Goal: Task Accomplishment & Management: Complete application form

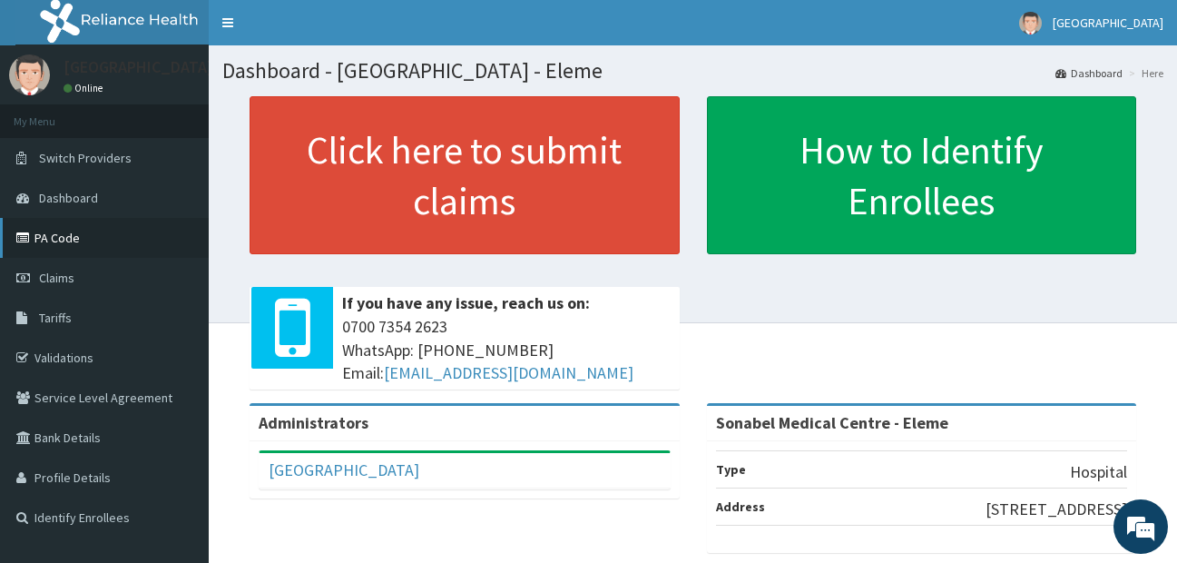
click at [94, 242] on link "PA Code" at bounding box center [104, 238] width 209 height 40
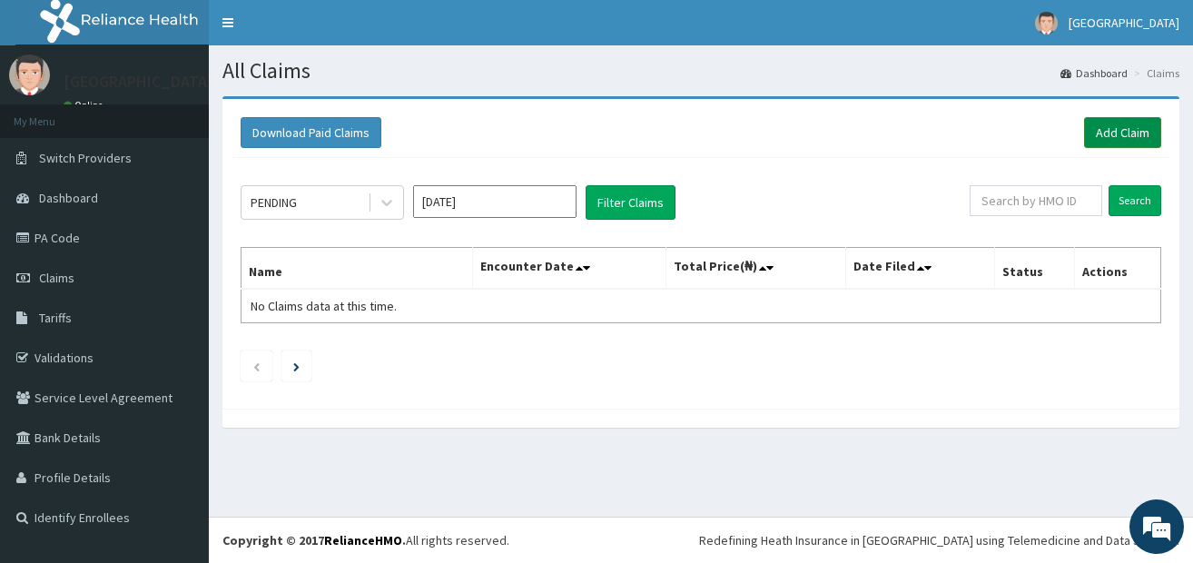
click at [1104, 129] on link "Add Claim" at bounding box center [1122, 132] width 77 height 31
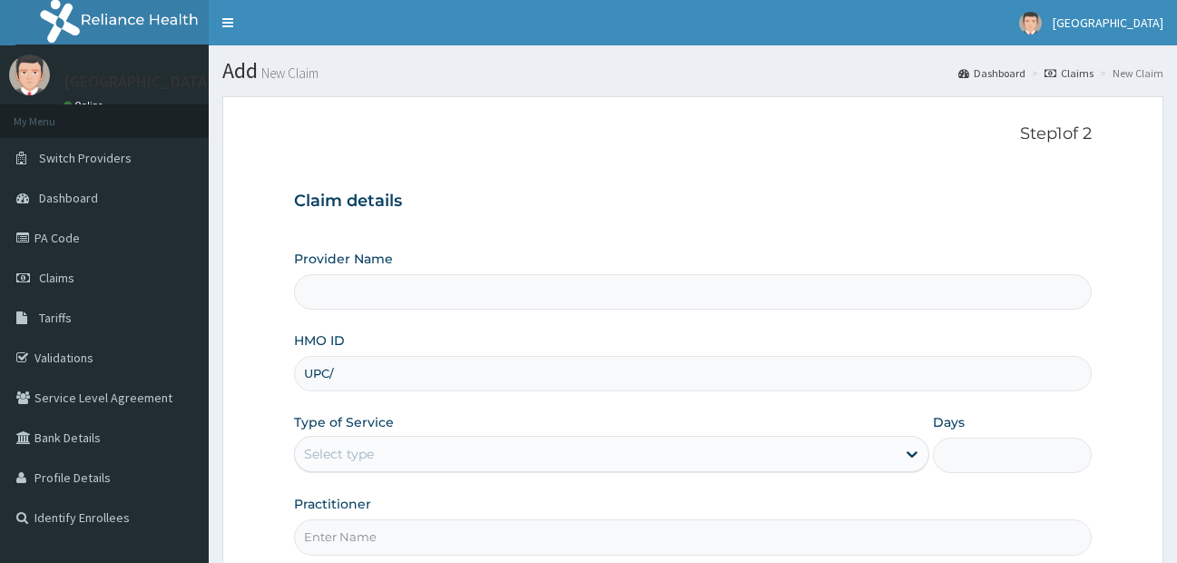
type input "UPC/1"
type input "Sonabel Medical Centre - Eleme"
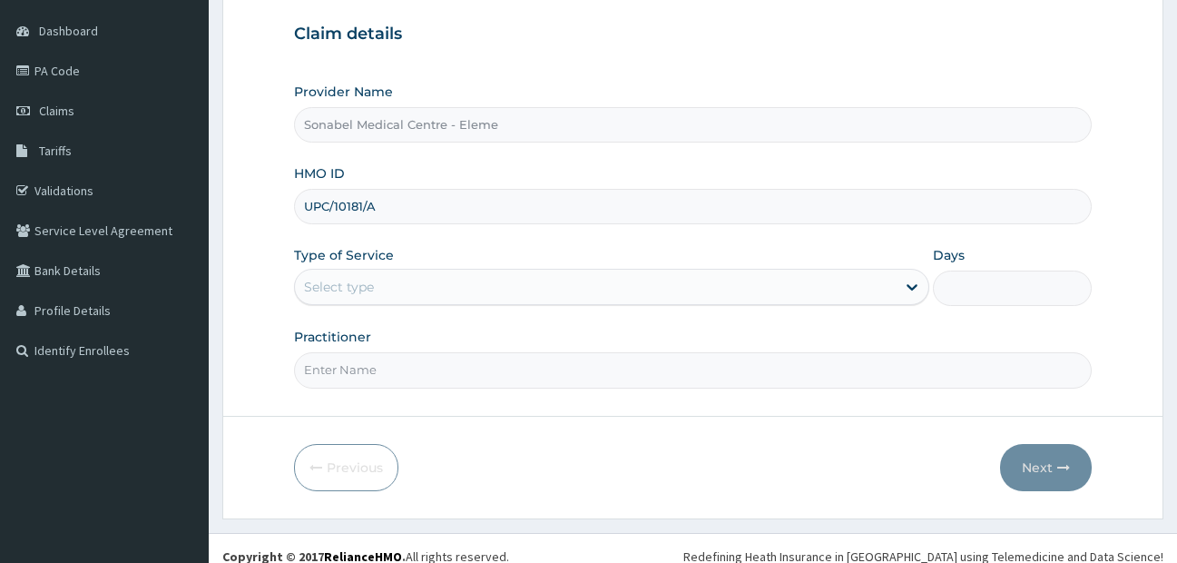
scroll to position [182, 0]
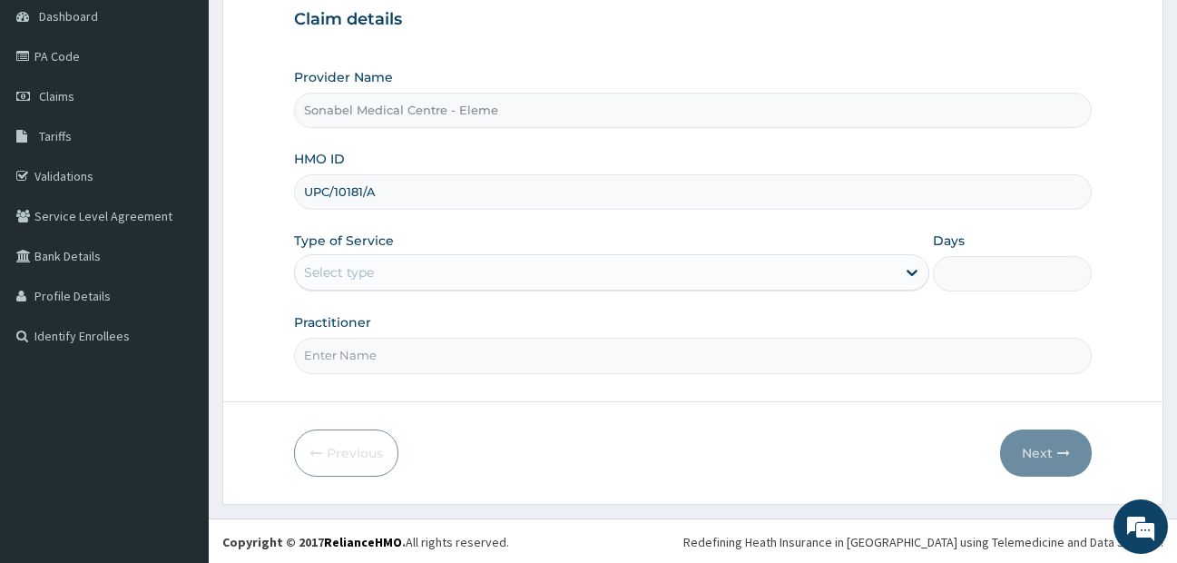
type input "UPC/10181/A"
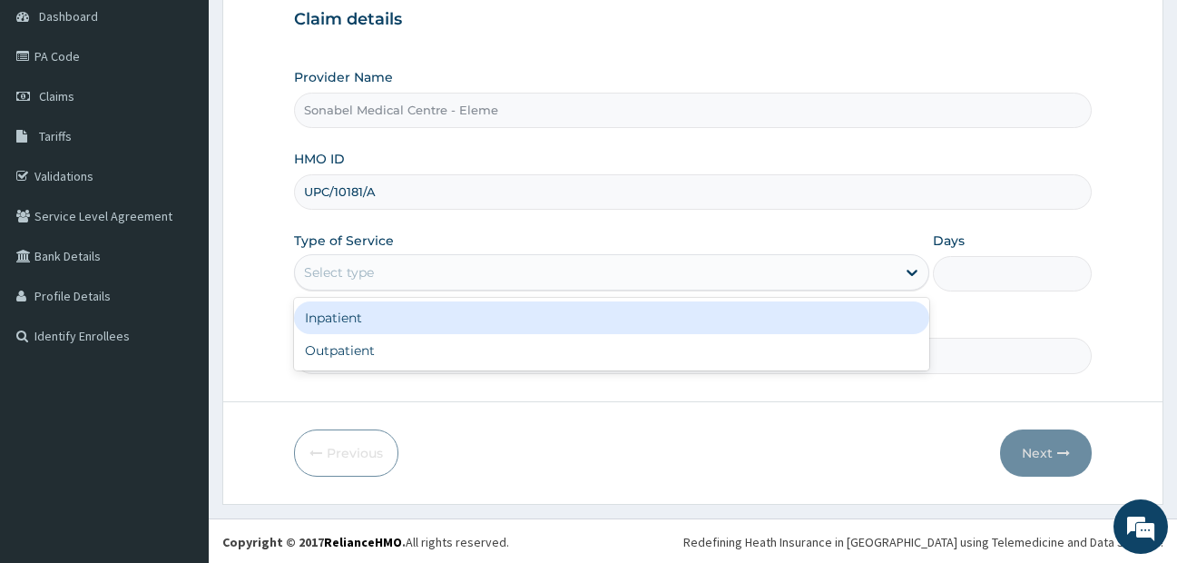
click at [512, 281] on div "Select type" at bounding box center [596, 272] width 602 height 29
click at [400, 318] on div "Inpatient" at bounding box center [612, 317] width 636 height 33
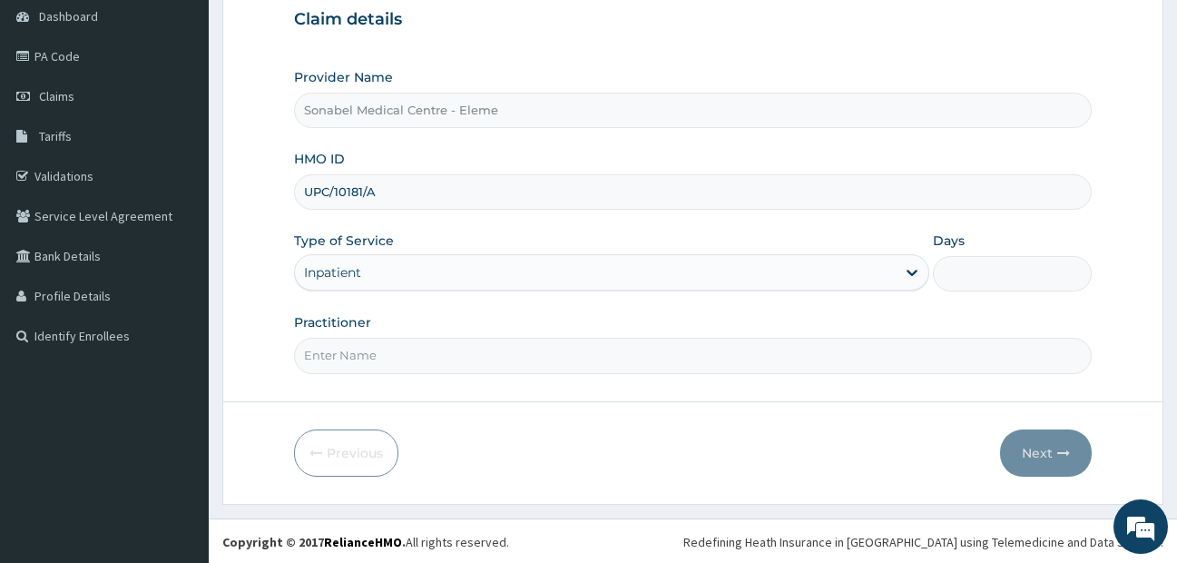
scroll to position [0, 0]
click at [1009, 275] on input "Days" at bounding box center [1012, 273] width 159 height 35
type input "2"
click at [438, 359] on input "Practitioner" at bounding box center [693, 355] width 799 height 35
type input "DR MICHAEL"
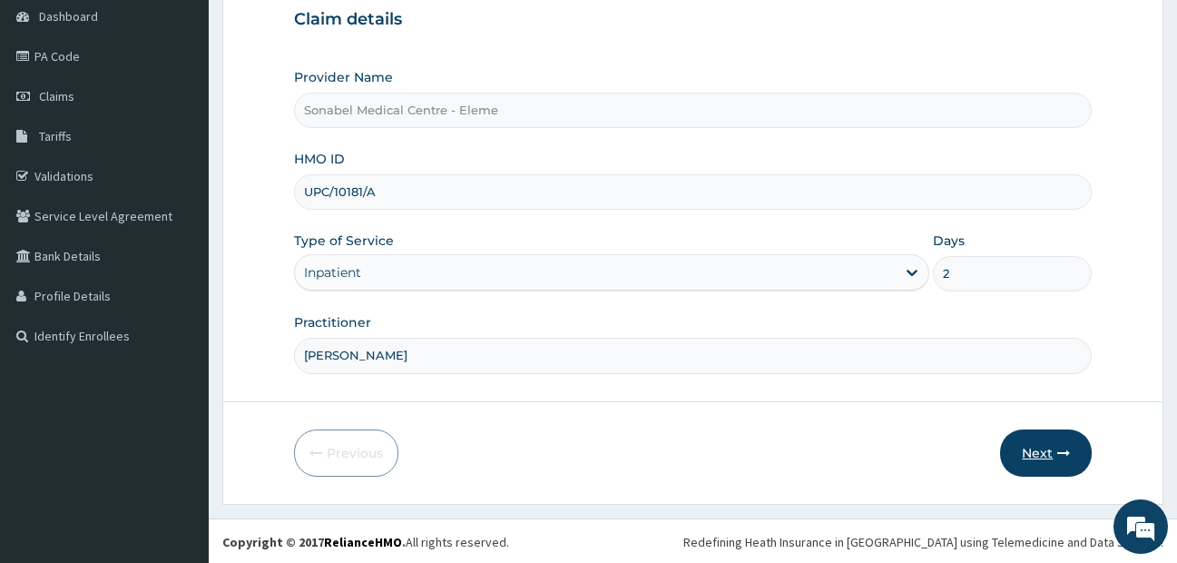
click at [1047, 462] on button "Next" at bounding box center [1046, 452] width 92 height 47
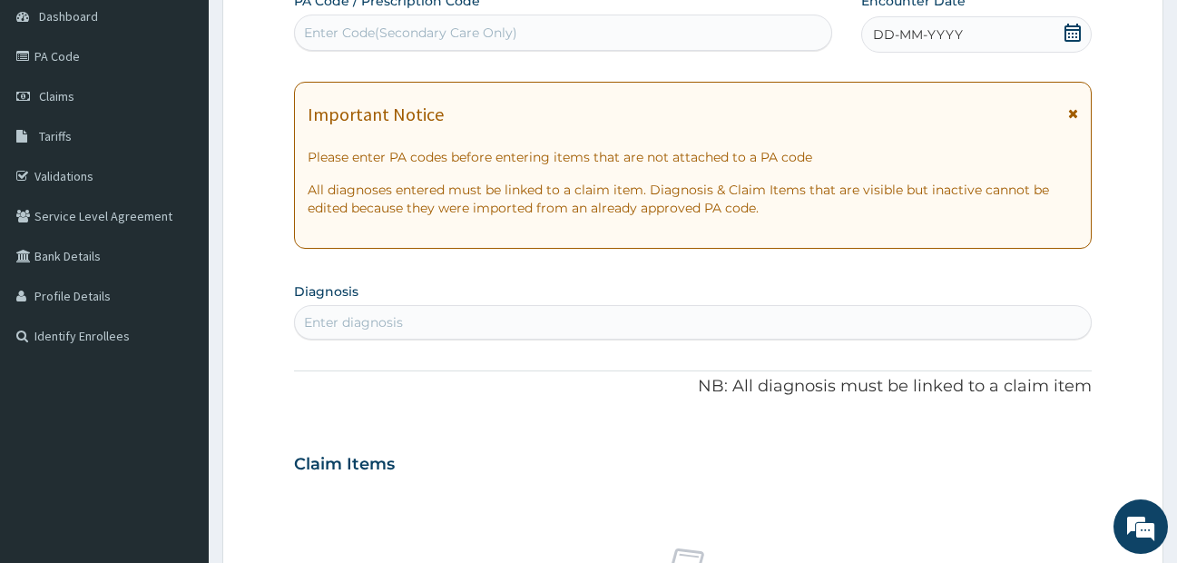
click at [673, 38] on div "Enter Code(Secondary Care Only)" at bounding box center [563, 32] width 536 height 29
paste input "PA/F5F9E4"
type input "PA/F5F9E4"
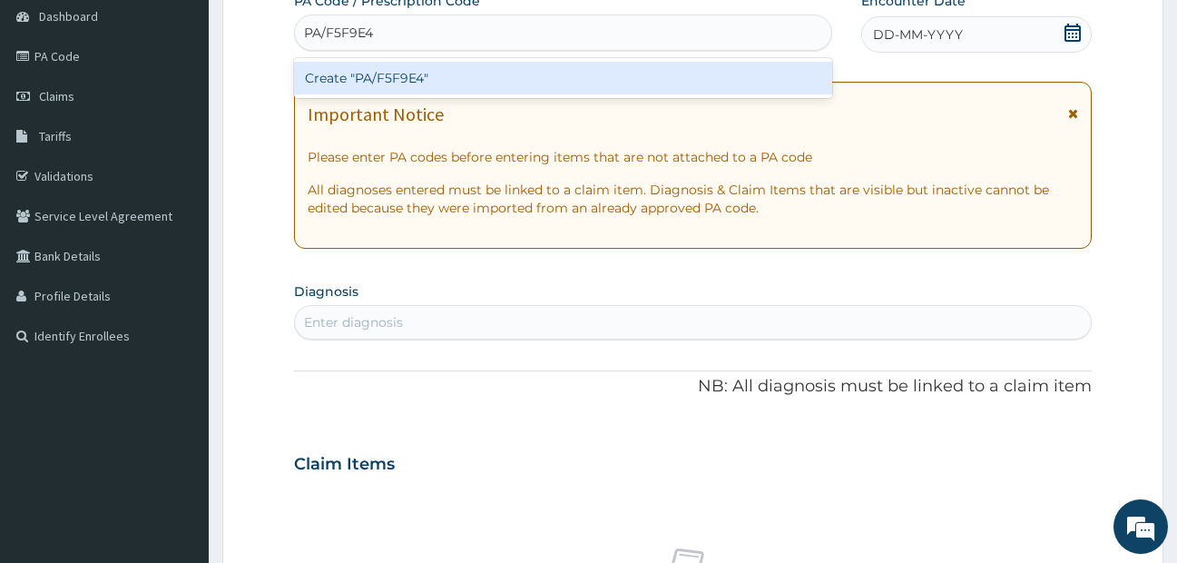
click at [542, 73] on div "Create "PA/F5F9E4"" at bounding box center [563, 78] width 538 height 33
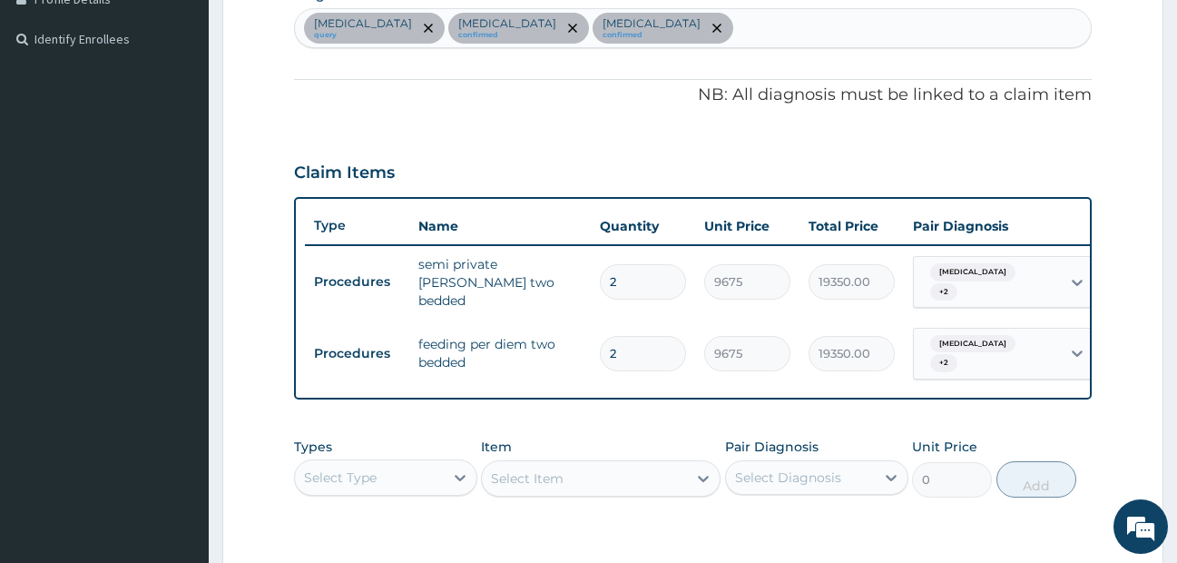
scroll to position [547, 0]
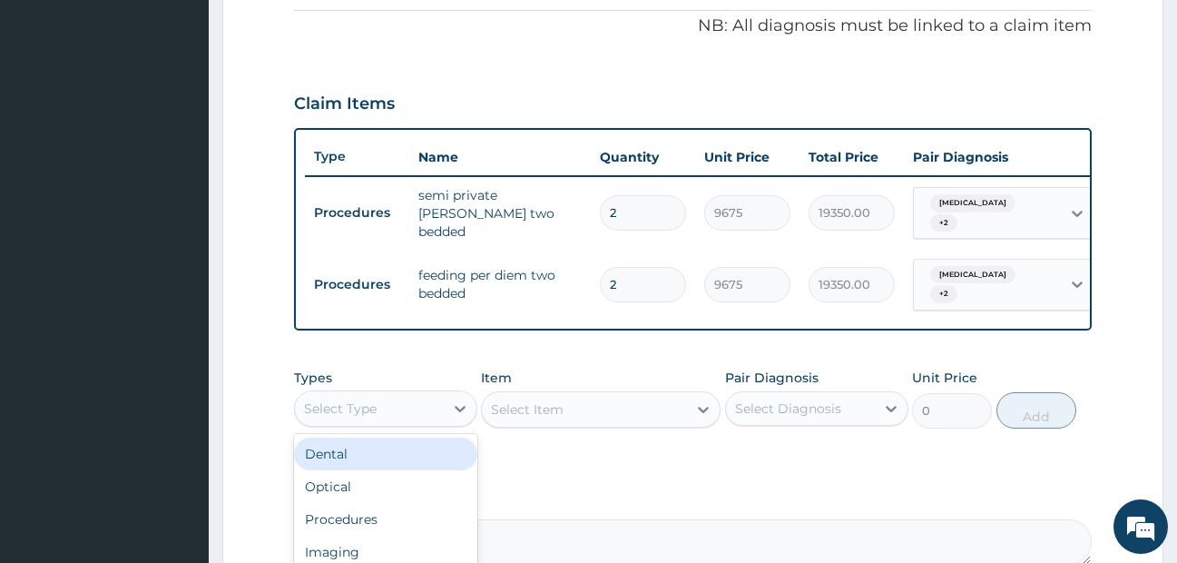
click at [438, 416] on div "Select Type" at bounding box center [369, 408] width 149 height 29
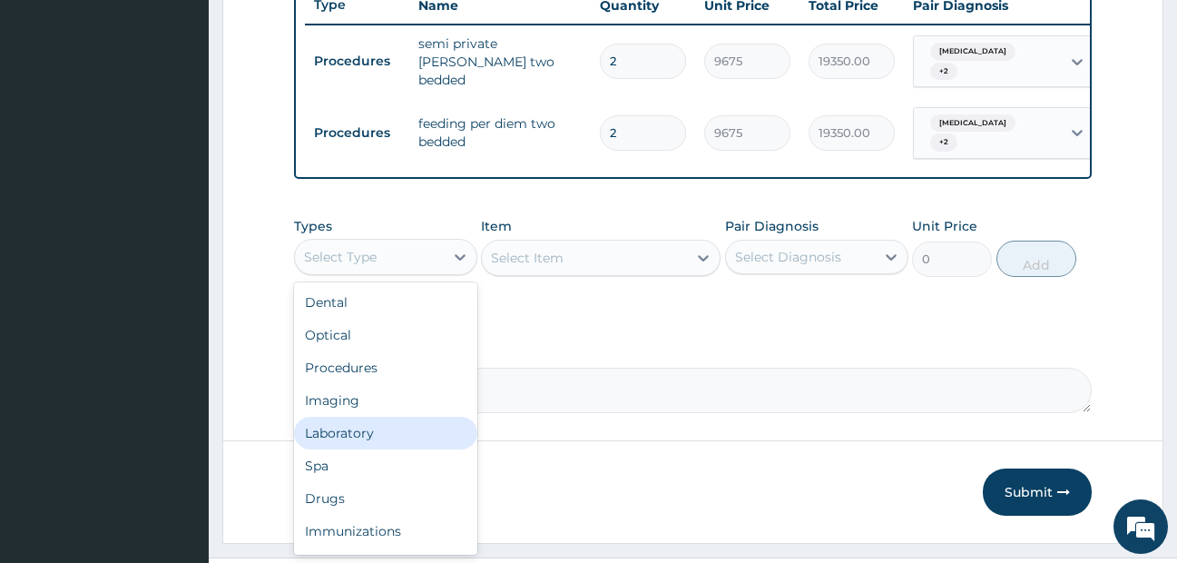
scroll to position [729, 0]
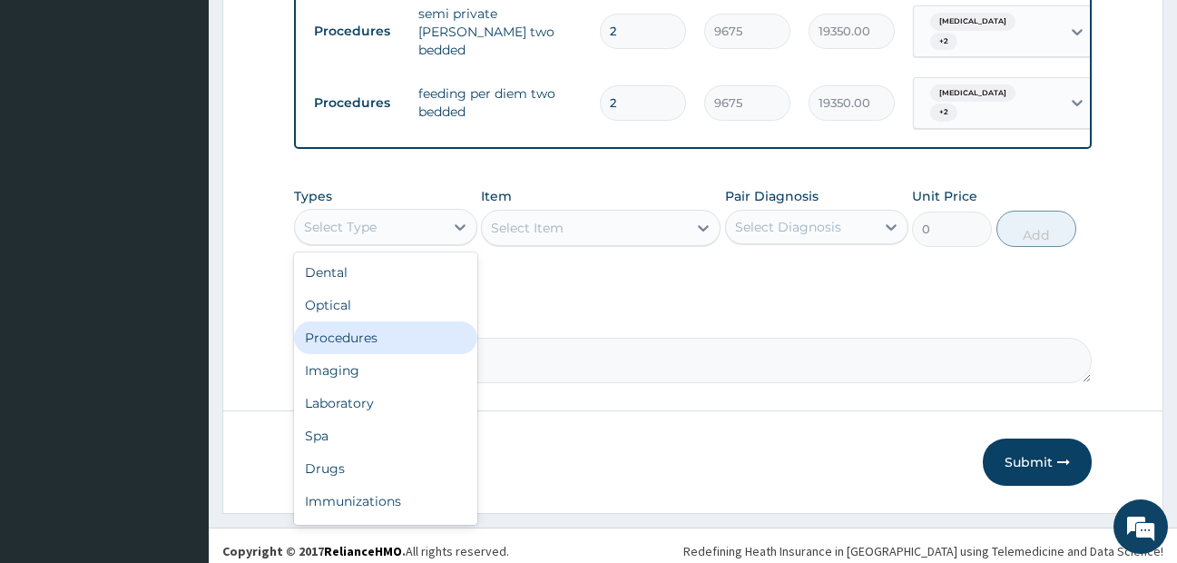
click at [408, 354] on div "Procedures" at bounding box center [385, 337] width 183 height 33
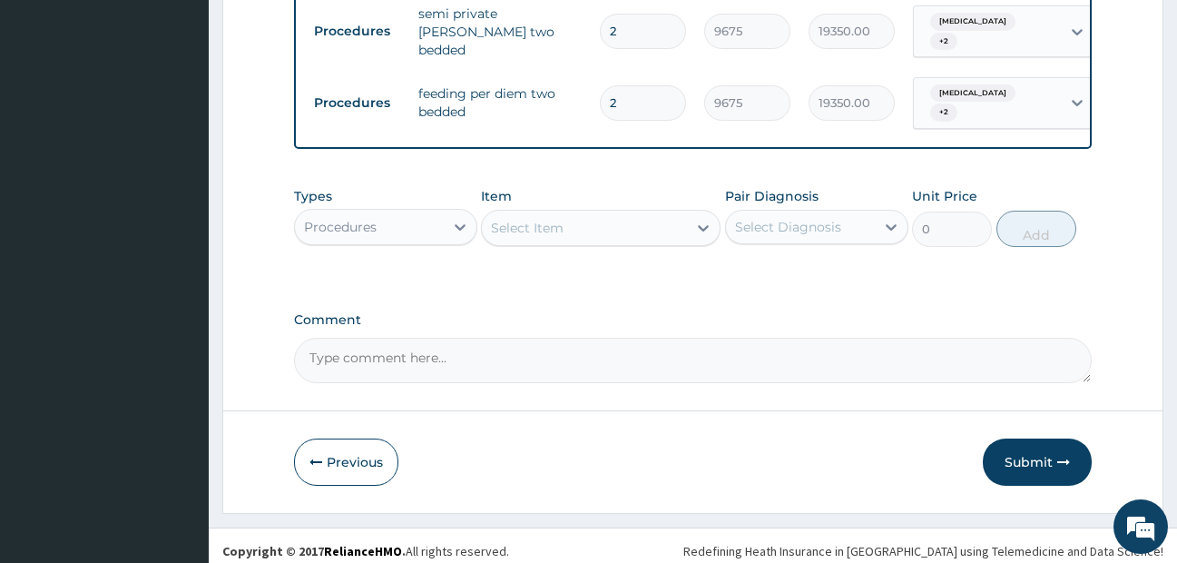
click at [596, 242] on div "Select Item" at bounding box center [584, 227] width 205 height 29
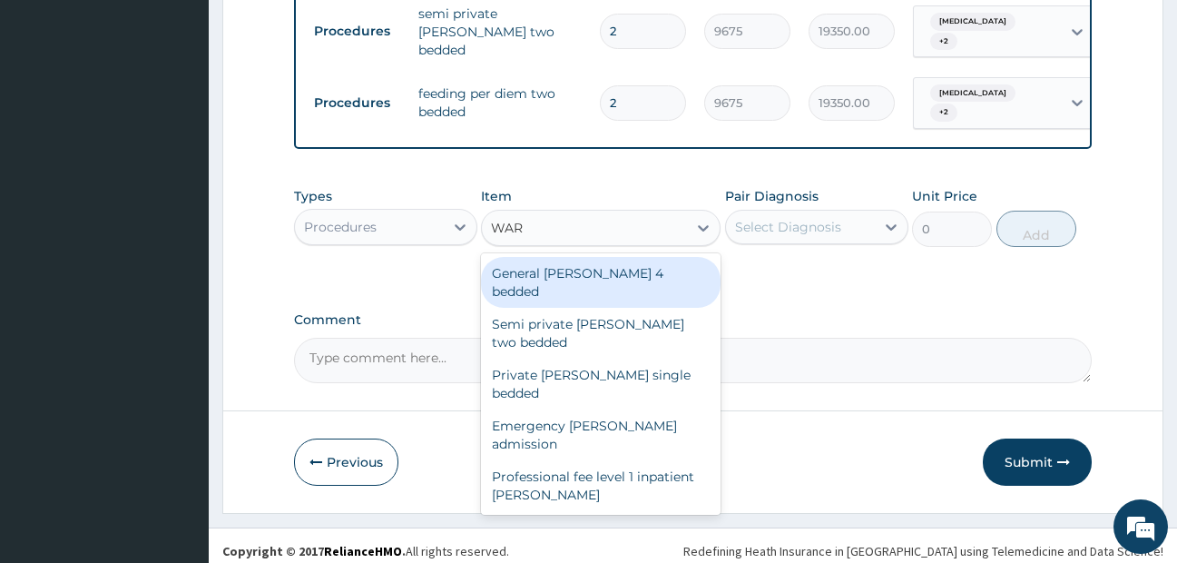
type input "WARD"
click at [596, 296] on div "General ward 4 bedded" at bounding box center [601, 282] width 240 height 51
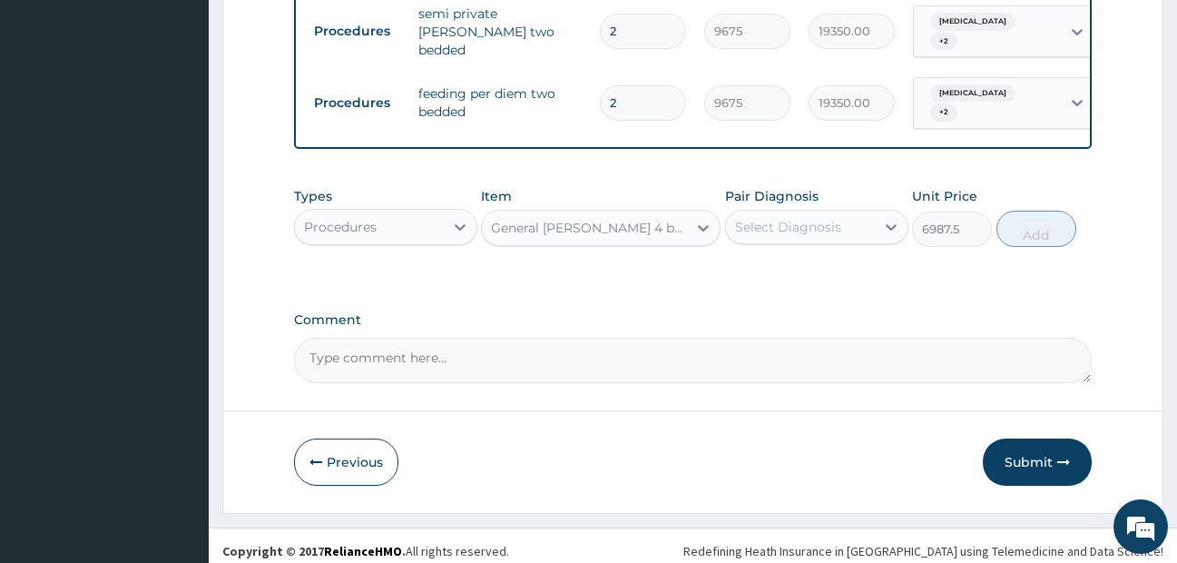
type input "6987.5"
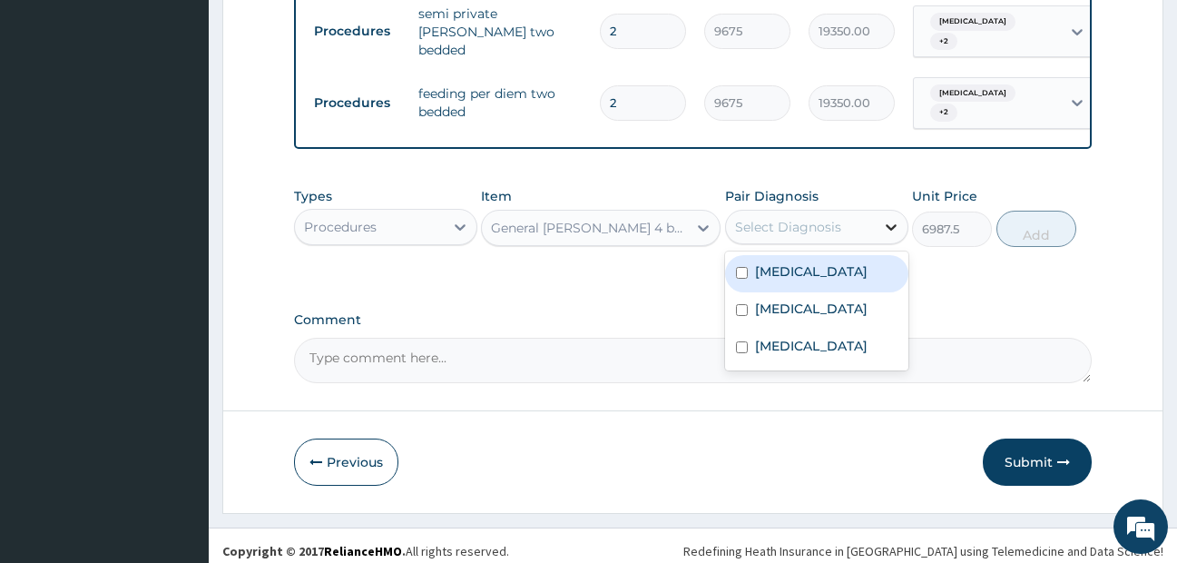
click at [878, 242] on div at bounding box center [891, 227] width 33 height 33
click at [813, 292] on div "Immunosuppression" at bounding box center [816, 273] width 183 height 37
checkbox input "true"
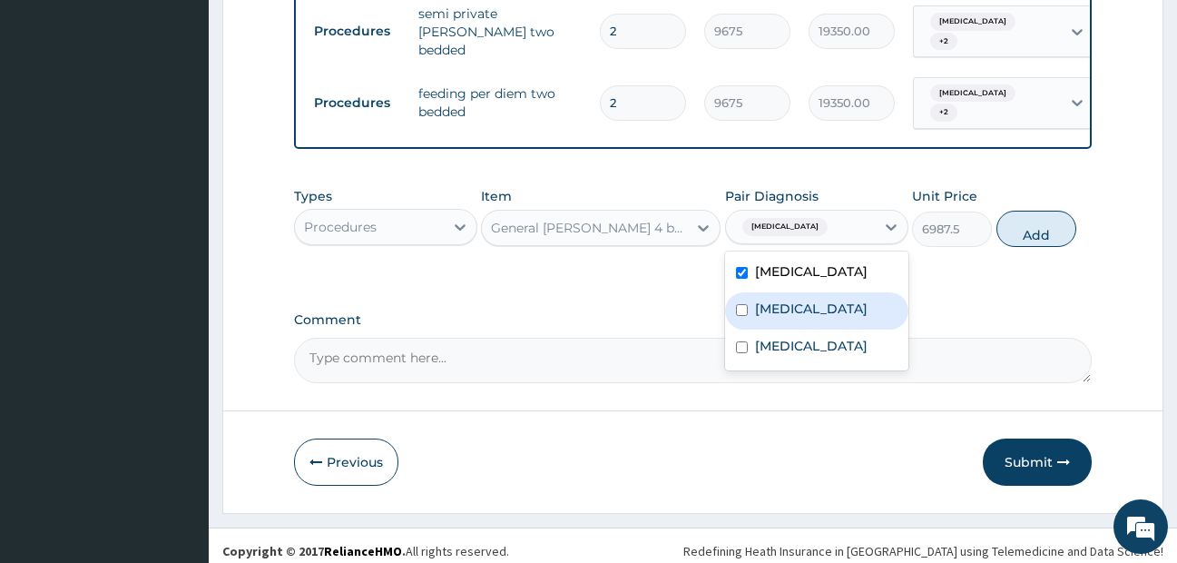
click at [812, 316] on label "Pharyngitis" at bounding box center [811, 309] width 113 height 18
checkbox input "true"
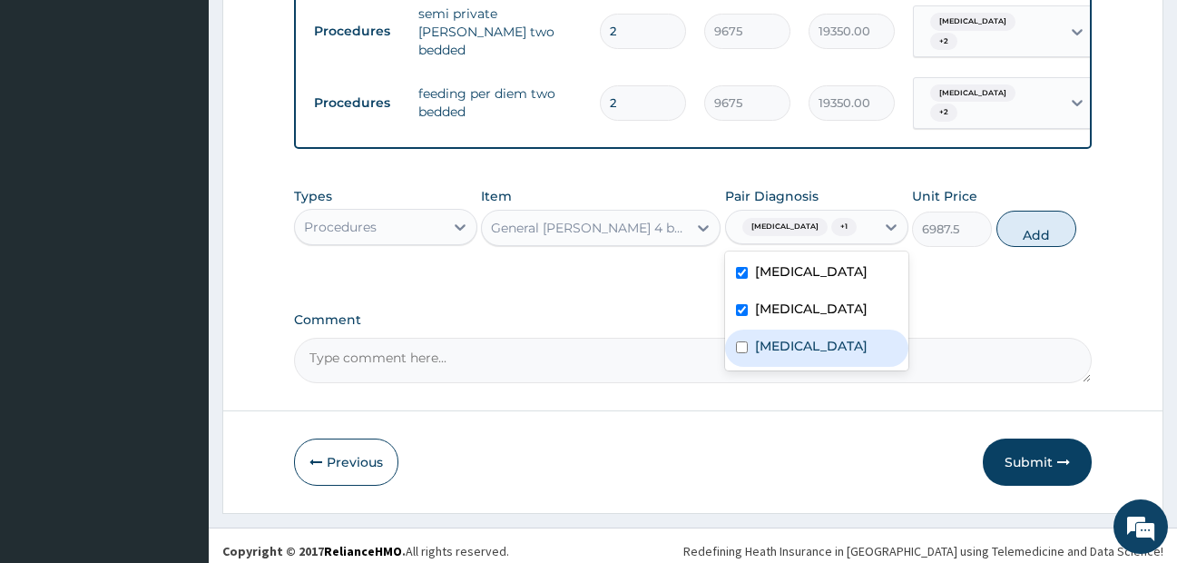
click at [804, 363] on div "Falciparum malaria" at bounding box center [816, 348] width 183 height 37
checkbox input "true"
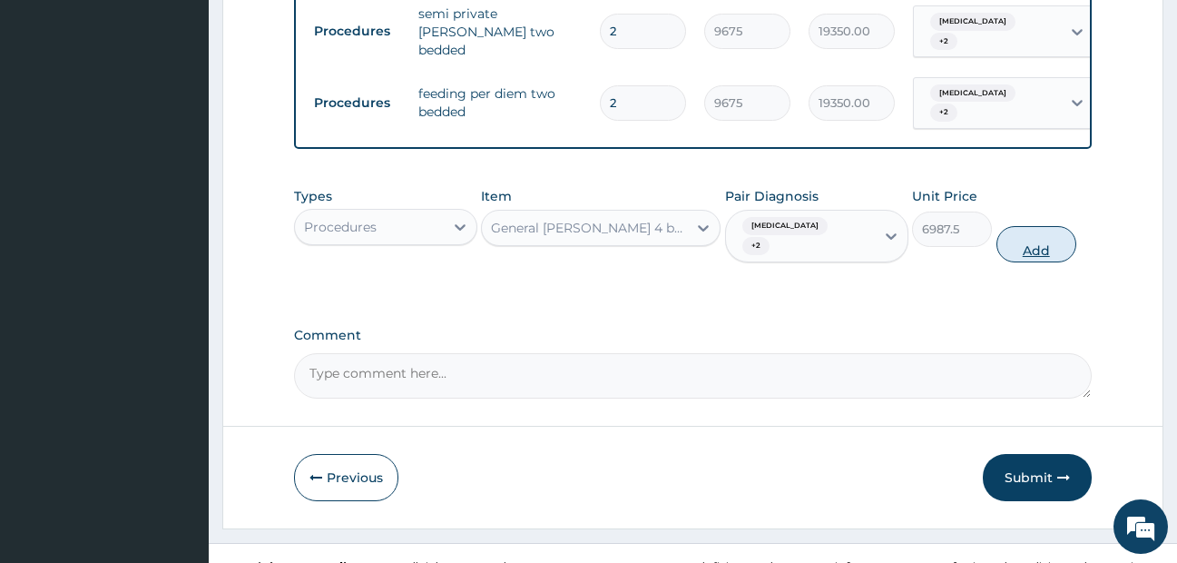
click at [1047, 262] on button "Add" at bounding box center [1037, 244] width 80 height 36
type input "0"
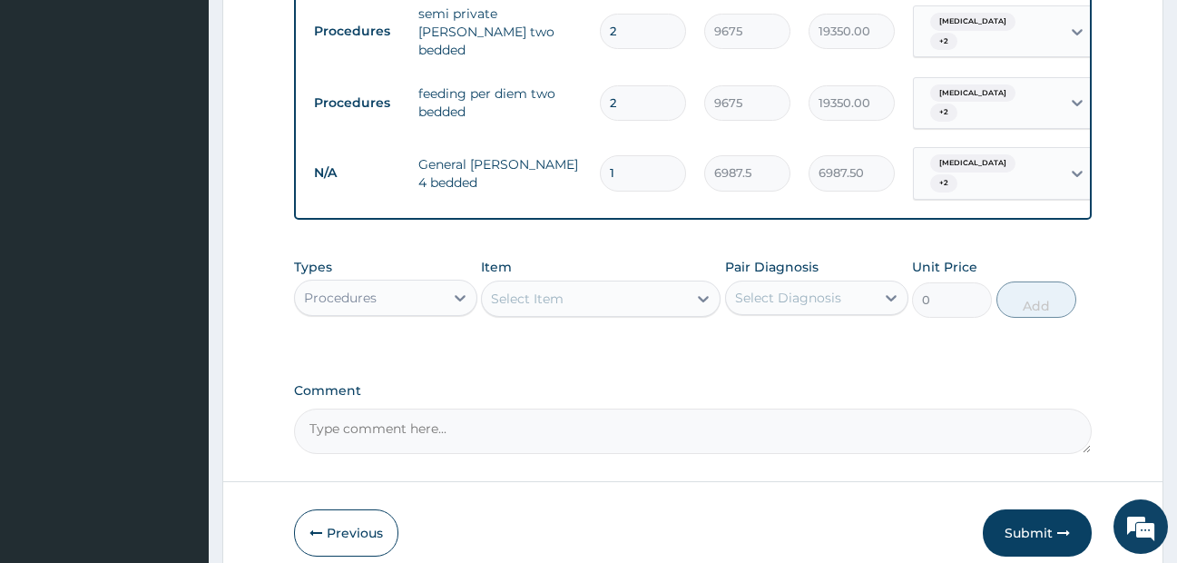
click at [545, 306] on div "Select Item" at bounding box center [527, 299] width 73 height 18
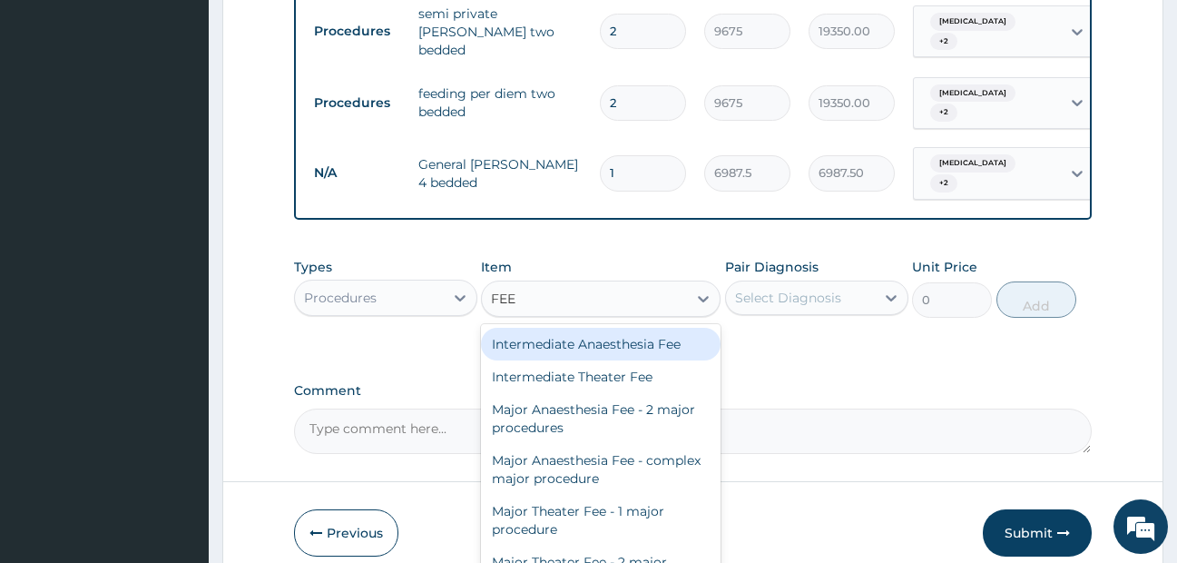
type input "FEED"
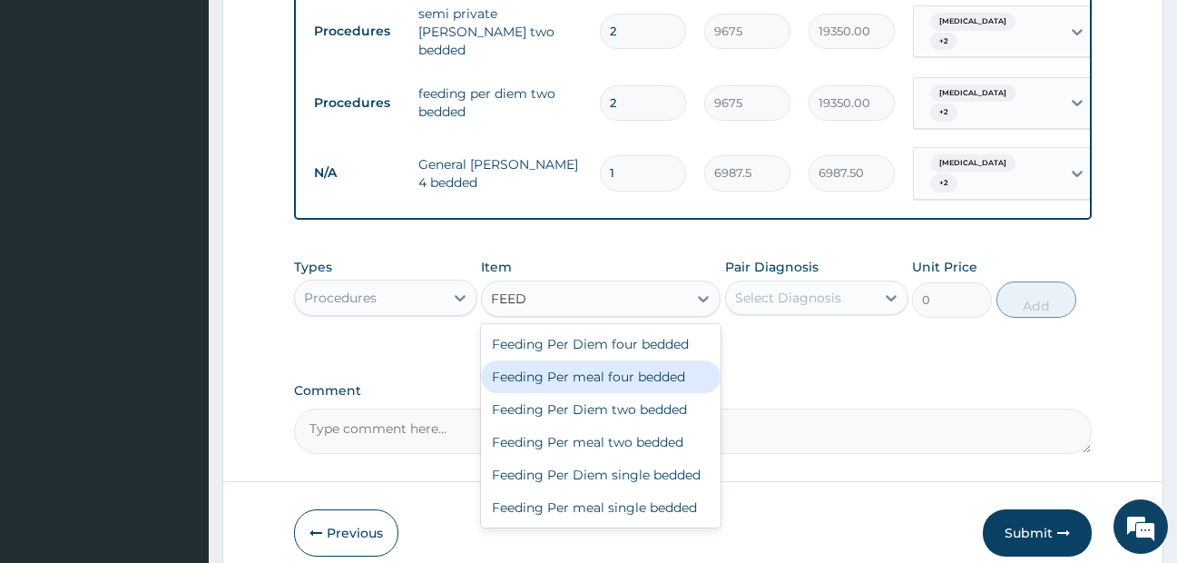
click at [601, 389] on div "Feeding Per meal four bedded" at bounding box center [601, 376] width 240 height 33
type input "2687.5"
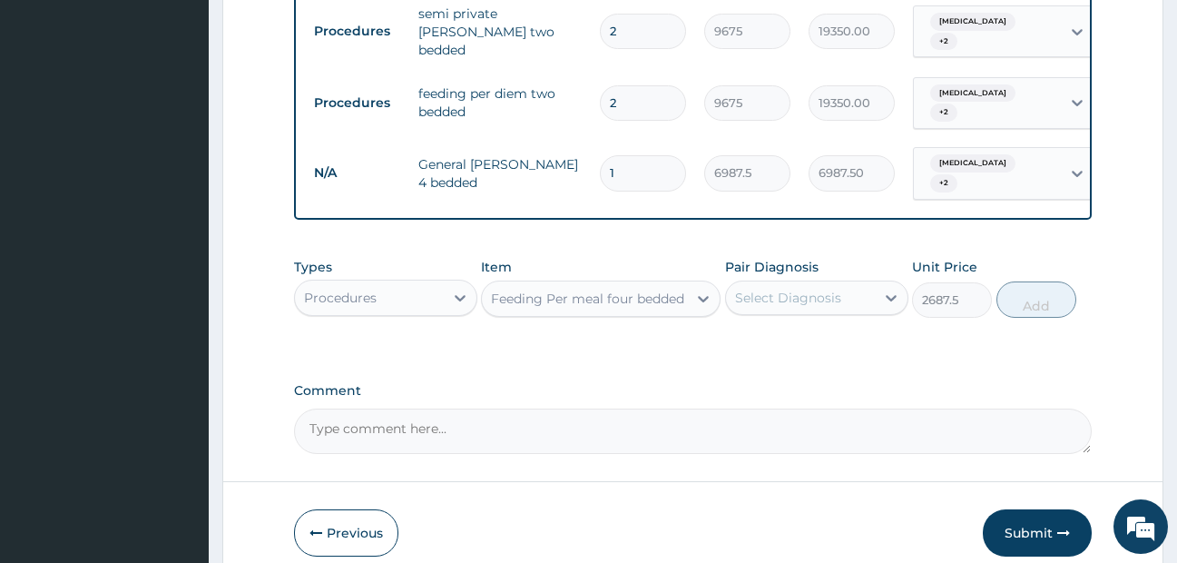
click at [642, 313] on div "Feeding Per meal four bedded" at bounding box center [584, 298] width 205 height 29
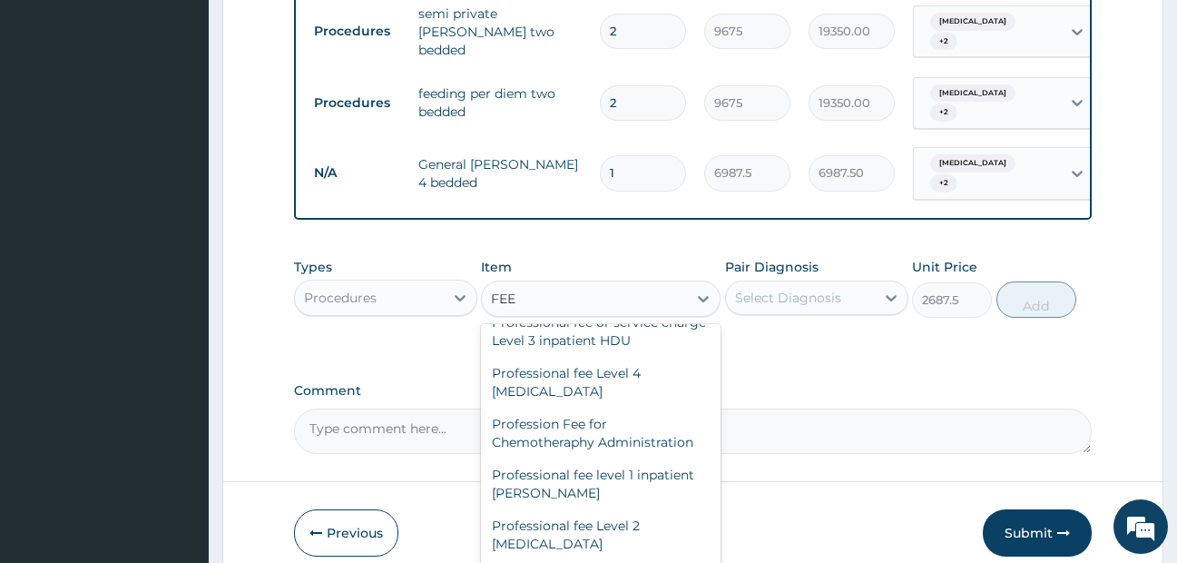
scroll to position [407, 0]
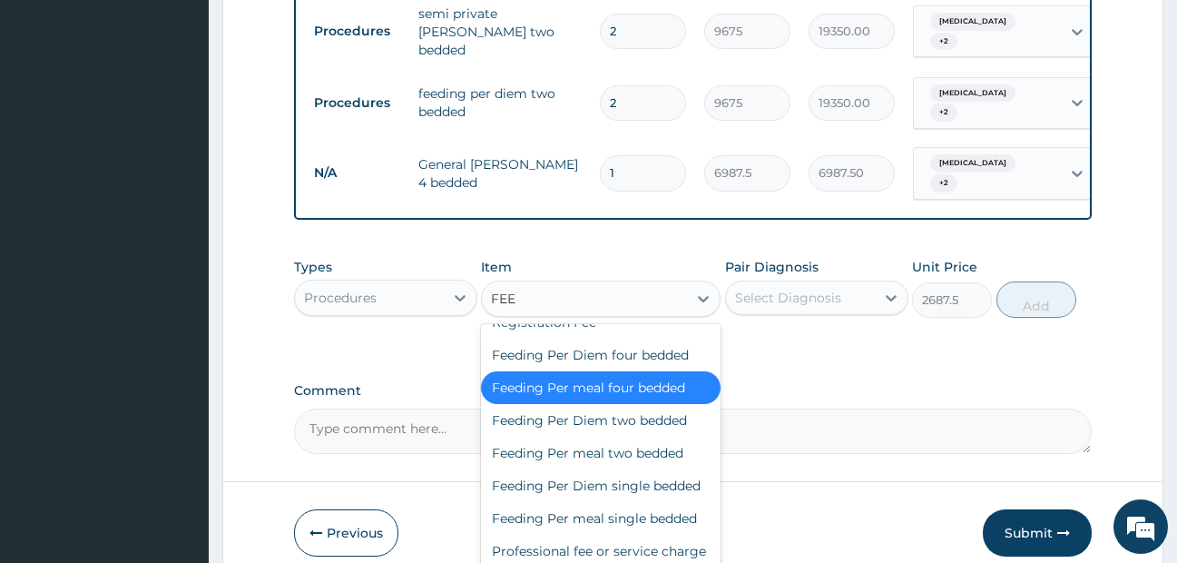
type input "FEED"
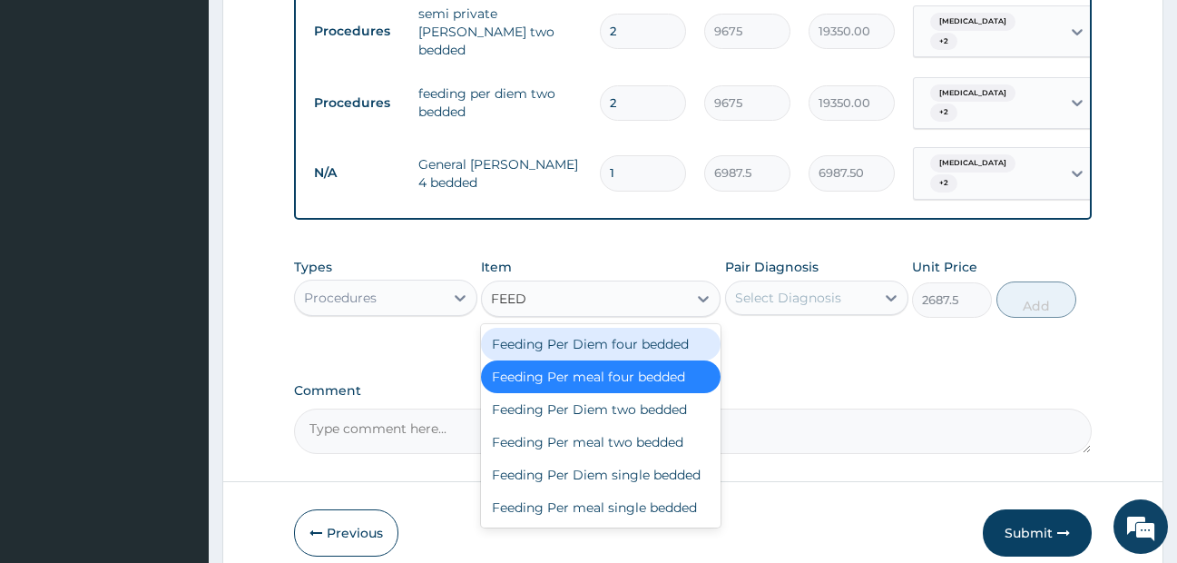
click at [638, 351] on div "Feeding Per Diem four bedded" at bounding box center [601, 344] width 240 height 33
type input "8062.5"
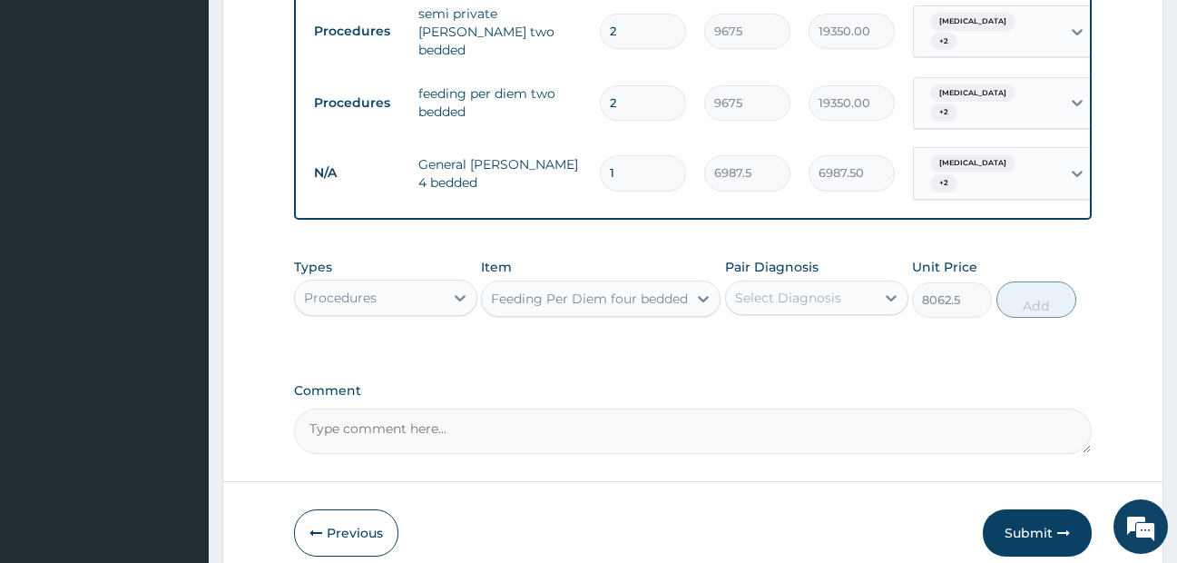
click at [834, 307] on div "Select Diagnosis" at bounding box center [788, 298] width 106 height 18
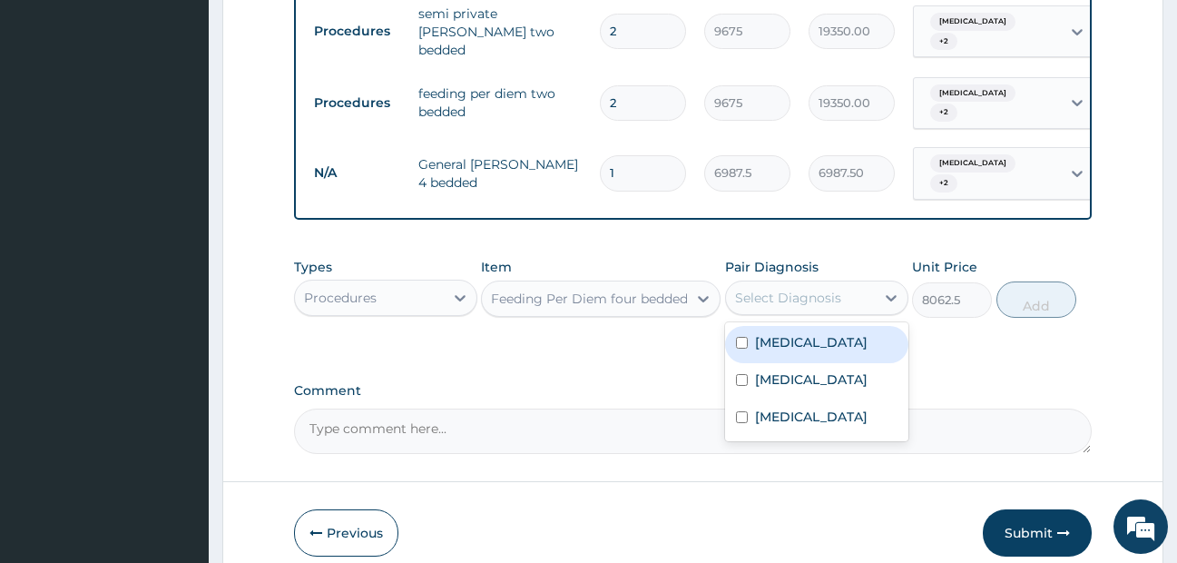
click at [806, 363] on div "Immunosuppression" at bounding box center [816, 344] width 183 height 37
checkbox input "true"
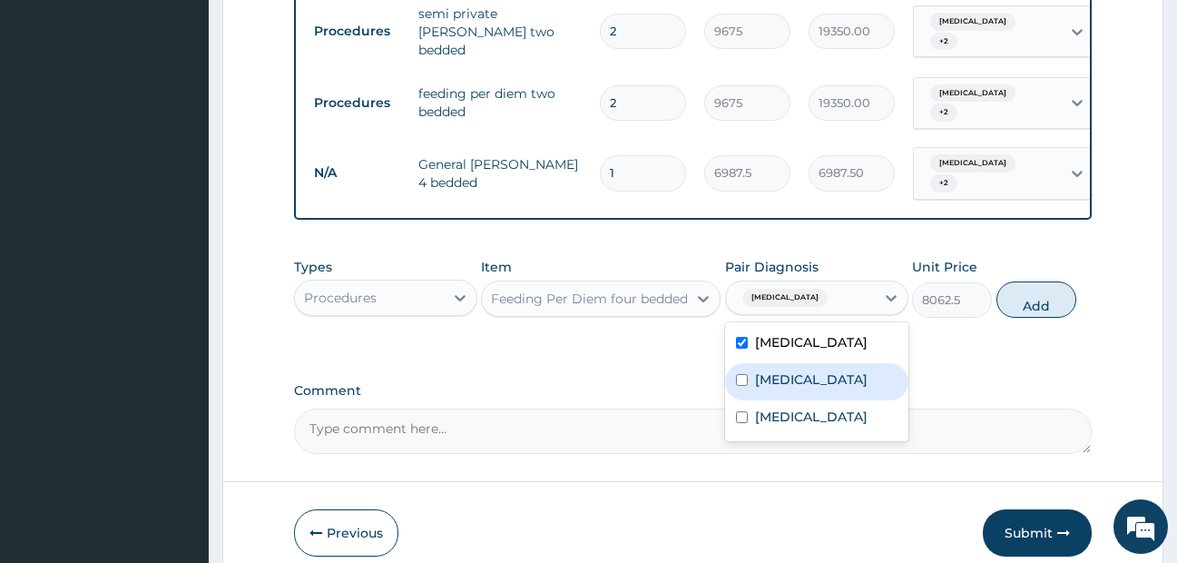
click at [805, 389] on label "Pharyngitis" at bounding box center [811, 379] width 113 height 18
click at [801, 400] on div "Pharyngitis" at bounding box center [816, 381] width 183 height 37
checkbox input "false"
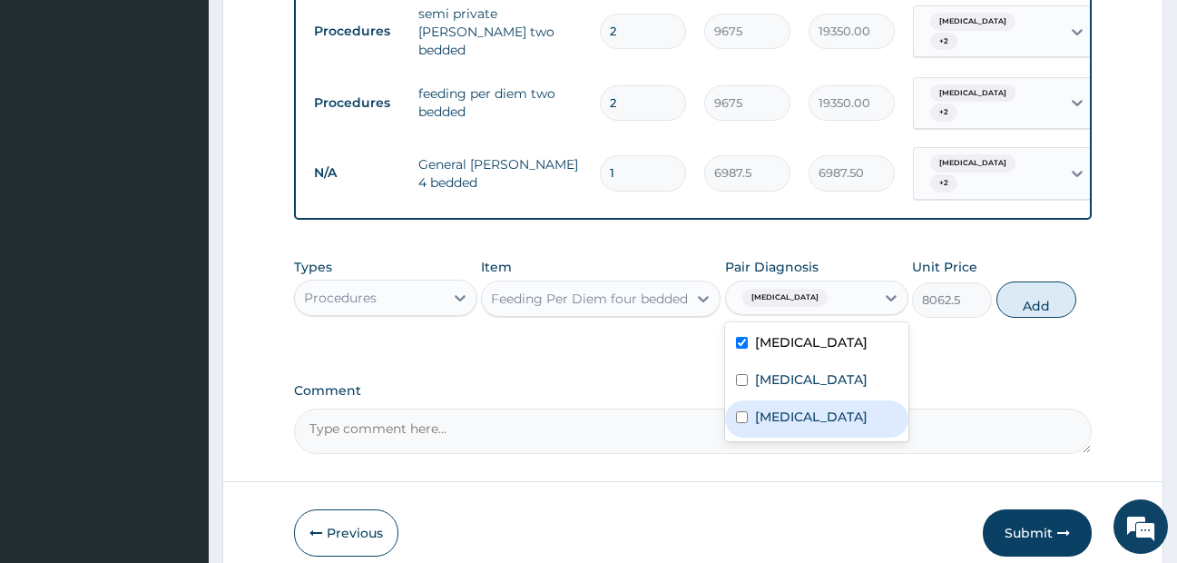
click at [806, 421] on label "Falciparum malaria" at bounding box center [811, 417] width 113 height 18
checkbox input "true"
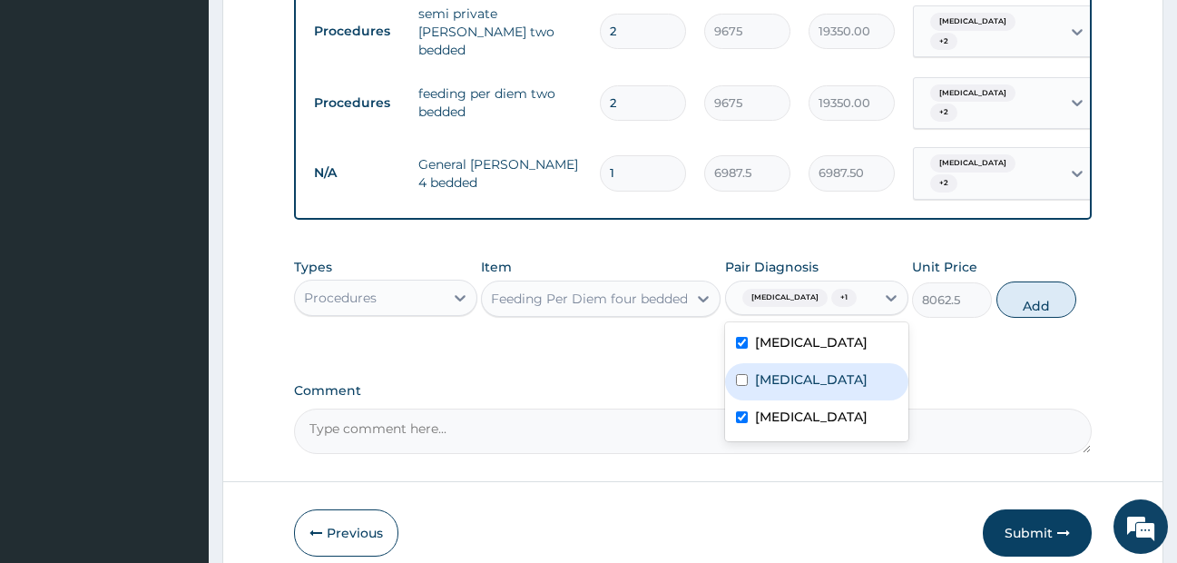
click at [811, 389] on label "Pharyngitis" at bounding box center [811, 379] width 113 height 18
checkbox input "true"
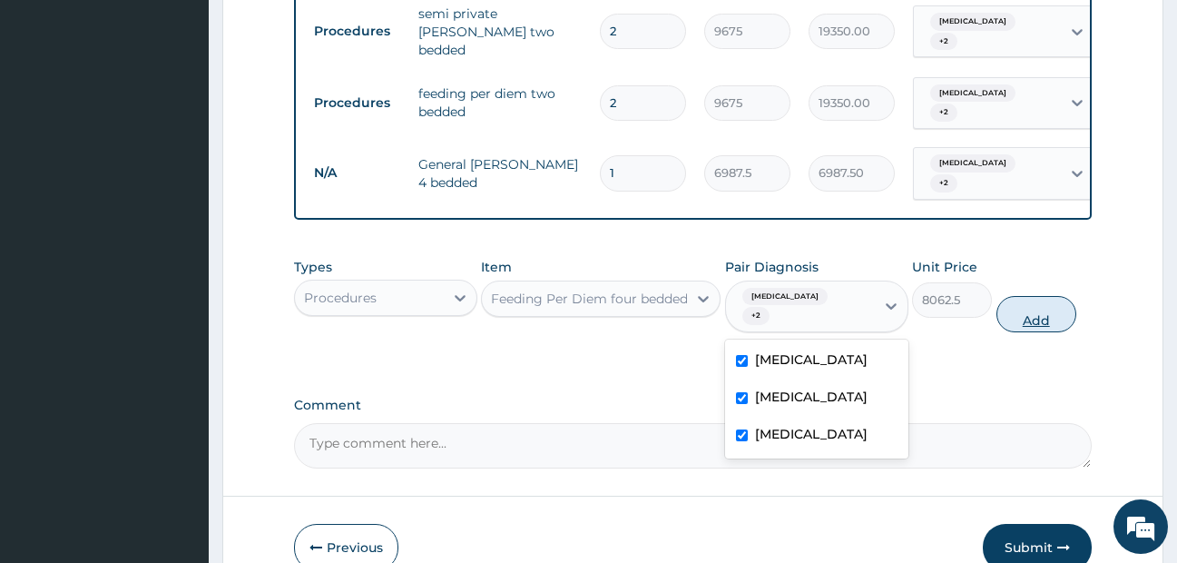
click at [1043, 332] on button "Add" at bounding box center [1037, 314] width 80 height 36
type input "0"
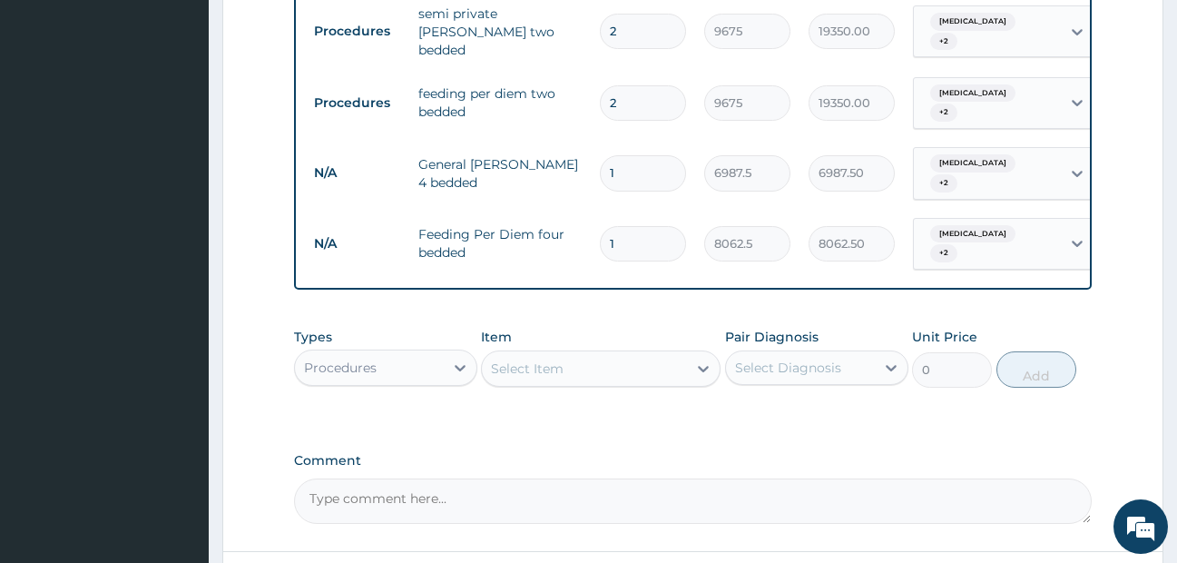
click at [635, 163] on input "1" at bounding box center [643, 172] width 86 height 35
type input "0.00"
type input "2"
type input "13975.00"
type input "2"
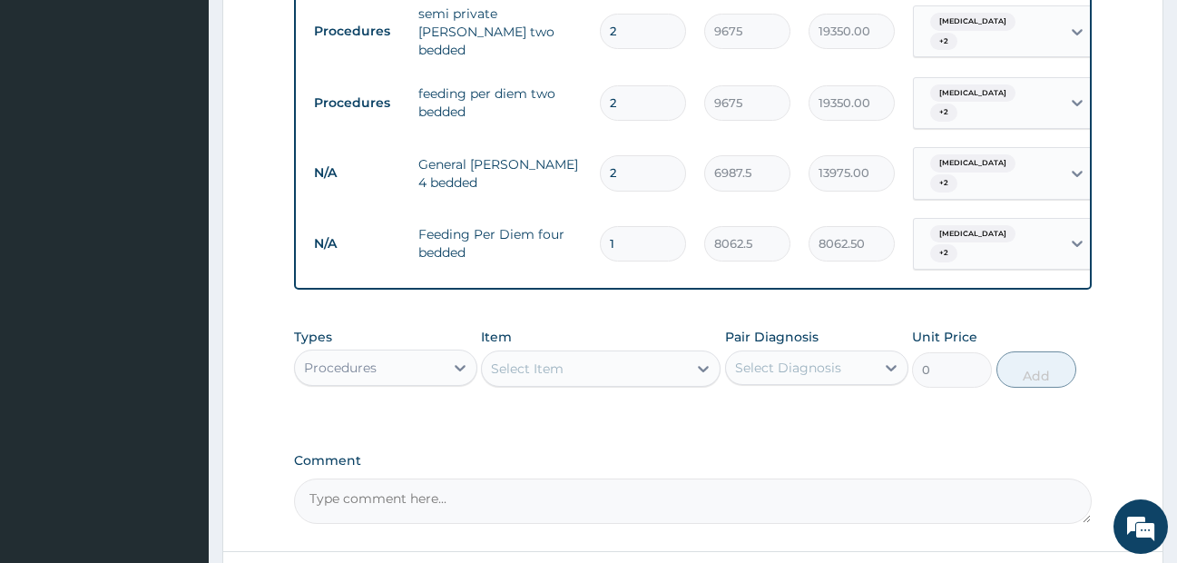
click at [625, 250] on input "1" at bounding box center [643, 243] width 86 height 35
type input "0.00"
type input "2"
type input "16125.00"
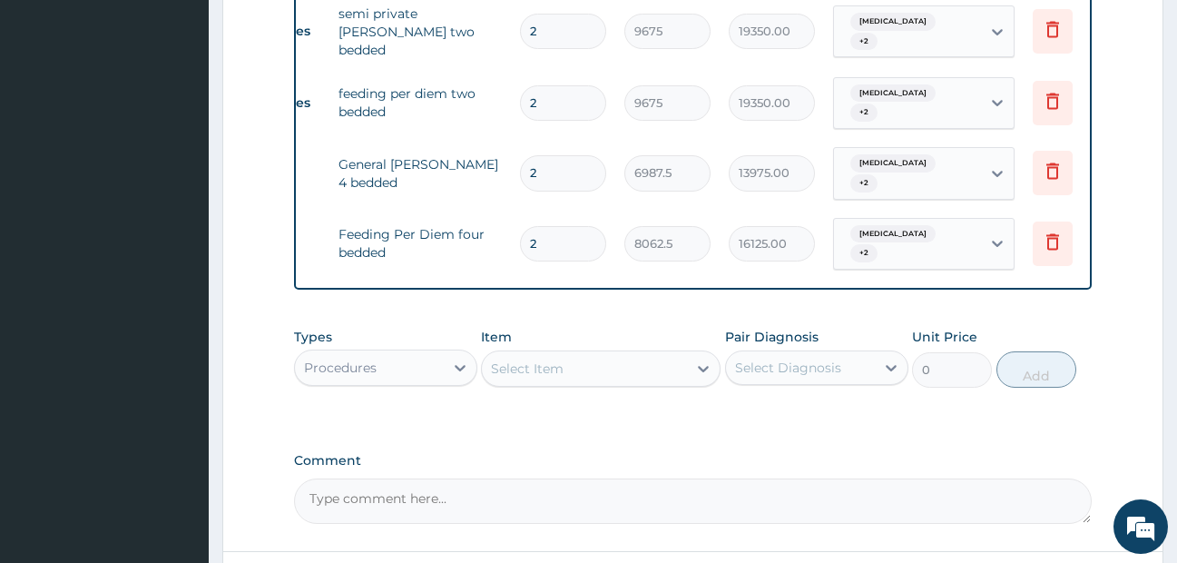
scroll to position [0, 113]
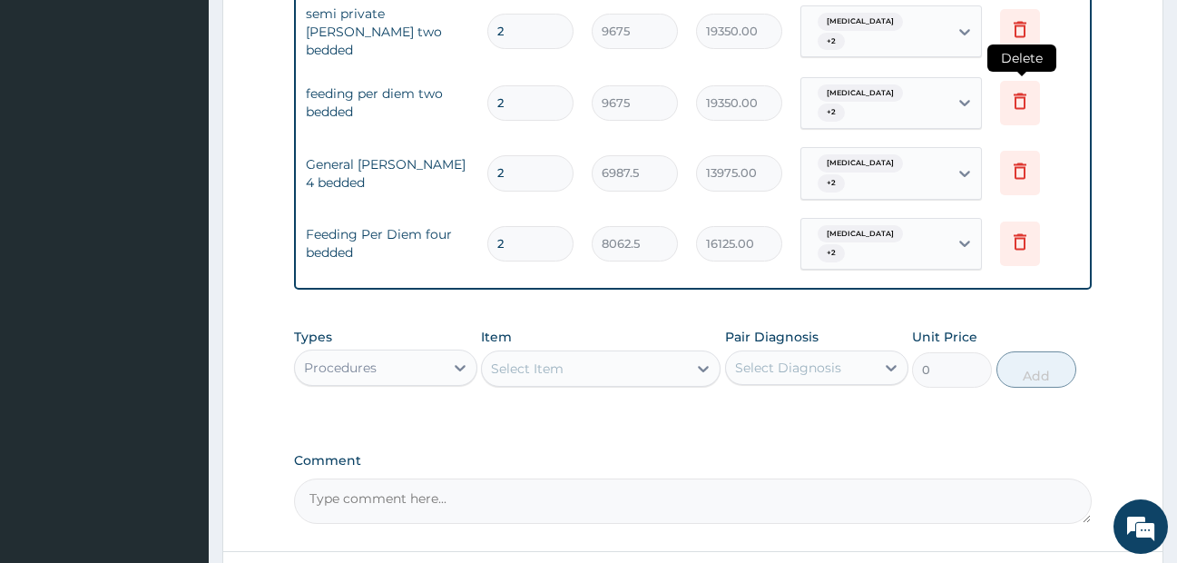
type input "2"
click at [1018, 98] on icon at bounding box center [1020, 101] width 22 height 22
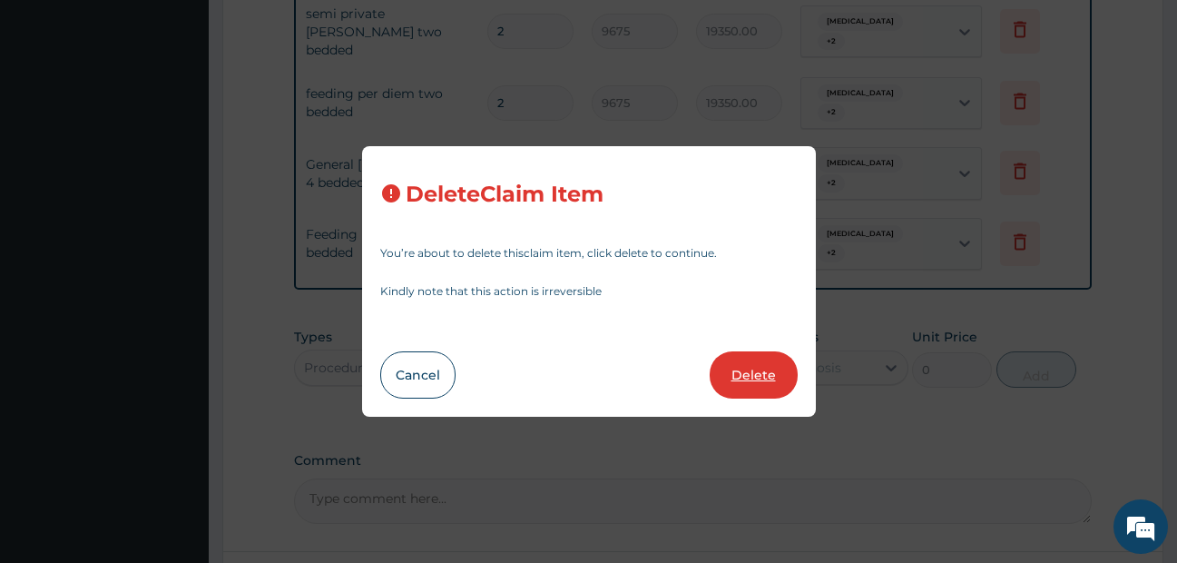
click at [745, 379] on button "Delete" at bounding box center [754, 374] width 88 height 47
type input "6987.5"
type input "13975.00"
type input "8062.5"
type input "16125.00"
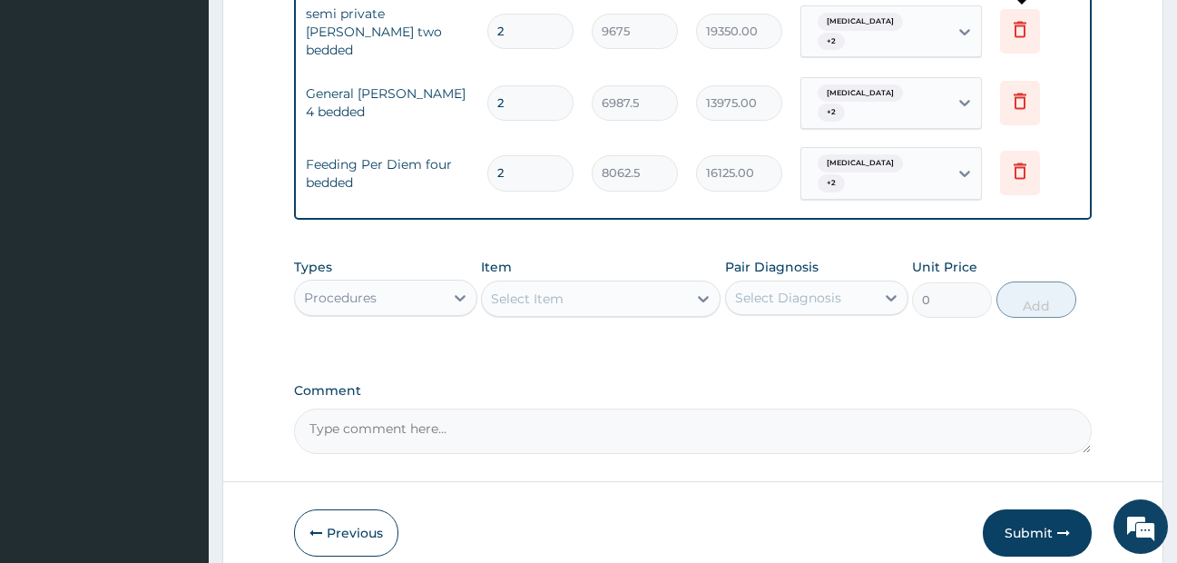
click at [1016, 25] on icon at bounding box center [1020, 30] width 13 height 16
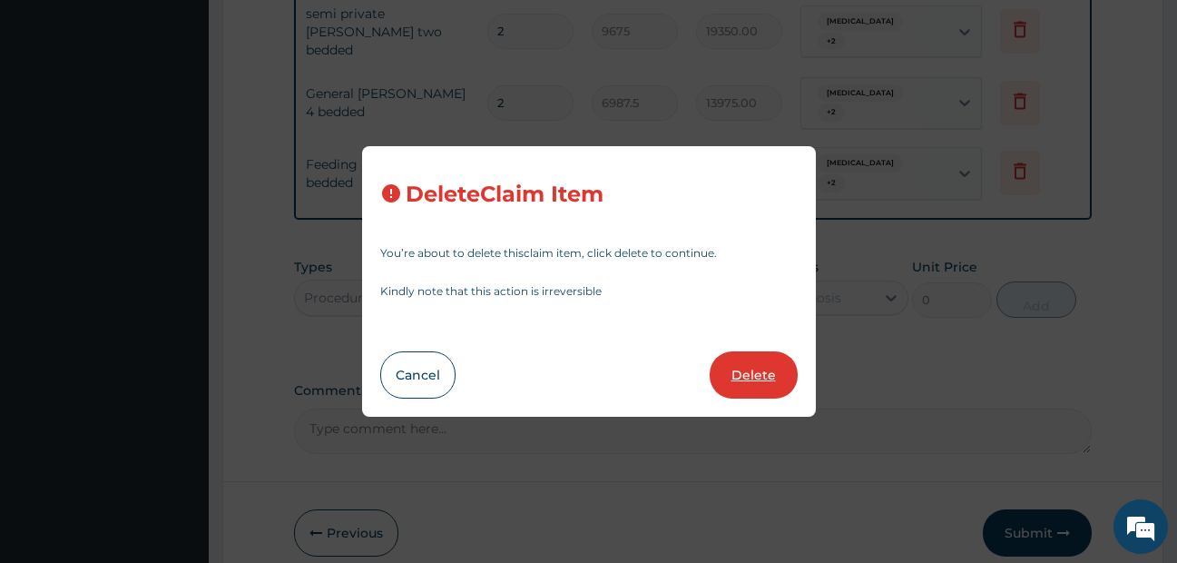
click at [776, 379] on button "Delete" at bounding box center [754, 374] width 88 height 47
type input "6987.5"
type input "13975.00"
type input "8062.5"
type input "16125.00"
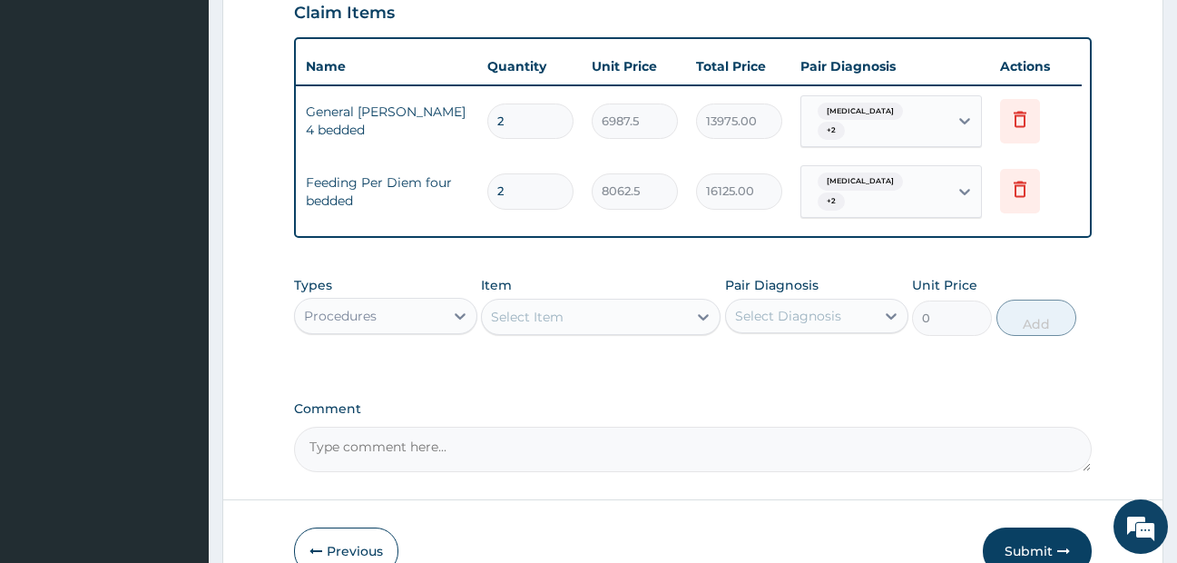
scroll to position [0, 0]
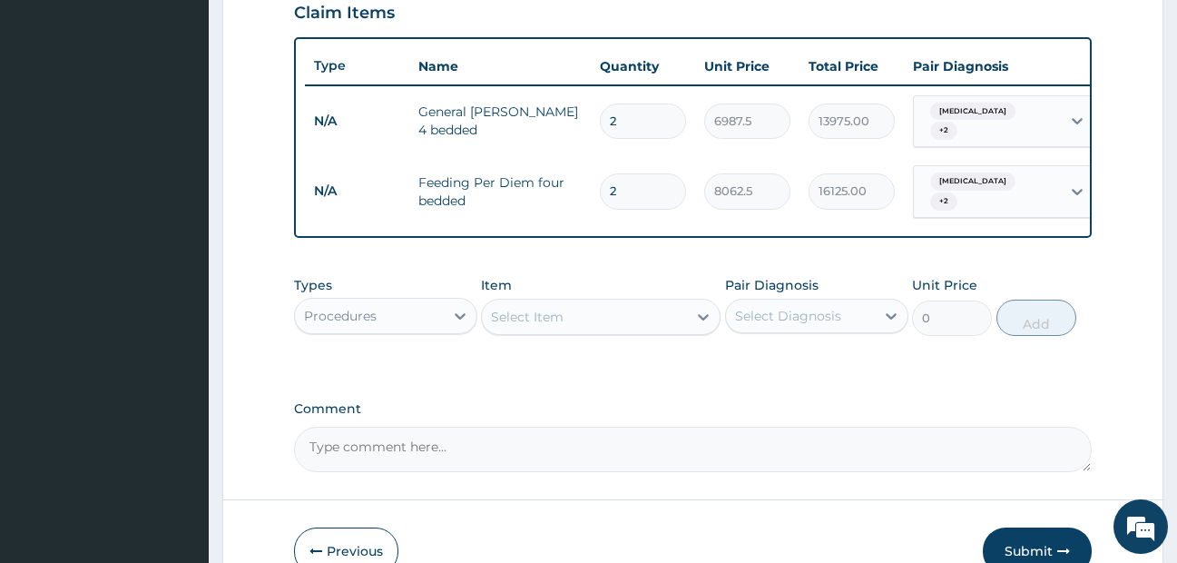
click at [542, 326] on div "Select Item" at bounding box center [527, 317] width 73 height 18
click at [554, 326] on div "Select Item" at bounding box center [527, 317] width 73 height 18
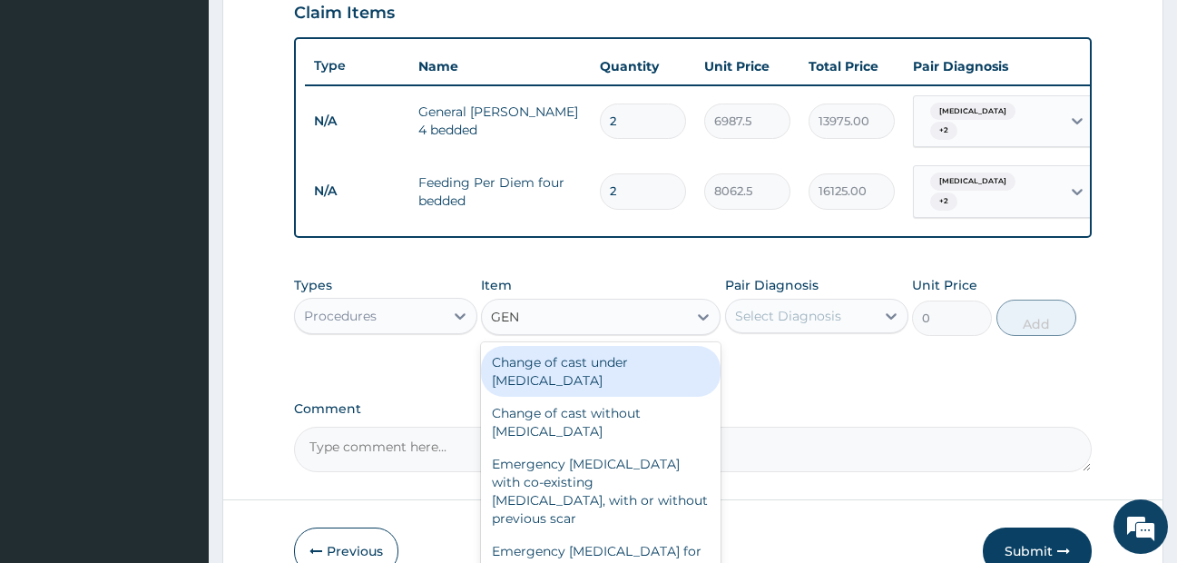
type input "GENE"
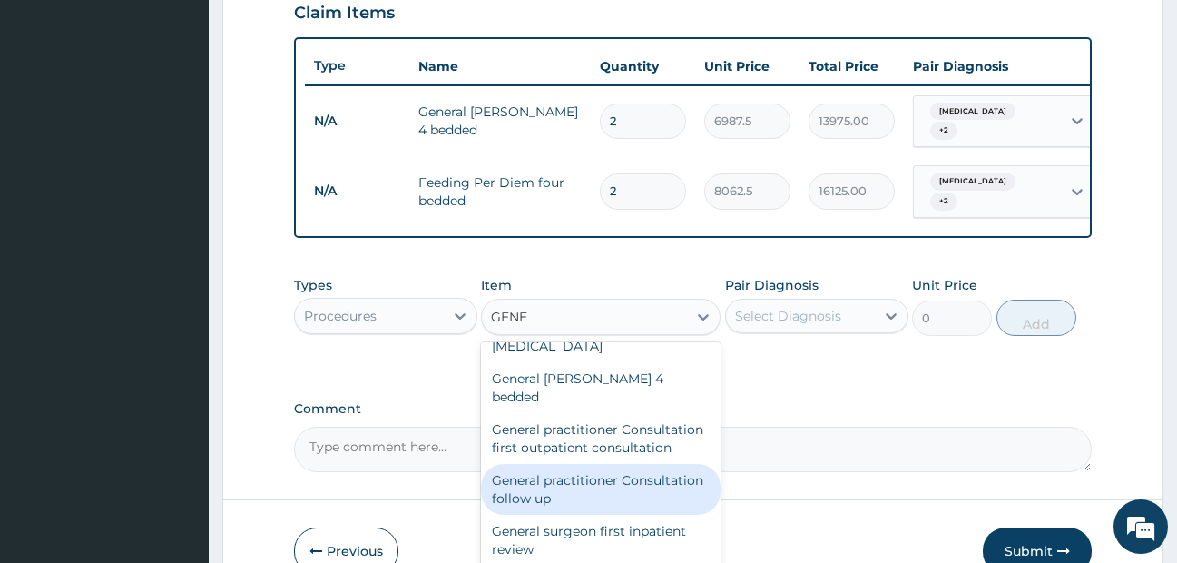
scroll to position [182, 0]
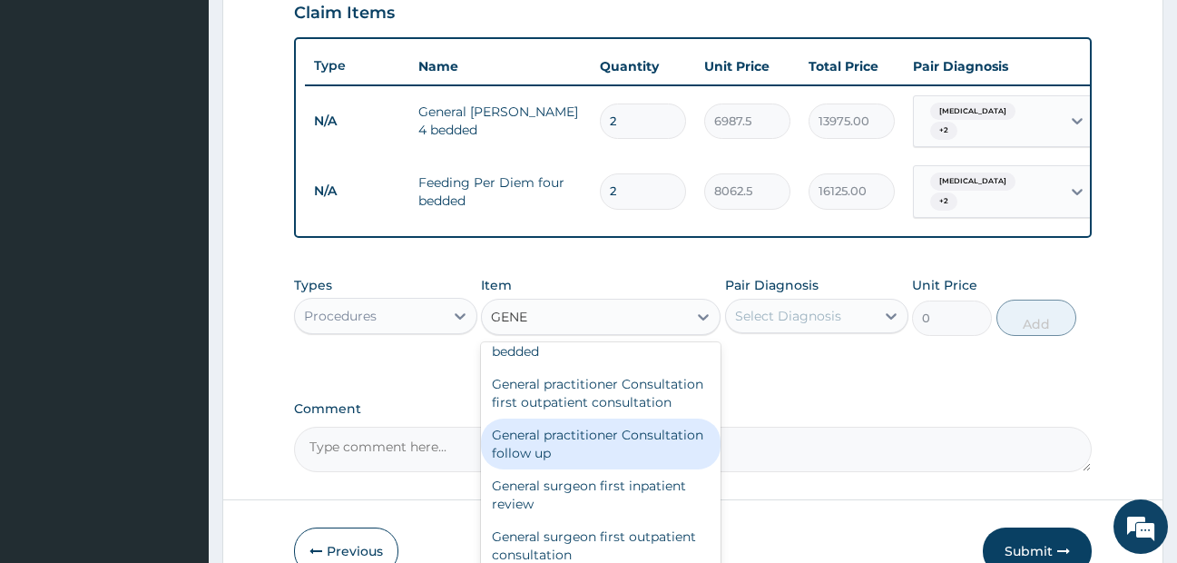
click at [603, 456] on div "General practitioner Consultation follow up" at bounding box center [601, 443] width 240 height 51
type input "2365"
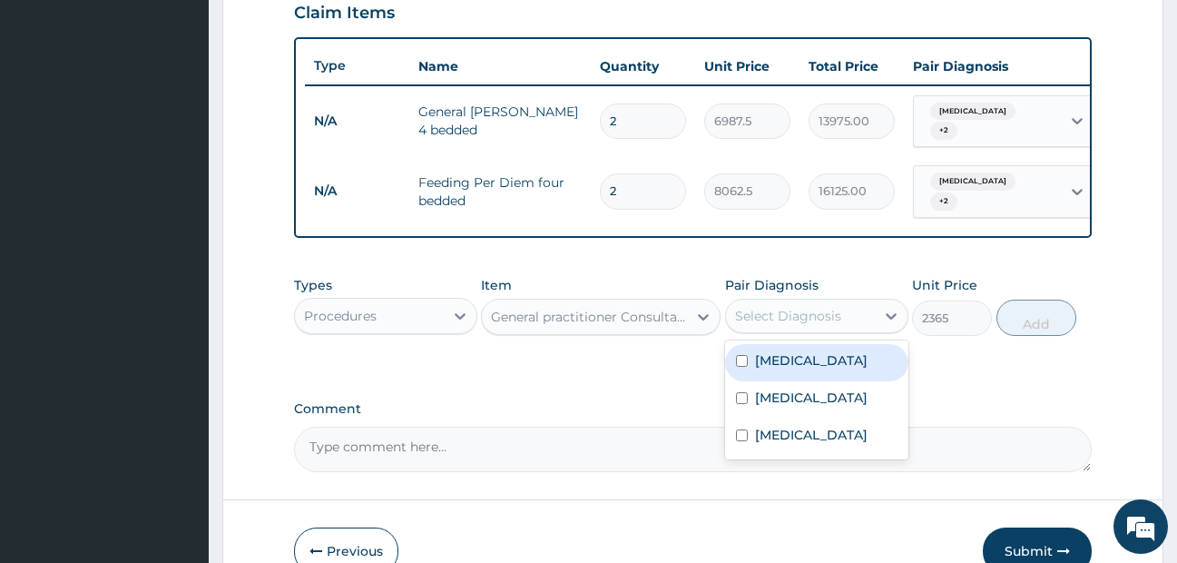
click at [844, 330] on div "Select Diagnosis" at bounding box center [800, 315] width 149 height 29
click at [822, 369] on label "Immunosuppression" at bounding box center [811, 360] width 113 height 18
checkbox input "true"
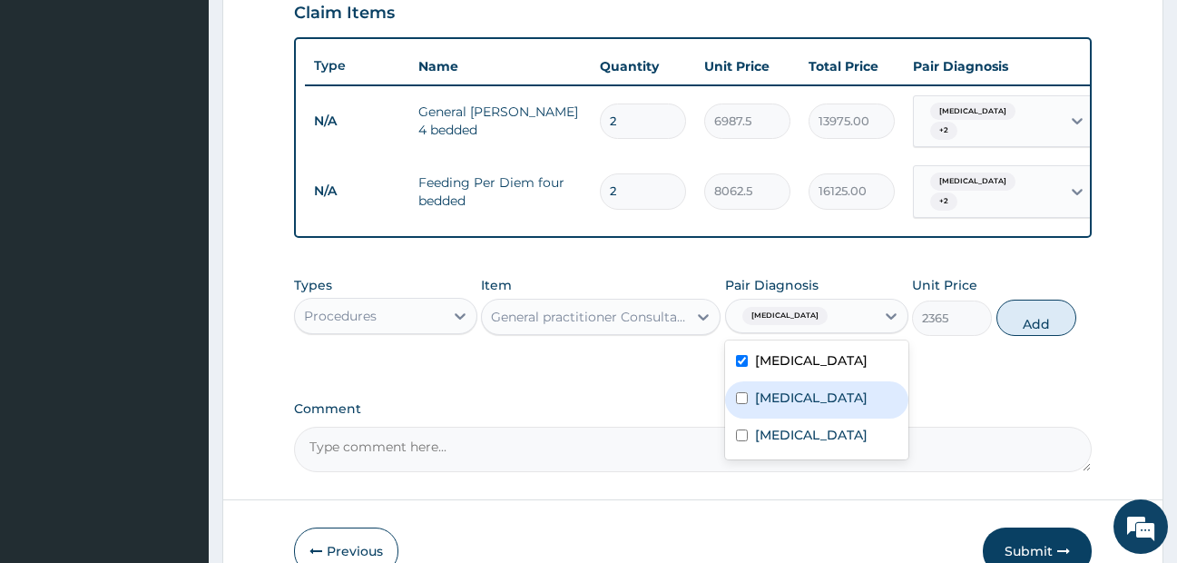
click at [797, 405] on label "Pharyngitis" at bounding box center [811, 398] width 113 height 18
checkbox input "true"
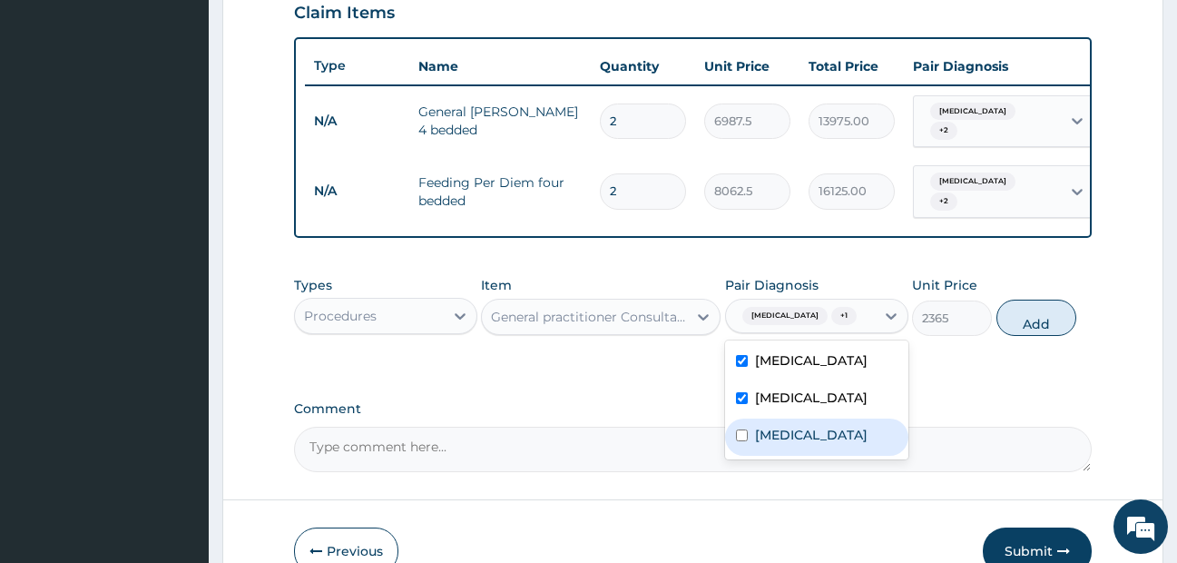
click at [798, 444] on label "Falciparum malaria" at bounding box center [811, 435] width 113 height 18
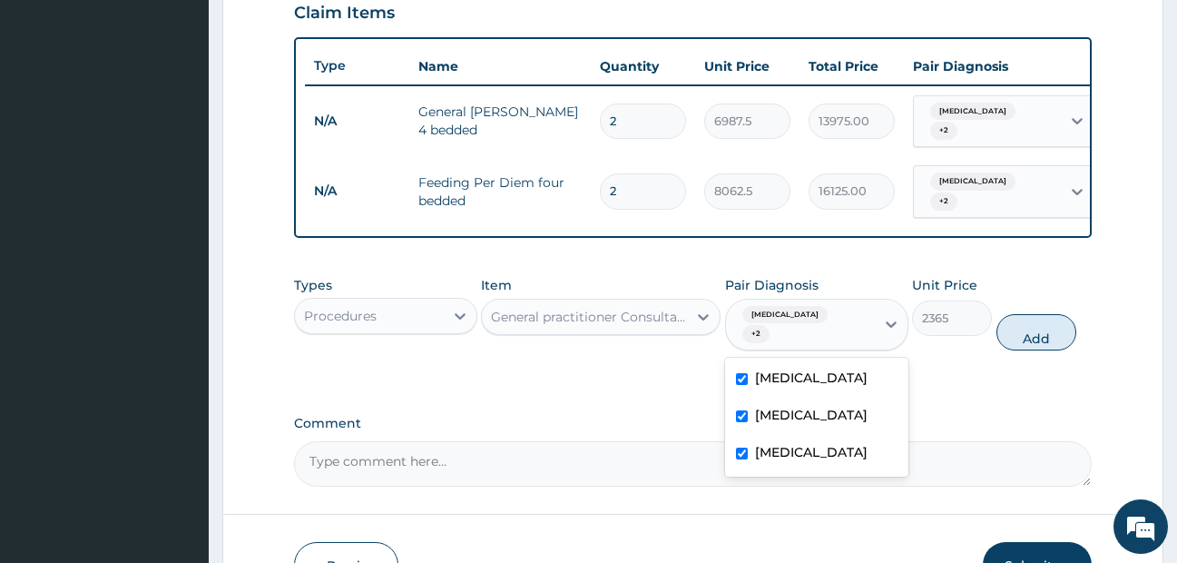
checkbox input "true"
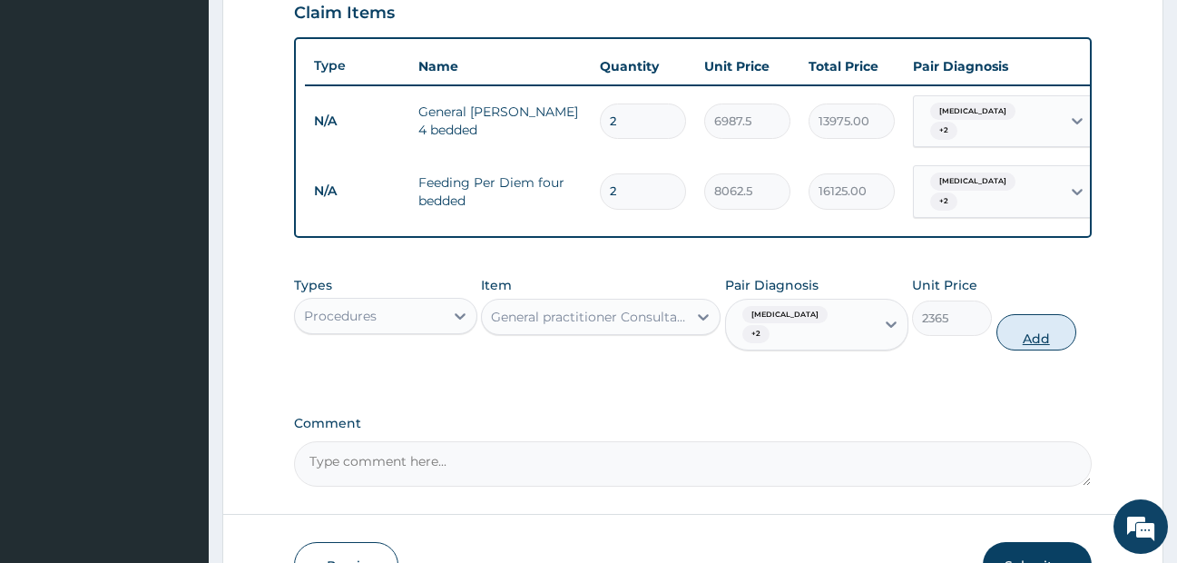
click at [1048, 350] on button "Add" at bounding box center [1037, 332] width 80 height 36
type input "0"
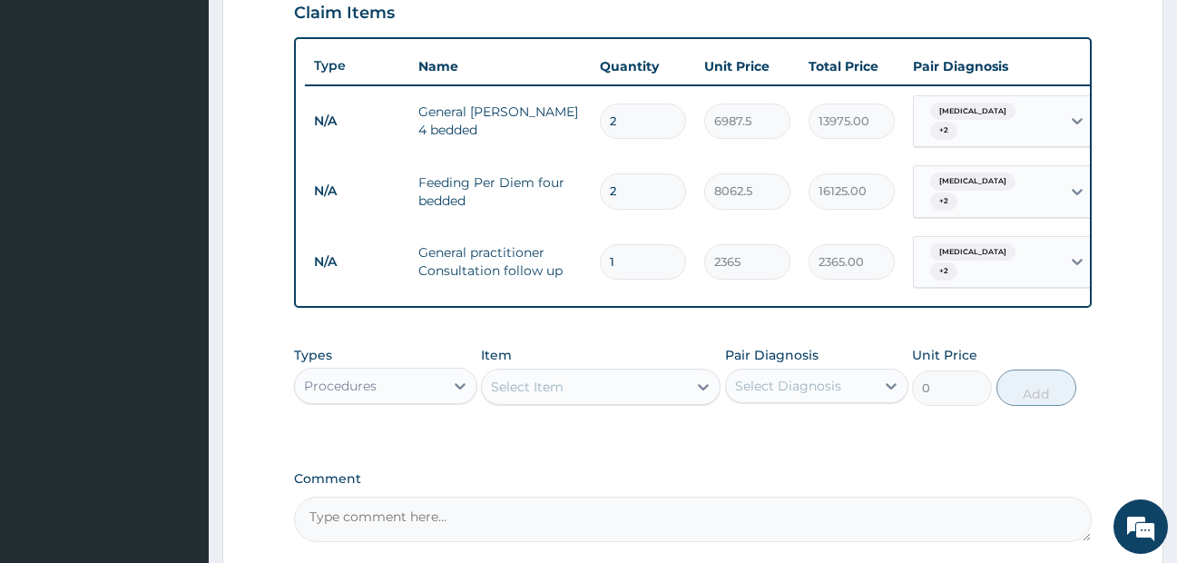
click at [435, 400] on div "Procedures" at bounding box center [369, 385] width 149 height 29
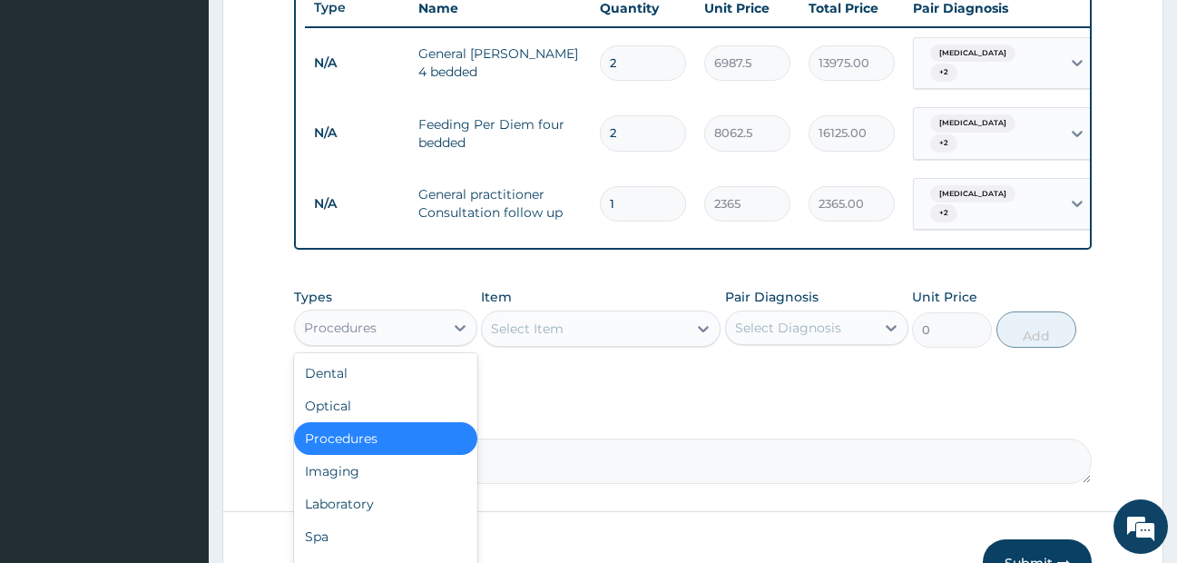
scroll to position [729, 0]
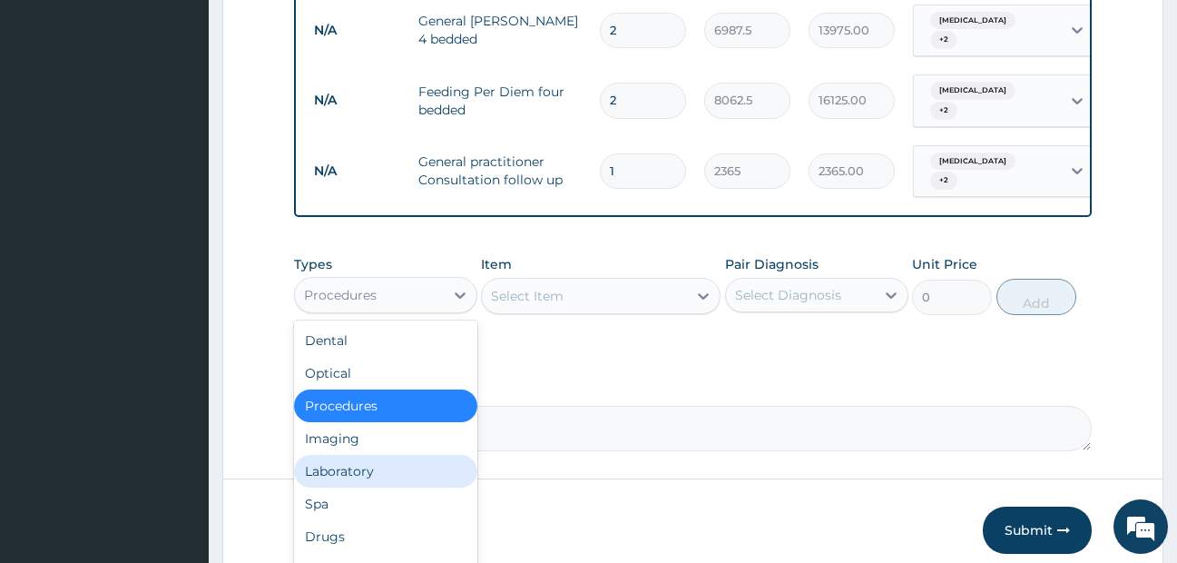
click at [375, 474] on div "Laboratory" at bounding box center [385, 471] width 183 height 33
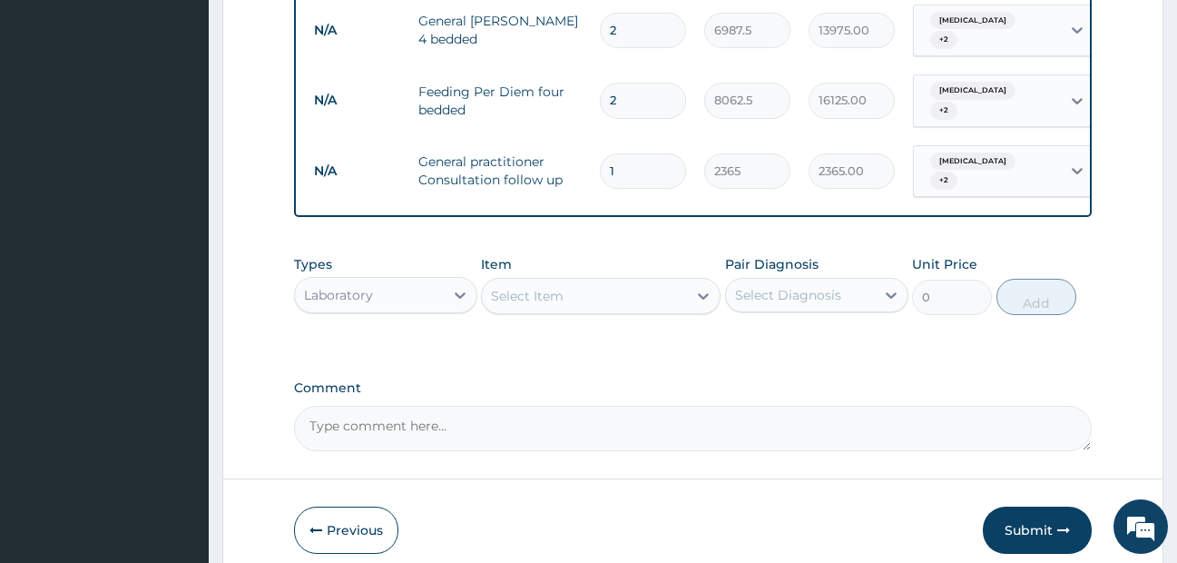
click at [601, 310] on div "Select Item" at bounding box center [584, 295] width 205 height 29
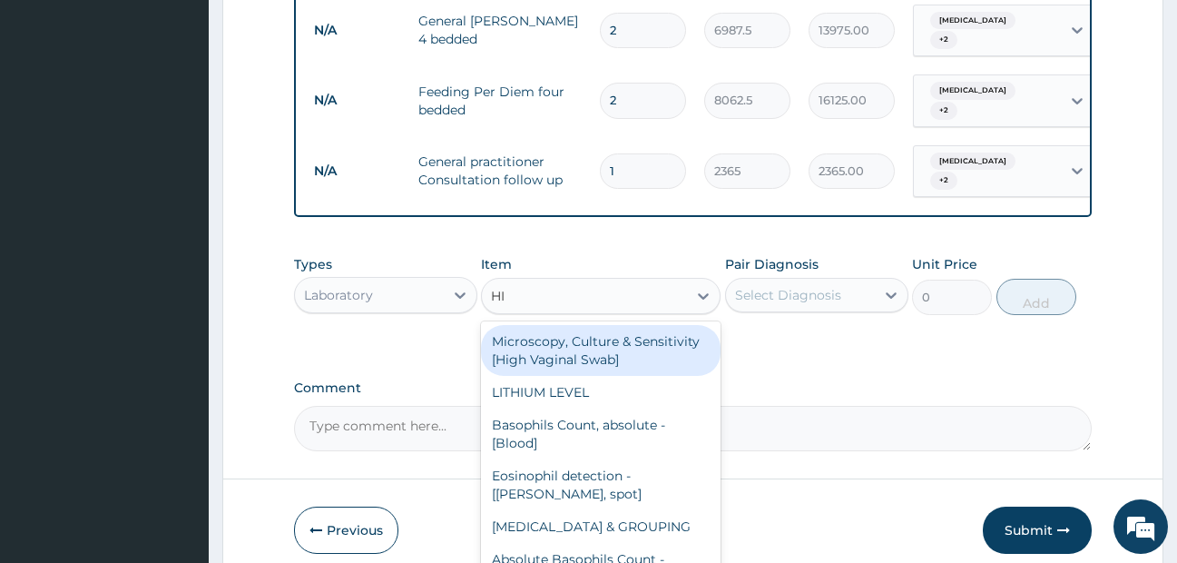
type input "HIV"
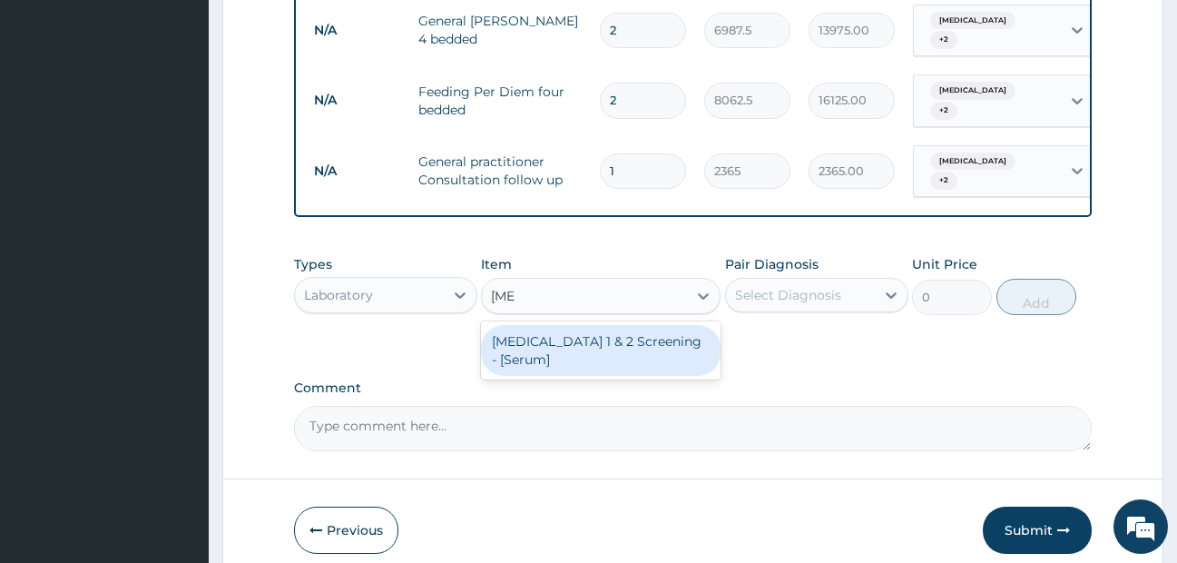
click at [626, 349] on div "HIV 1 & 2 Screening - [Serum]" at bounding box center [601, 350] width 240 height 51
type input "2687.5"
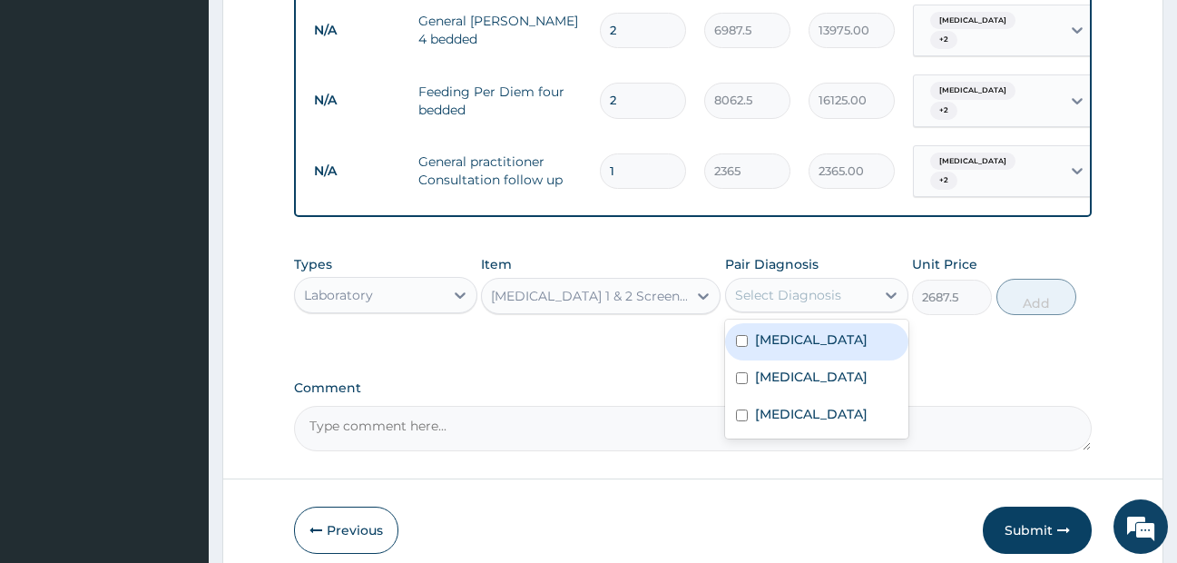
click at [785, 304] on div "Select Diagnosis" at bounding box center [788, 295] width 106 height 18
click at [791, 349] on label "Immunosuppression" at bounding box center [811, 339] width 113 height 18
checkbox input "true"
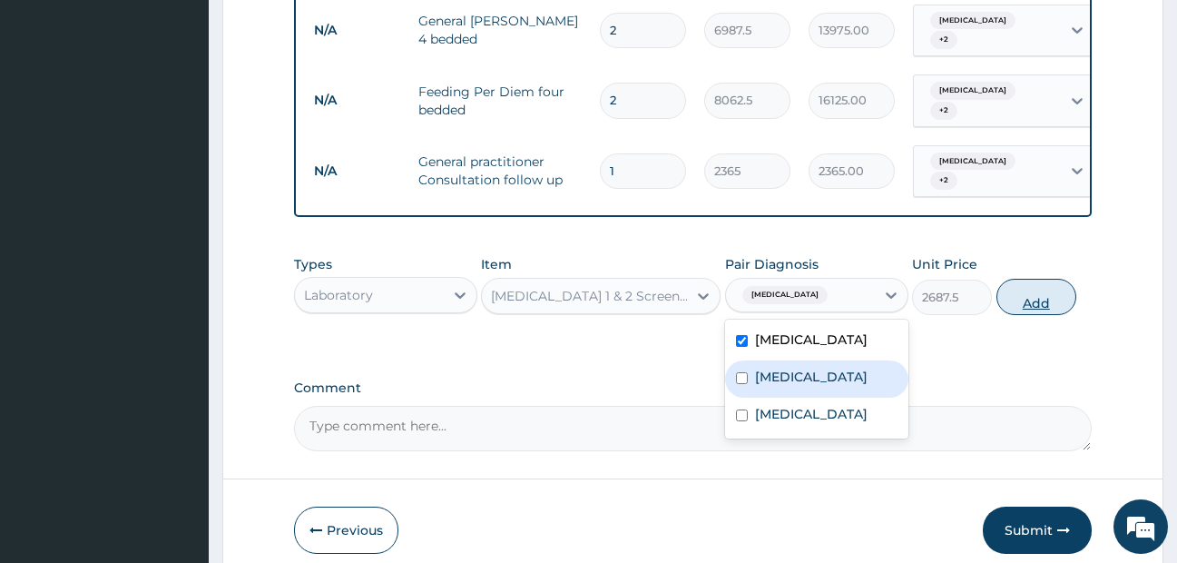
click at [1046, 315] on button "Add" at bounding box center [1037, 297] width 80 height 36
type input "0"
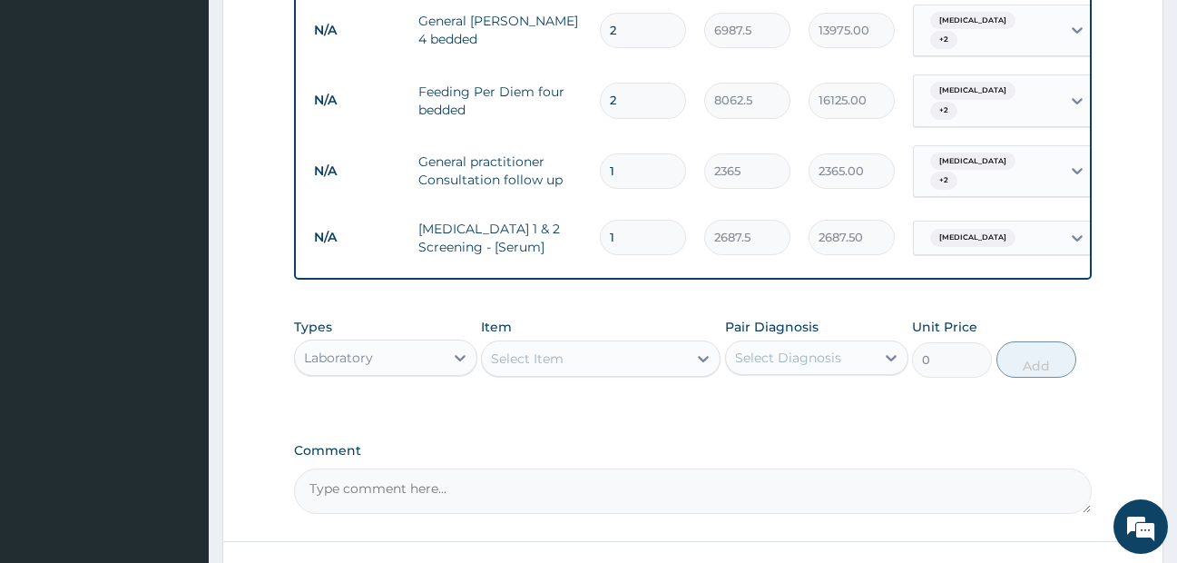
click at [390, 372] on div "Laboratory" at bounding box center [369, 357] width 149 height 29
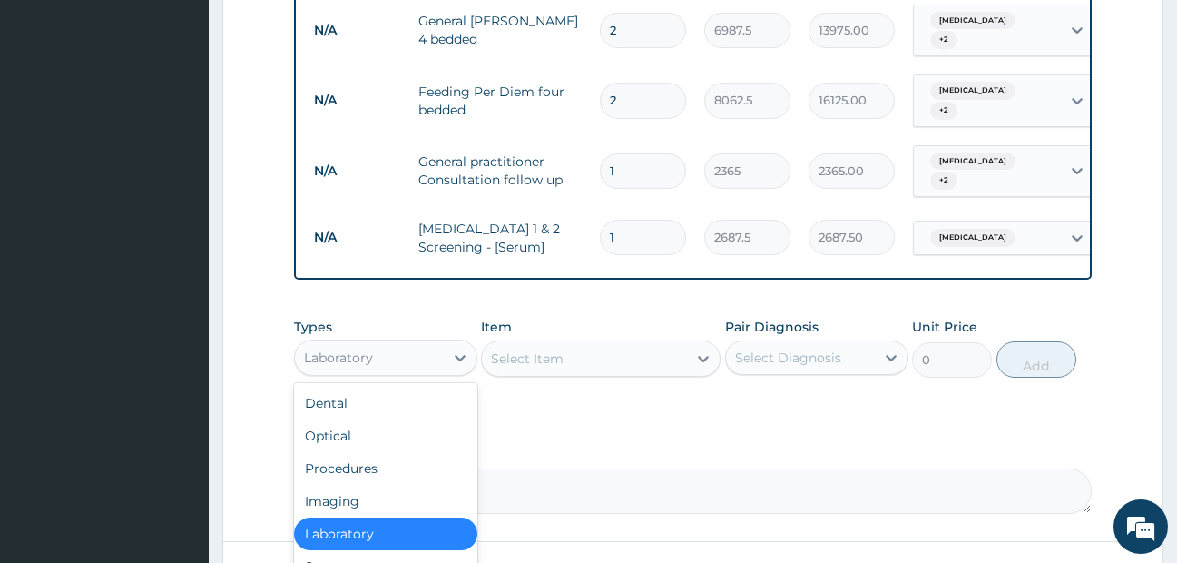
click at [661, 370] on div "Select Item" at bounding box center [584, 358] width 205 height 29
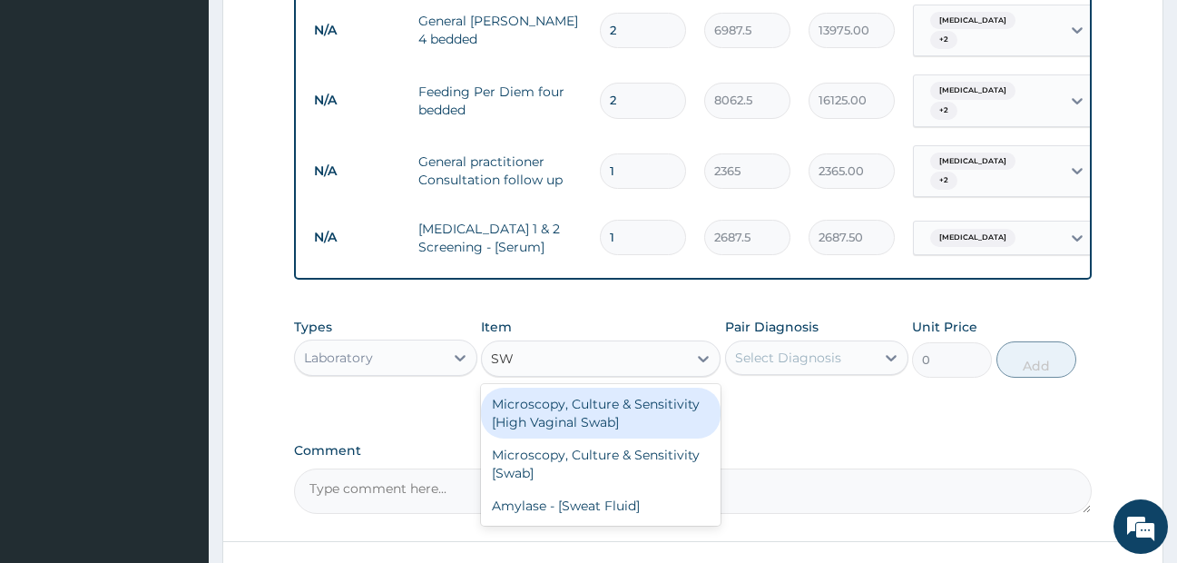
type input "S"
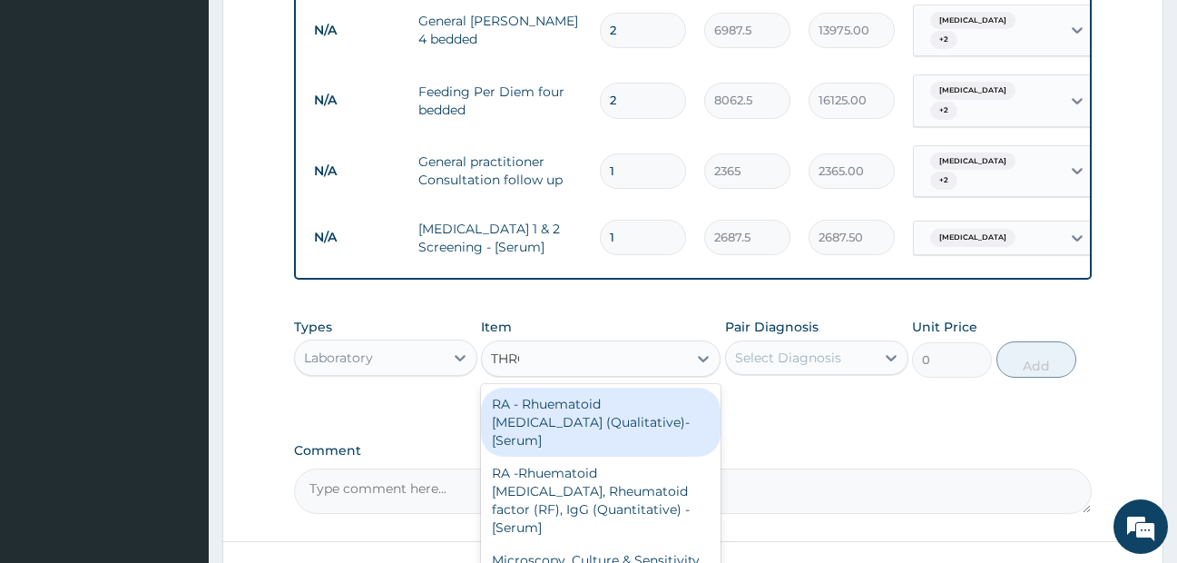
type input "THROA"
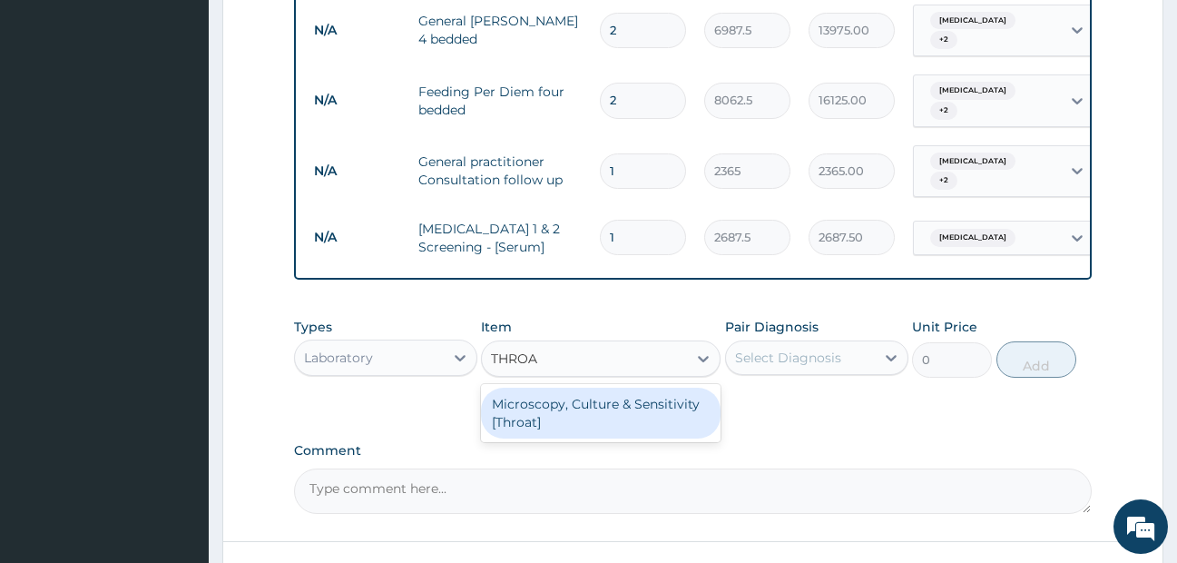
click at [613, 424] on div "Microscopy, Culture & Sensitivity [Throat]" at bounding box center [601, 413] width 240 height 51
type input "4837.5"
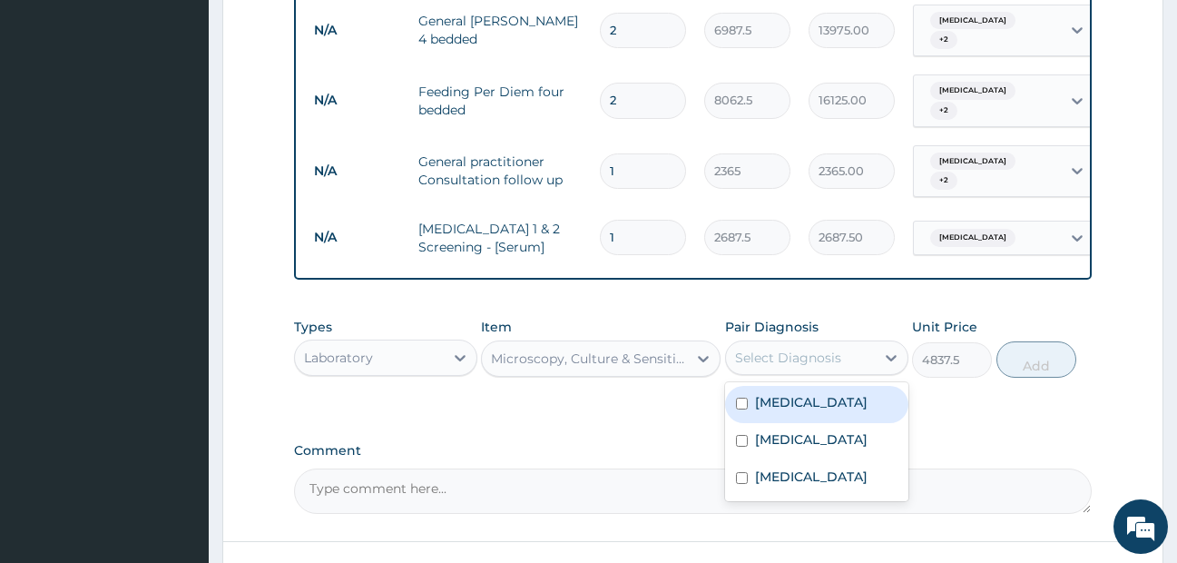
click at [834, 367] on div "Select Diagnosis" at bounding box center [788, 358] width 106 height 18
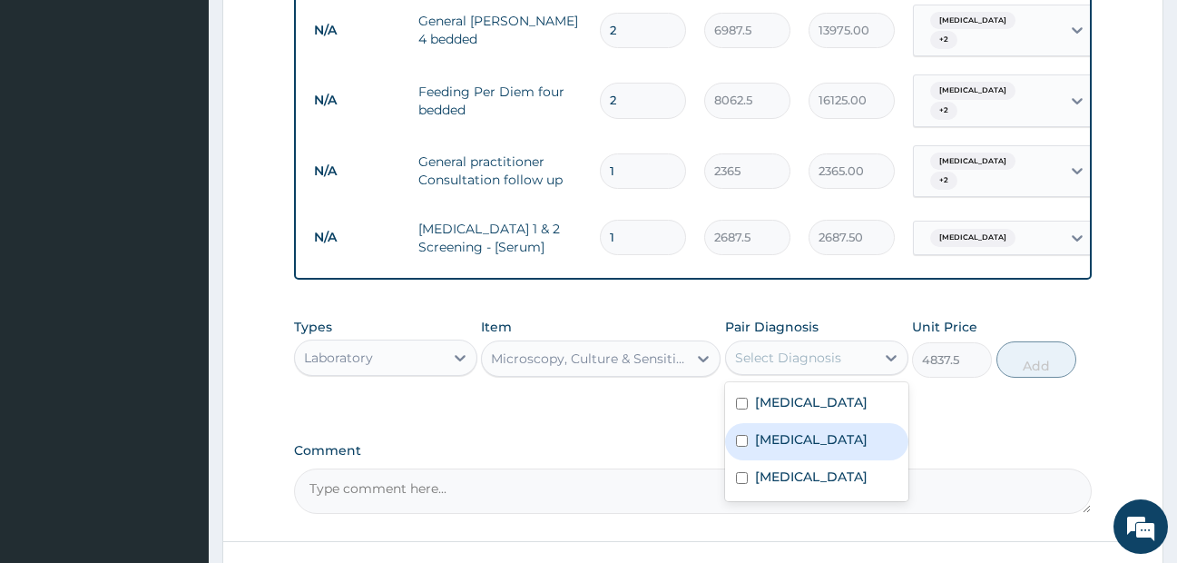
click at [800, 448] on label "Pharyngitis" at bounding box center [811, 439] width 113 height 18
checkbox input "true"
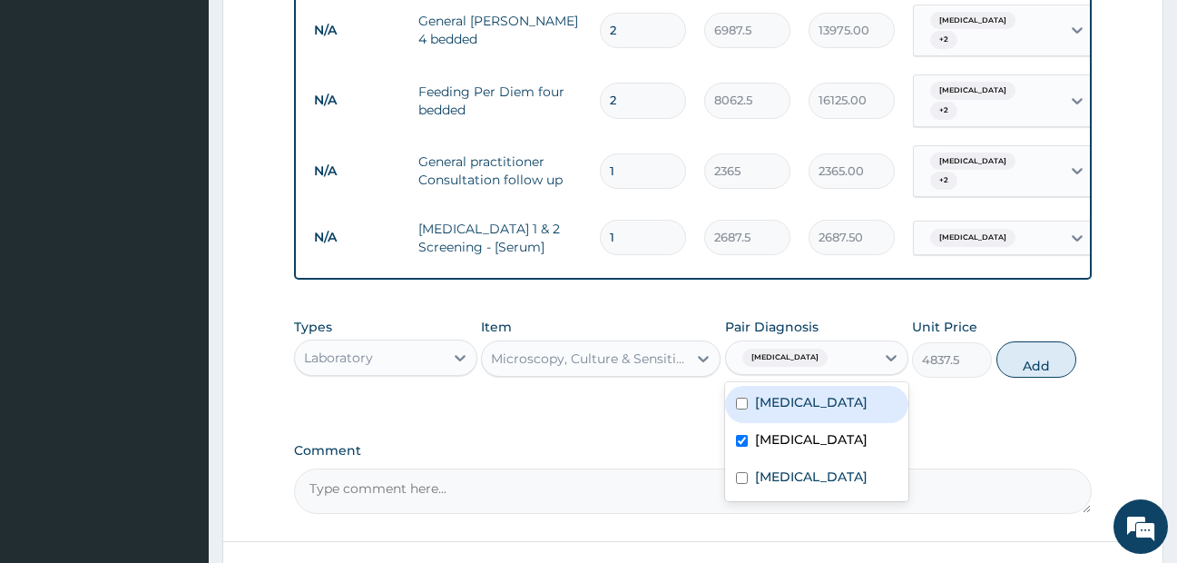
click at [786, 411] on label "Immunosuppression" at bounding box center [811, 402] width 113 height 18
checkbox input "true"
click at [1045, 378] on button "Add" at bounding box center [1037, 359] width 80 height 36
type input "0"
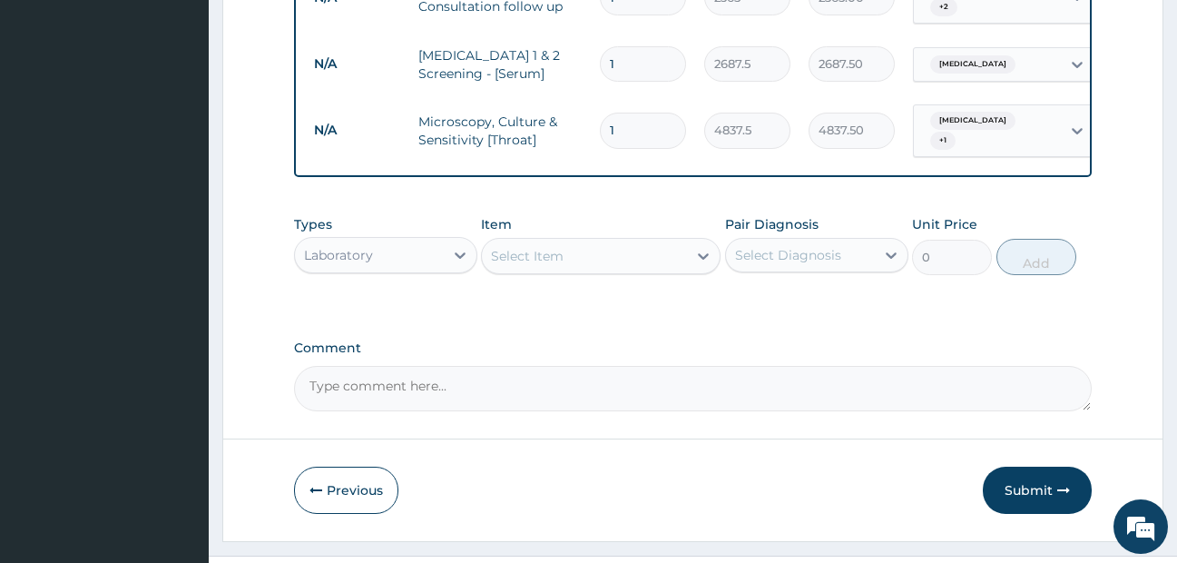
scroll to position [949, 0]
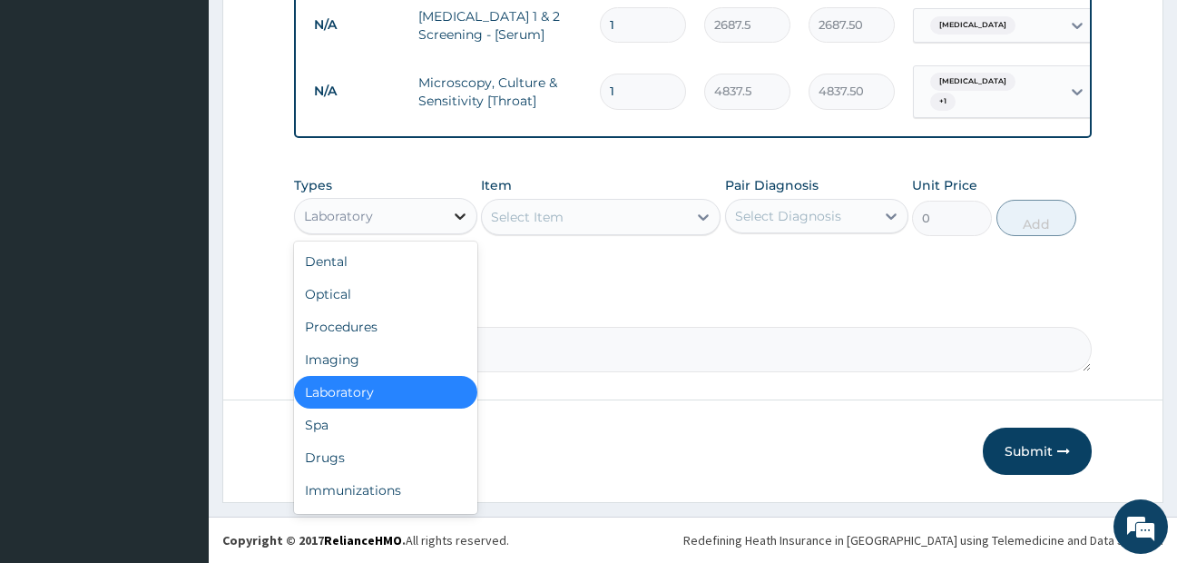
click at [456, 226] on div at bounding box center [460, 216] width 33 height 33
click at [362, 461] on div "Drugs" at bounding box center [385, 457] width 183 height 33
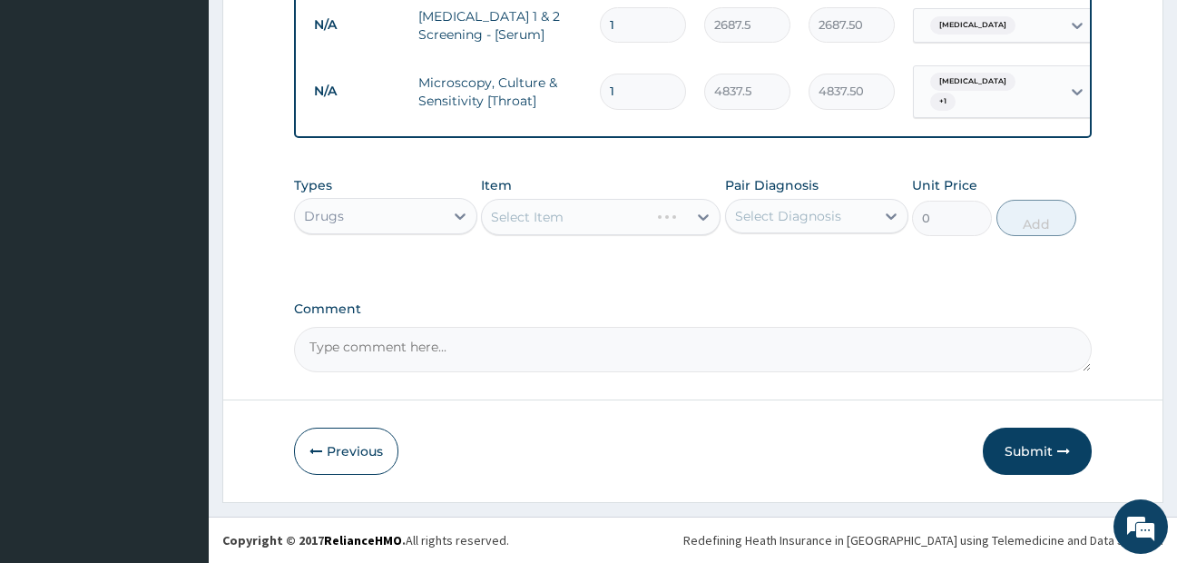
click at [644, 220] on div "Select Item" at bounding box center [601, 217] width 240 height 36
click at [678, 224] on div "Select Item" at bounding box center [584, 216] width 205 height 29
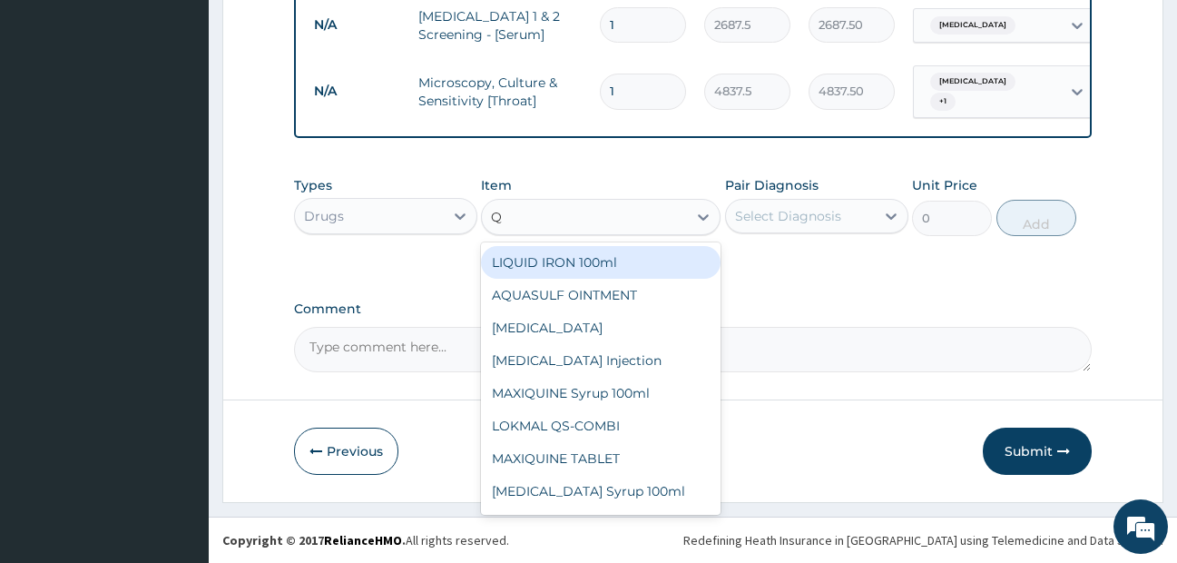
type input "QU"
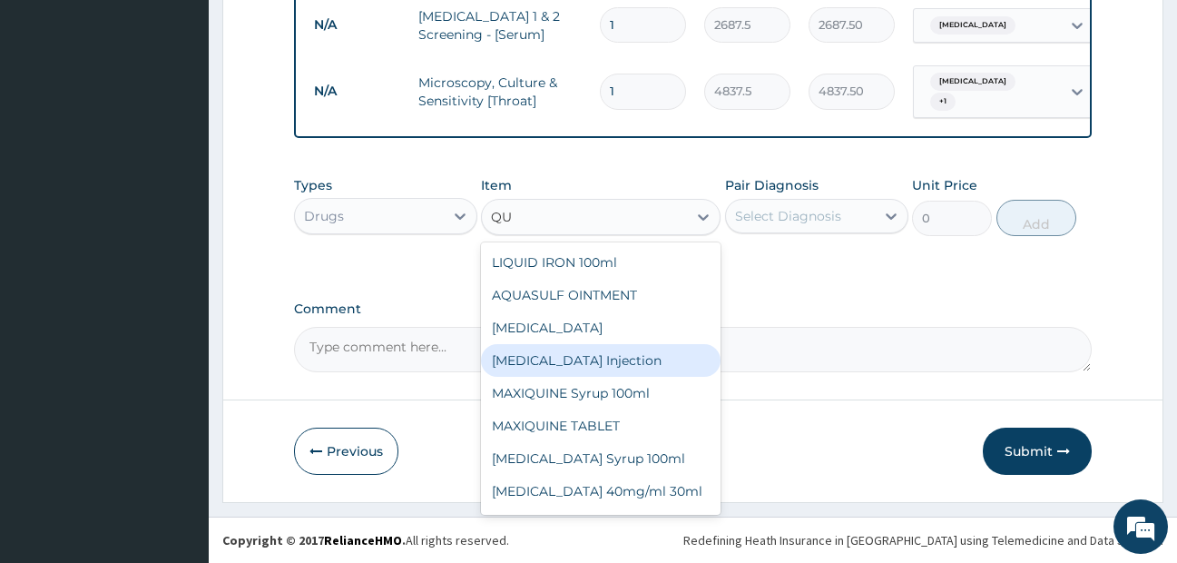
click at [568, 370] on div "QUININE Injection" at bounding box center [601, 360] width 240 height 33
type input "591.25"
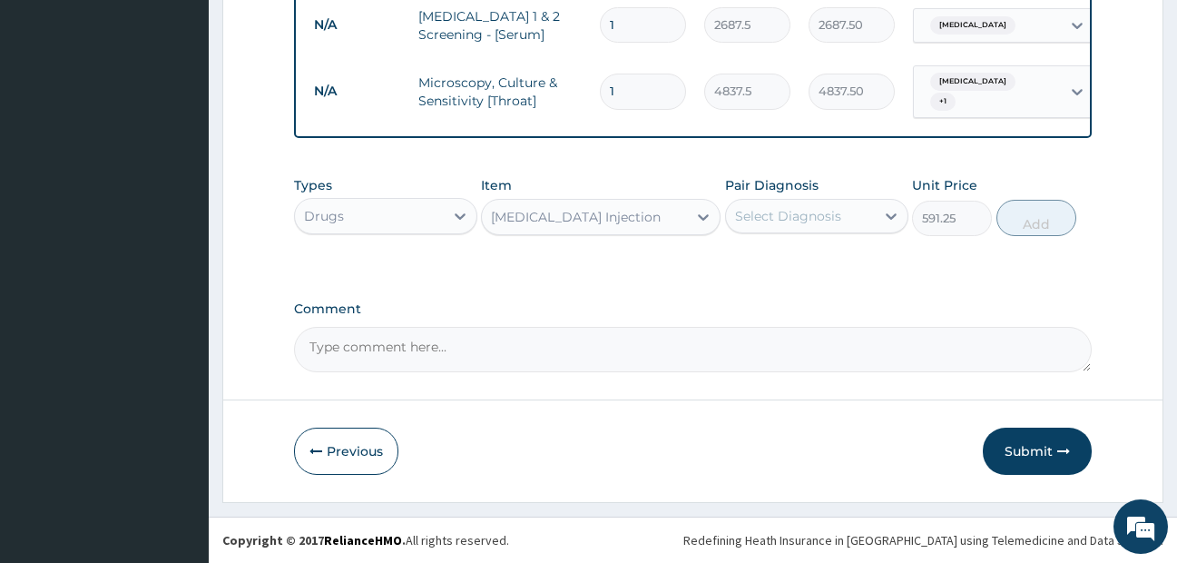
click at [849, 214] on div "Select Diagnosis" at bounding box center [800, 216] width 149 height 29
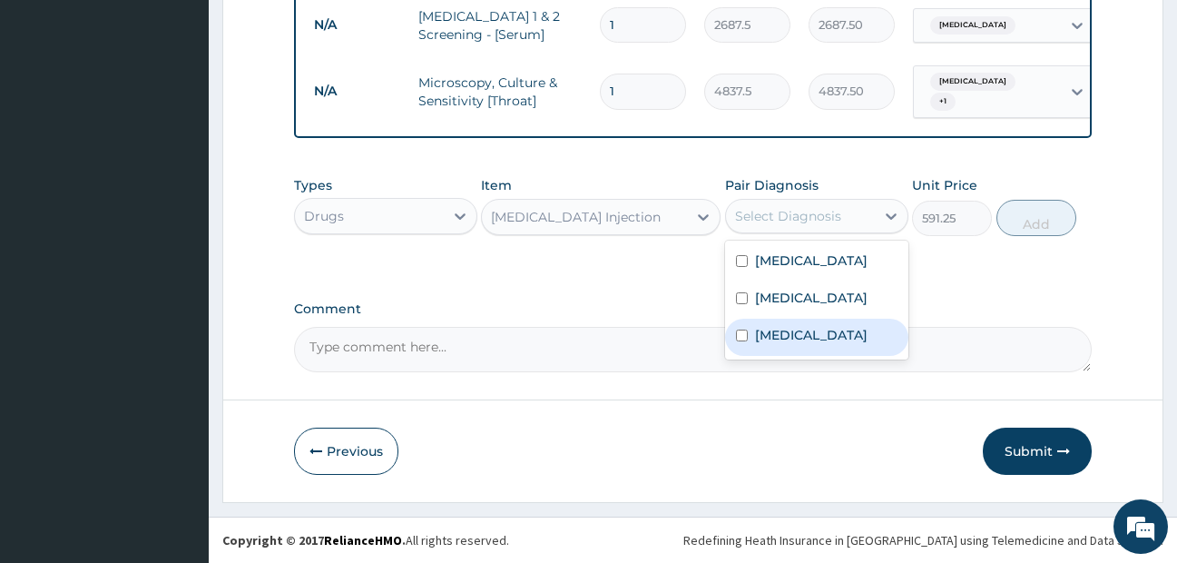
click at [814, 339] on label "Falciparum malaria" at bounding box center [811, 335] width 113 height 18
checkbox input "true"
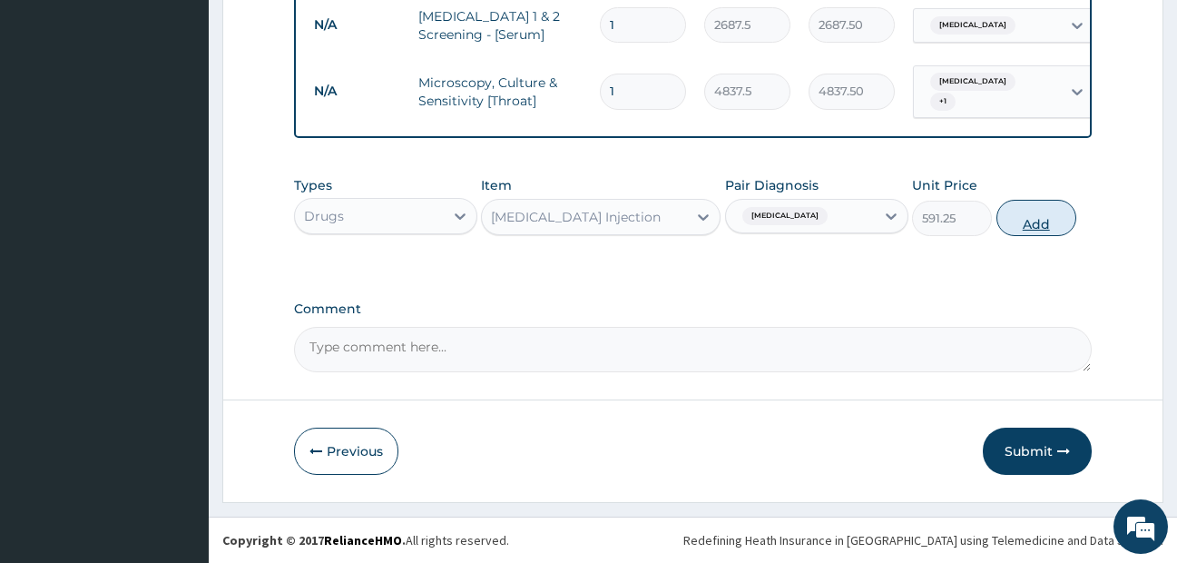
click at [1031, 222] on button "Add" at bounding box center [1037, 218] width 80 height 36
type input "0"
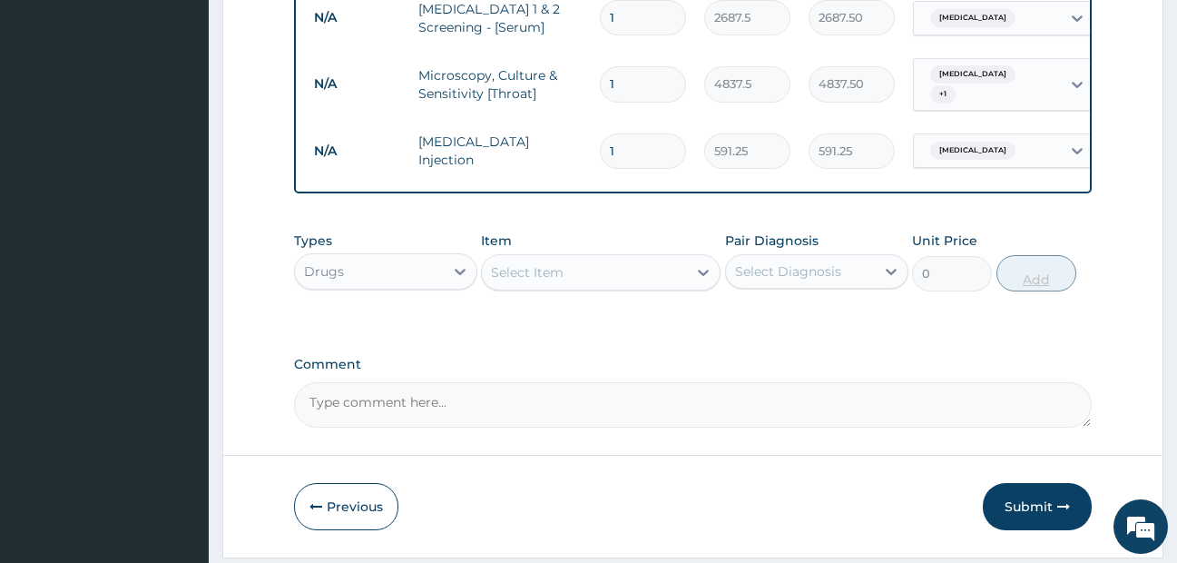
type input "0.00"
type input "3"
type input "1773.75"
type input "3"
click at [599, 275] on div "Select Item" at bounding box center [584, 272] width 205 height 29
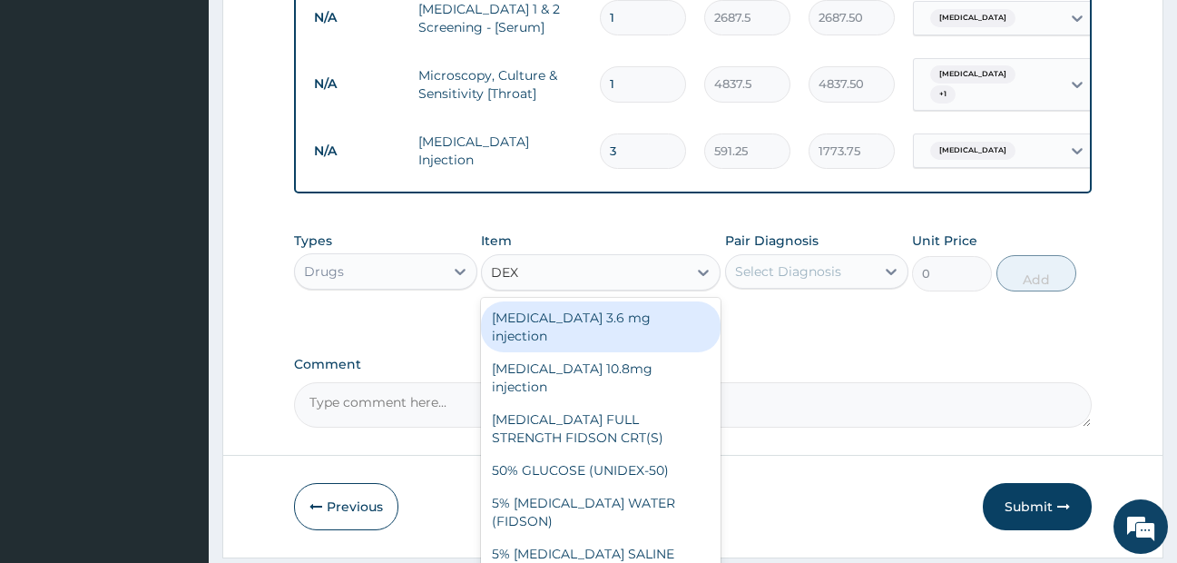
type input "DEXT"
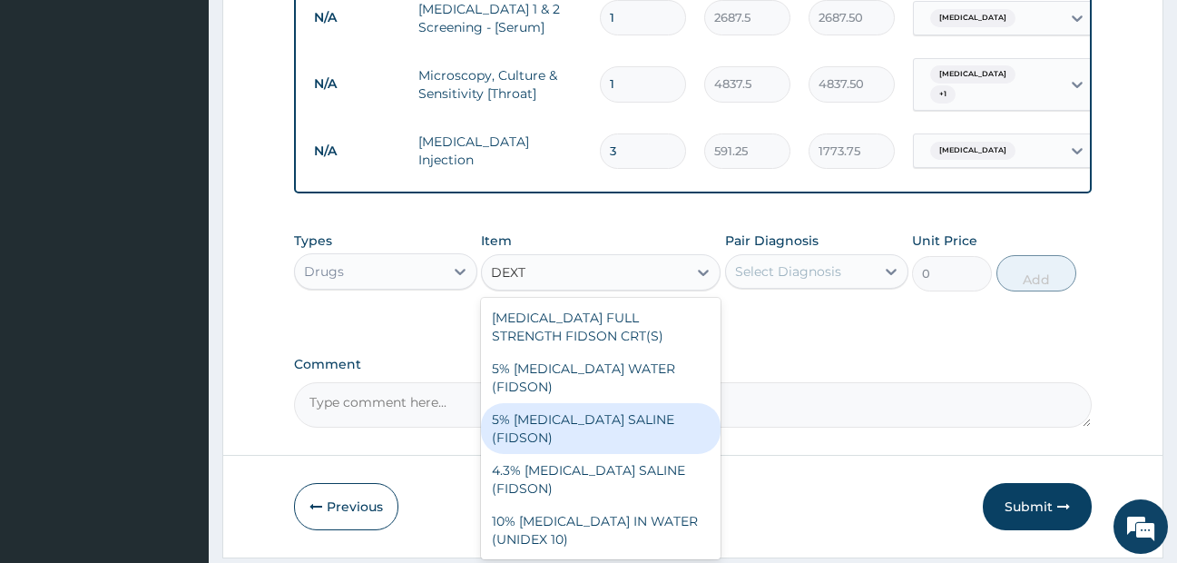
click at [619, 414] on div "5% DEXTROSE SALINE (FIDSON)" at bounding box center [601, 428] width 240 height 51
type input "1773.75"
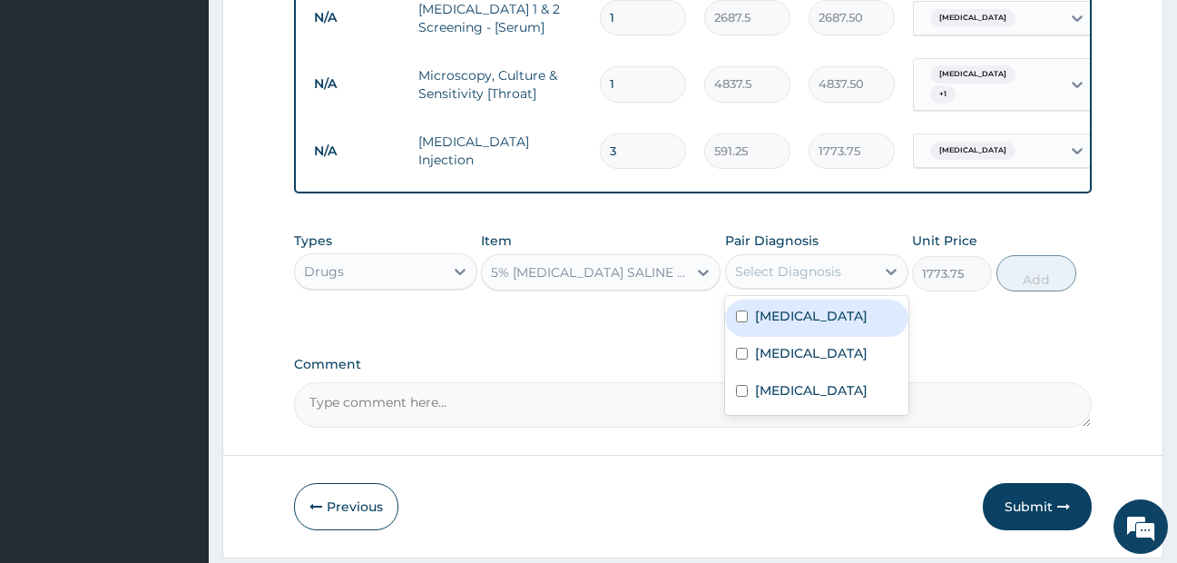
click at [829, 280] on div "Select Diagnosis" at bounding box center [788, 271] width 106 height 18
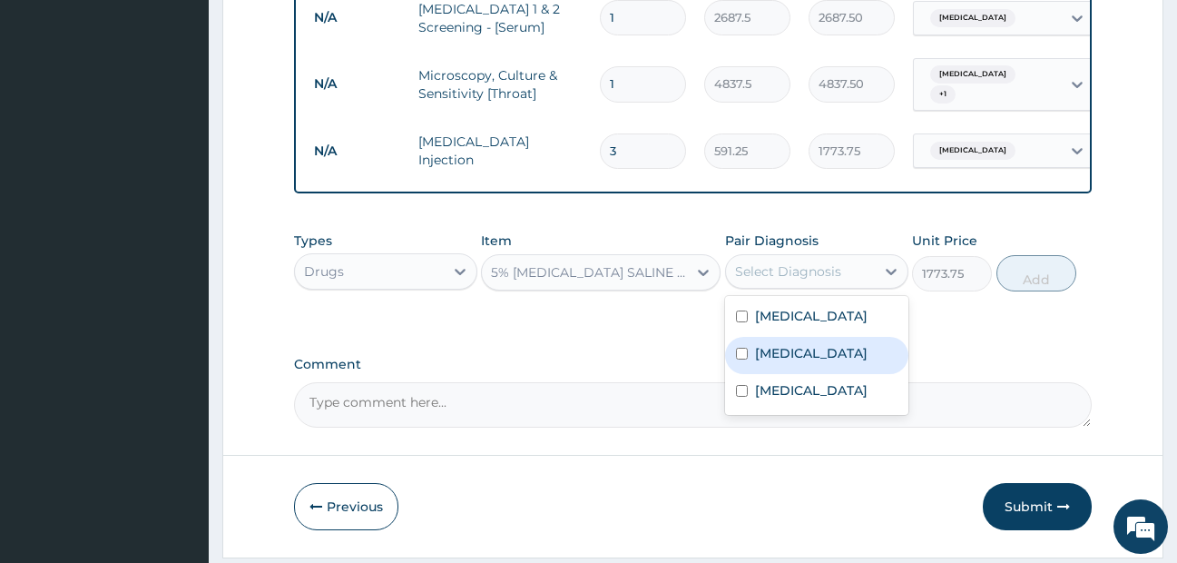
click at [803, 362] on label "Pharyngitis" at bounding box center [811, 353] width 113 height 18
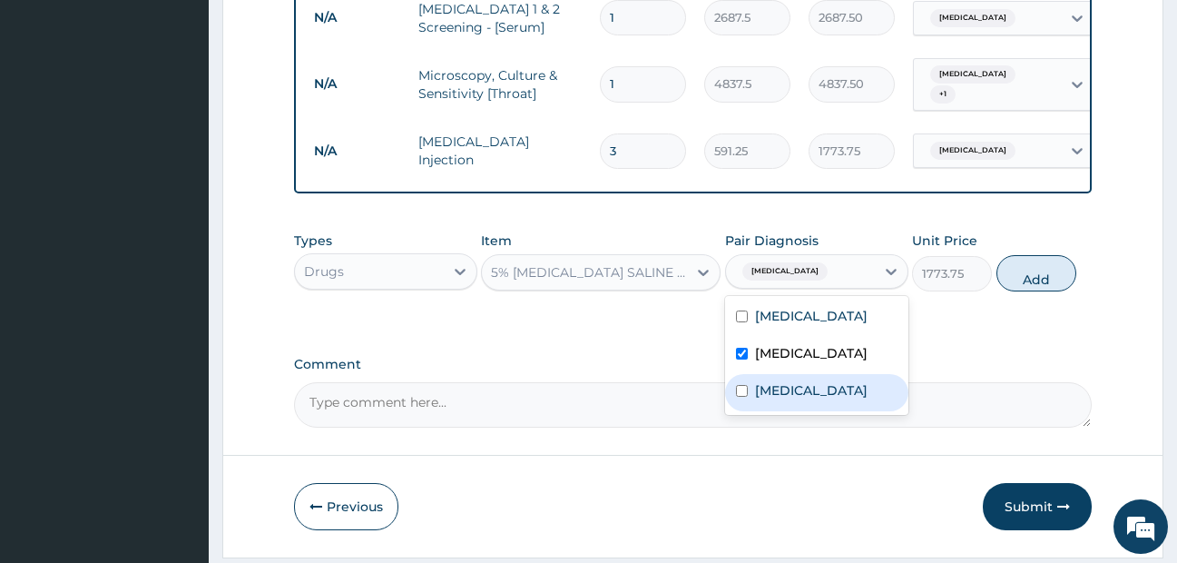
checkbox input "true"
click at [798, 396] on label "Falciparum malaria" at bounding box center [811, 390] width 113 height 18
checkbox input "true"
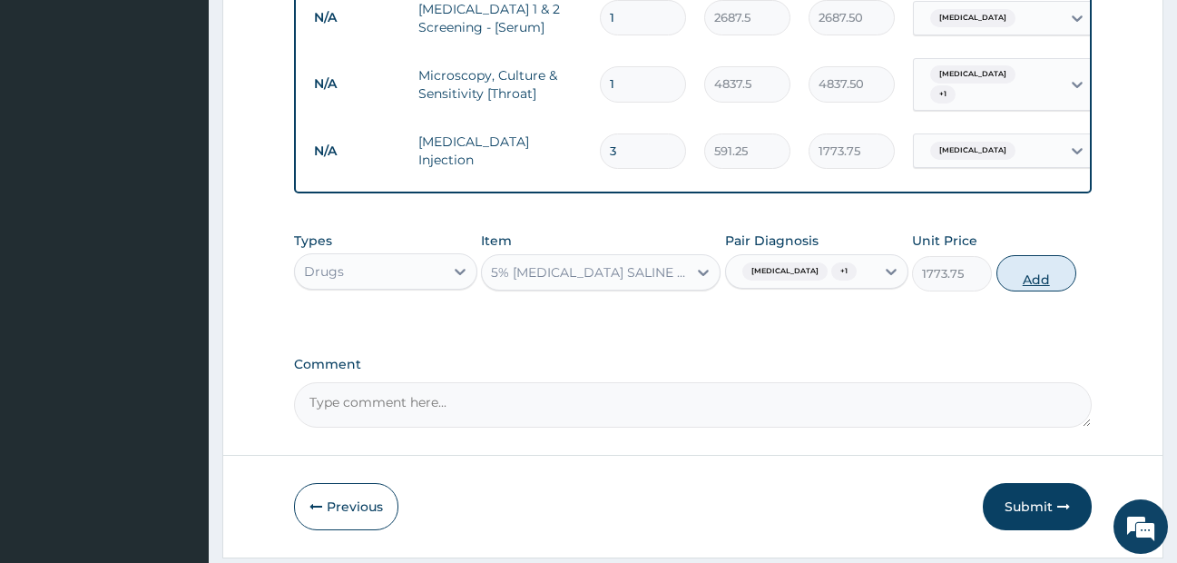
click at [1031, 280] on button "Add" at bounding box center [1037, 273] width 80 height 36
type input "0"
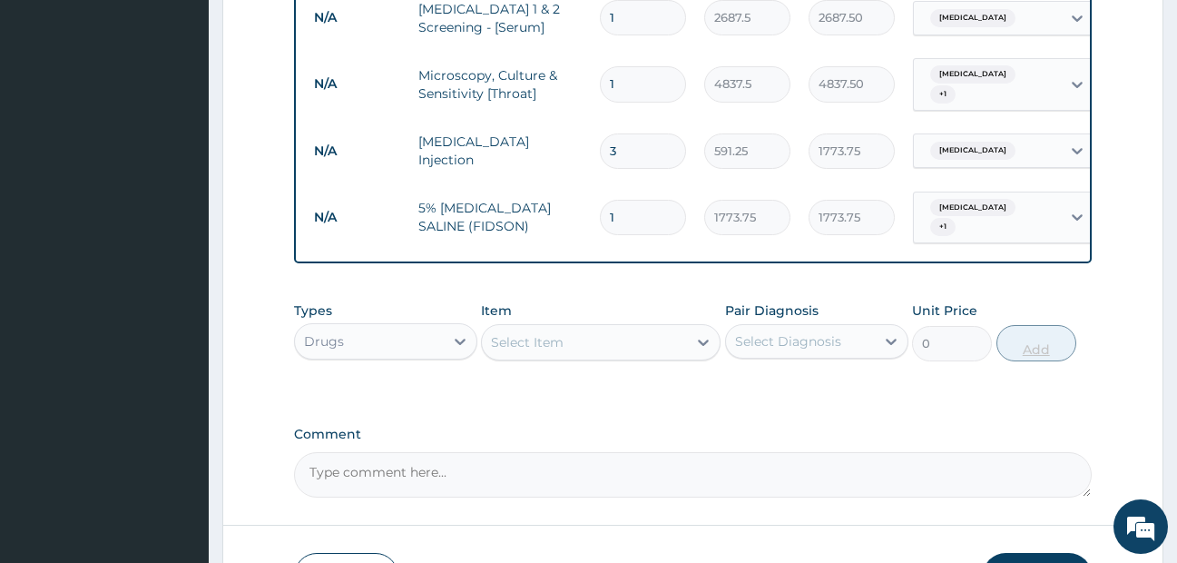
type input "0.00"
type input "3"
type input "5321.25"
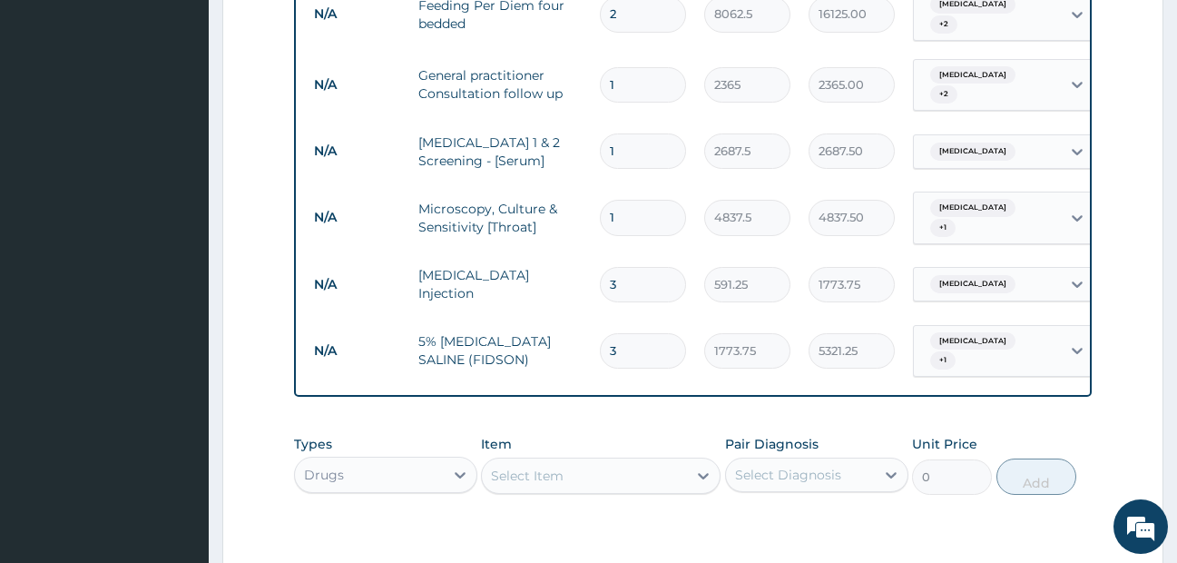
scroll to position [841, 0]
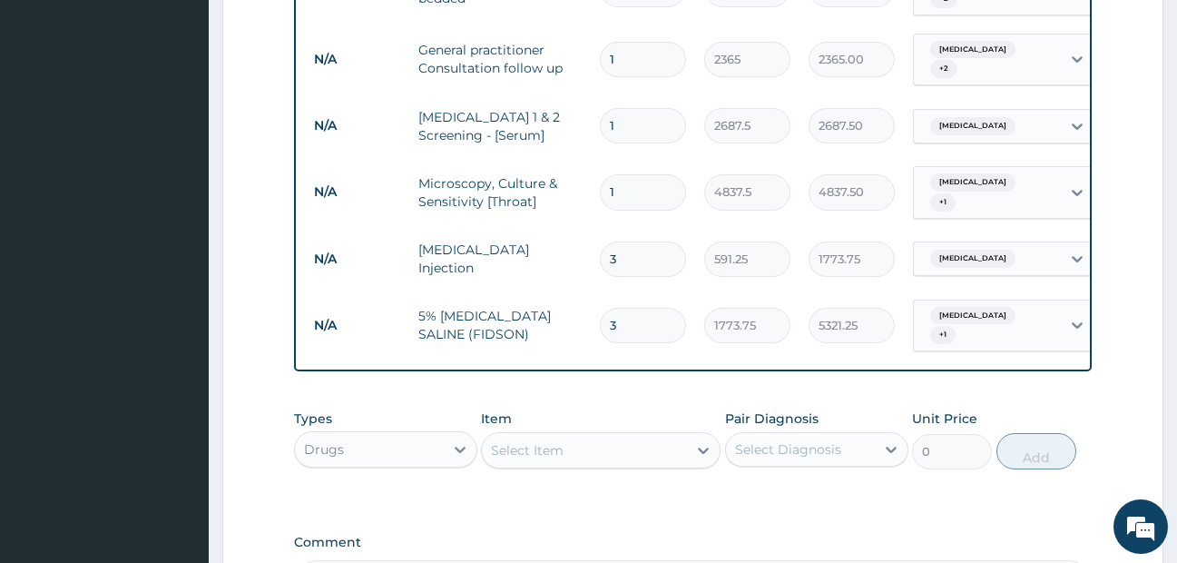
click at [649, 308] on input "3" at bounding box center [643, 325] width 86 height 35
click at [643, 312] on input "3" at bounding box center [643, 325] width 86 height 35
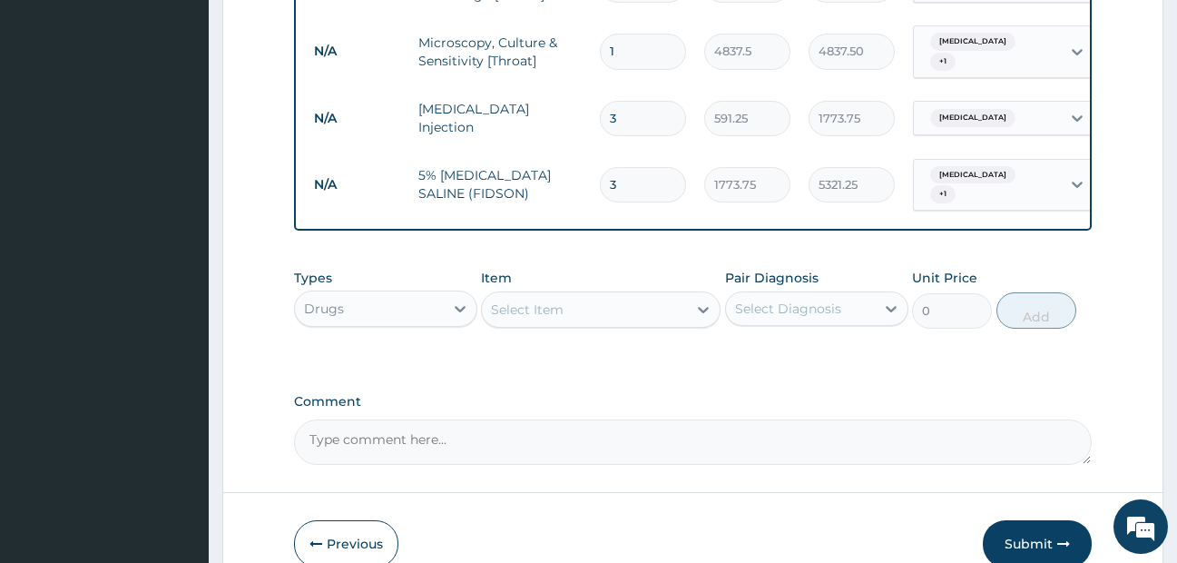
scroll to position [1022, 0]
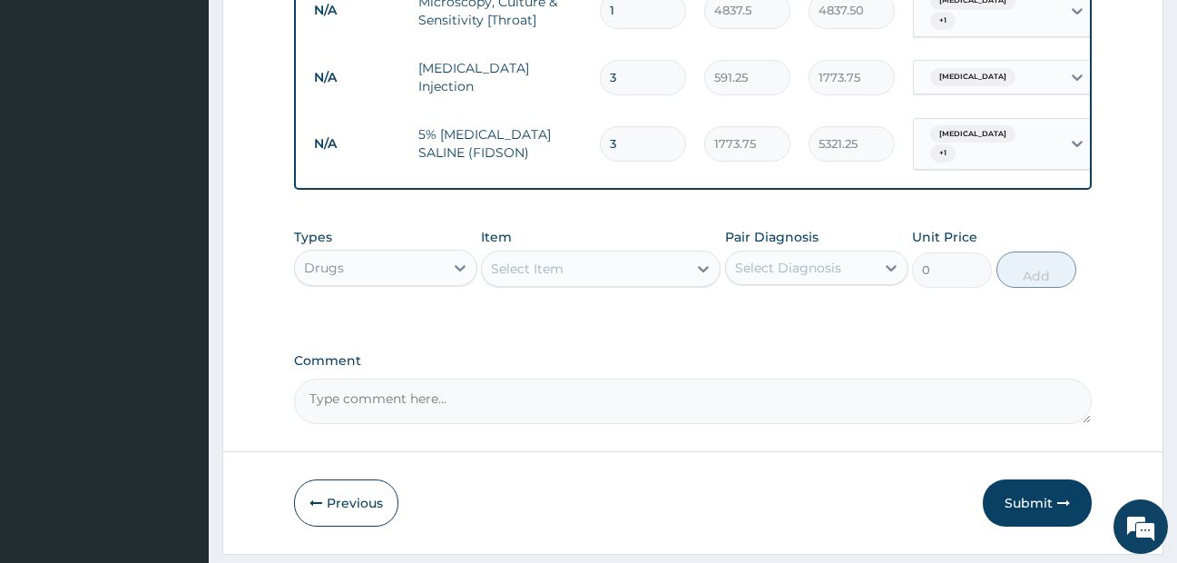
click at [587, 271] on div "Select Item" at bounding box center [584, 268] width 205 height 29
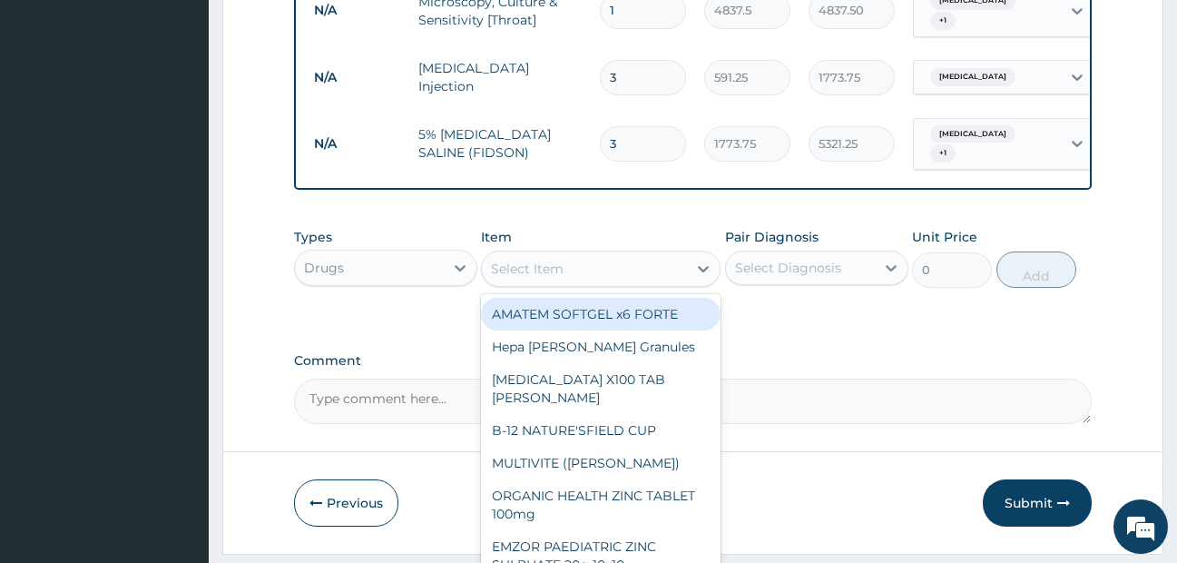
click at [596, 266] on div "Select Item" at bounding box center [584, 268] width 205 height 29
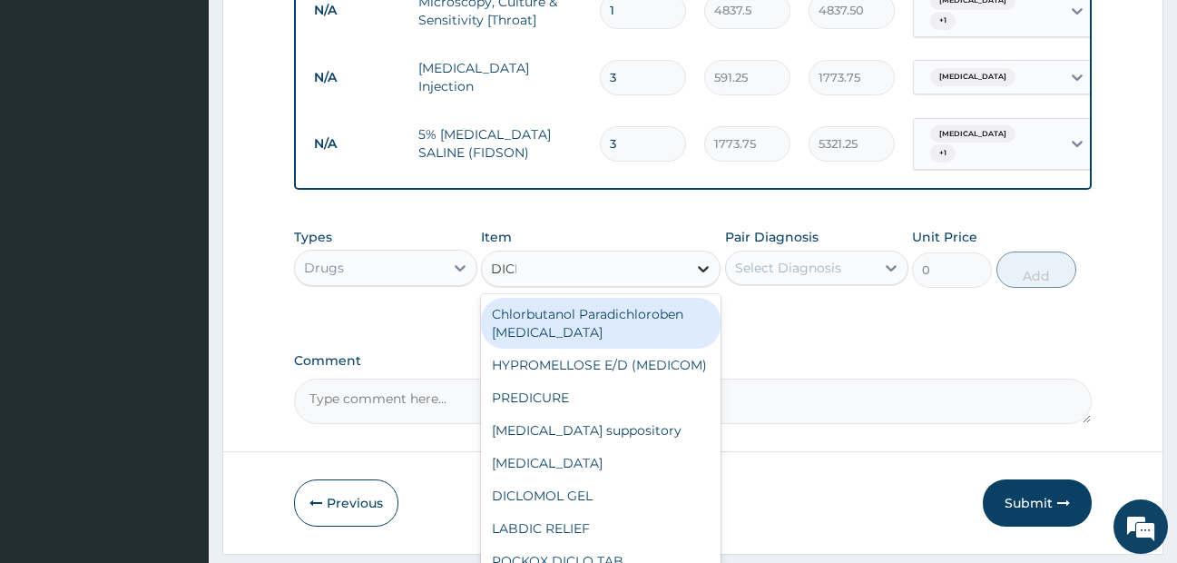
type input "DICLO"
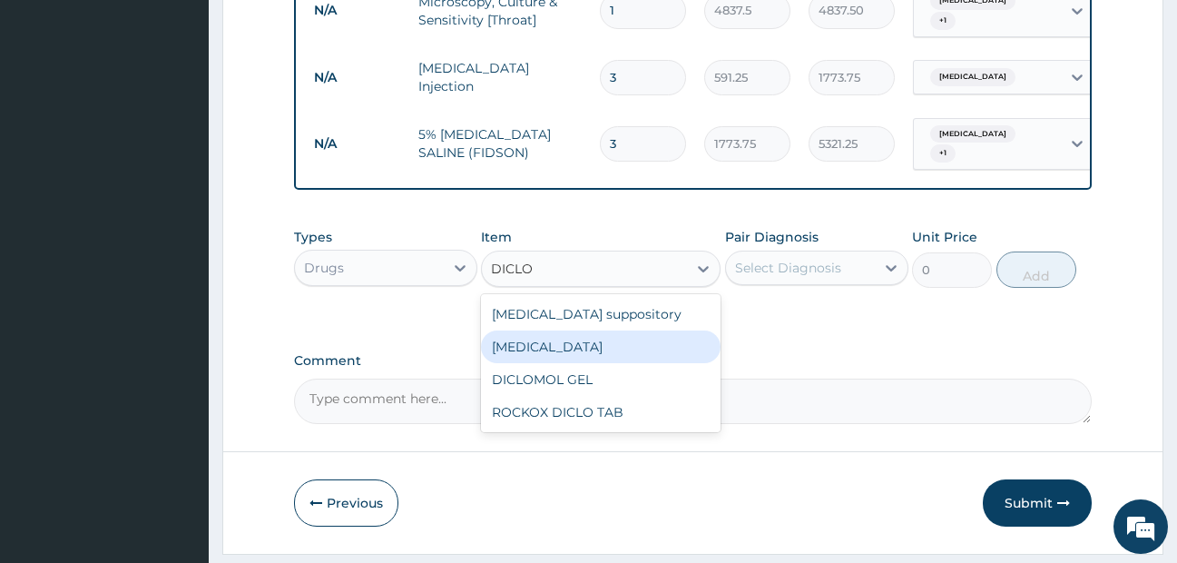
click at [546, 337] on div "Diclofenac" at bounding box center [601, 346] width 240 height 33
type input "591.25"
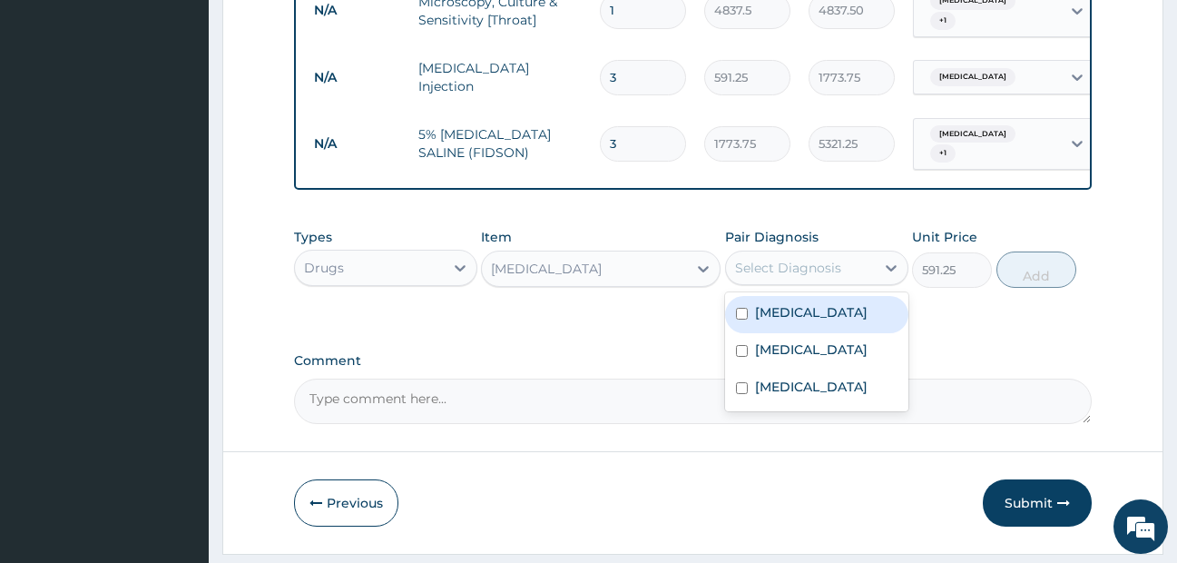
click at [851, 264] on div "Select Diagnosis" at bounding box center [800, 267] width 149 height 29
click at [599, 271] on div "Diclofenac" at bounding box center [584, 268] width 205 height 29
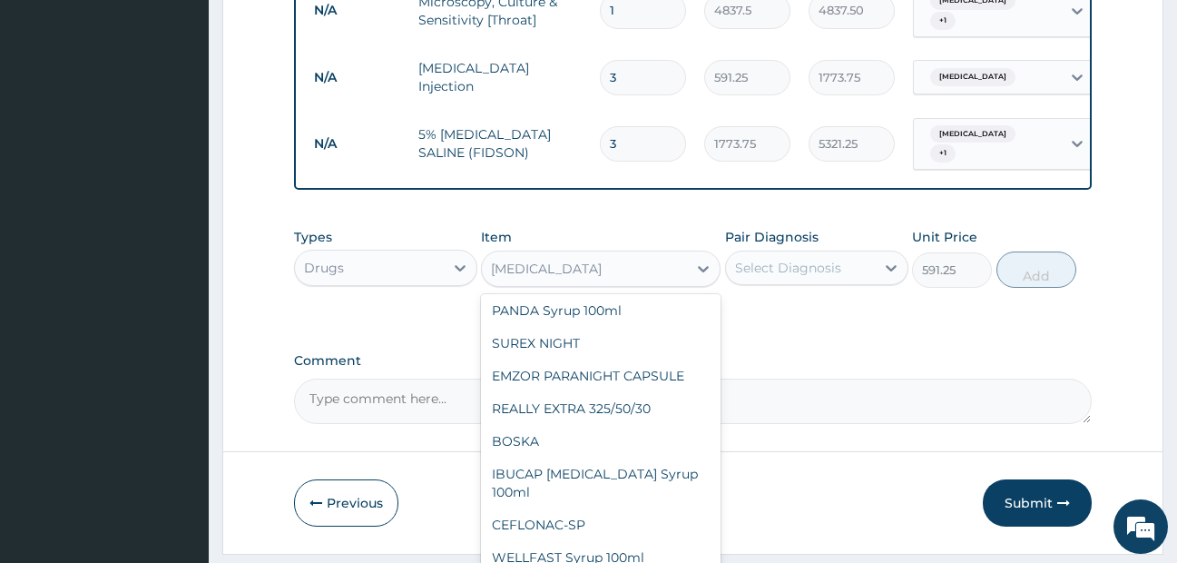
scroll to position [28111, 0]
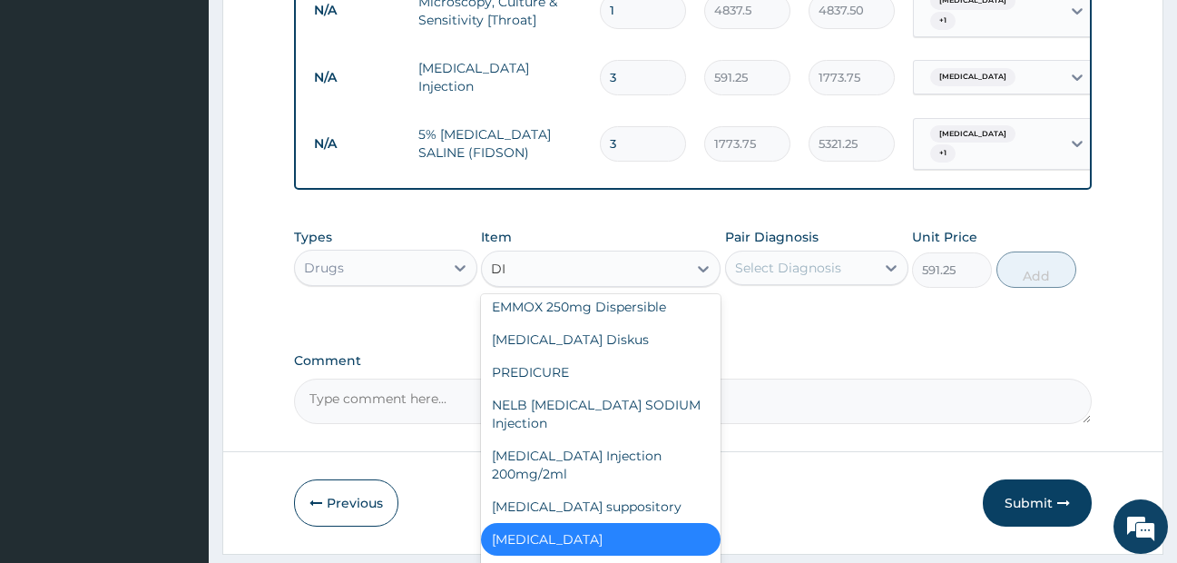
type input "DIC"
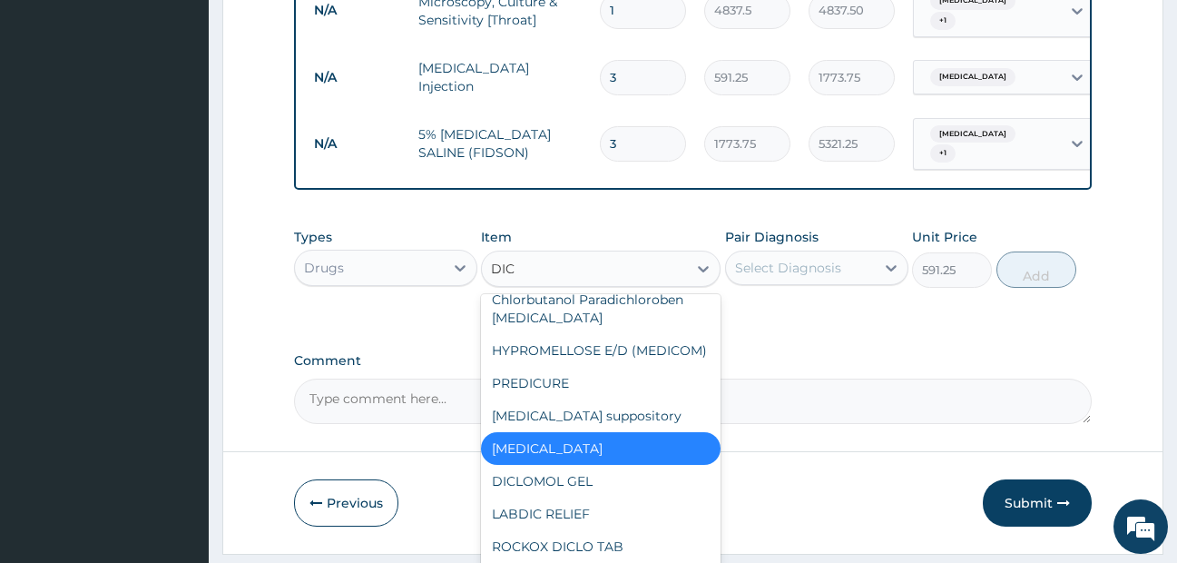
scroll to position [33, 0]
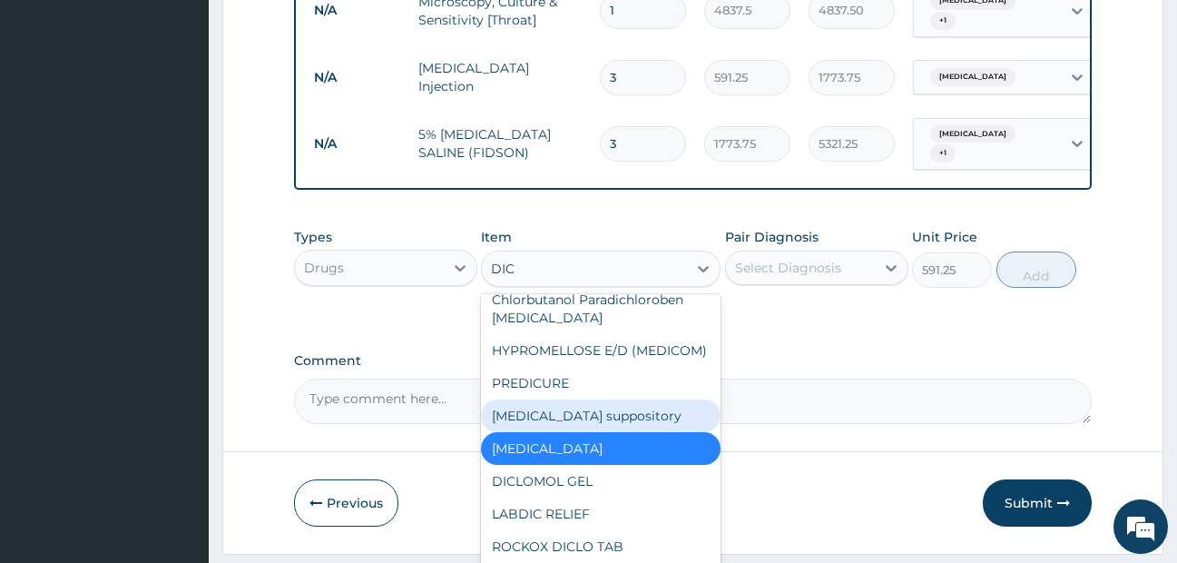
click at [583, 420] on div "Diclofenac suppository" at bounding box center [601, 415] width 240 height 33
type input "118.25"
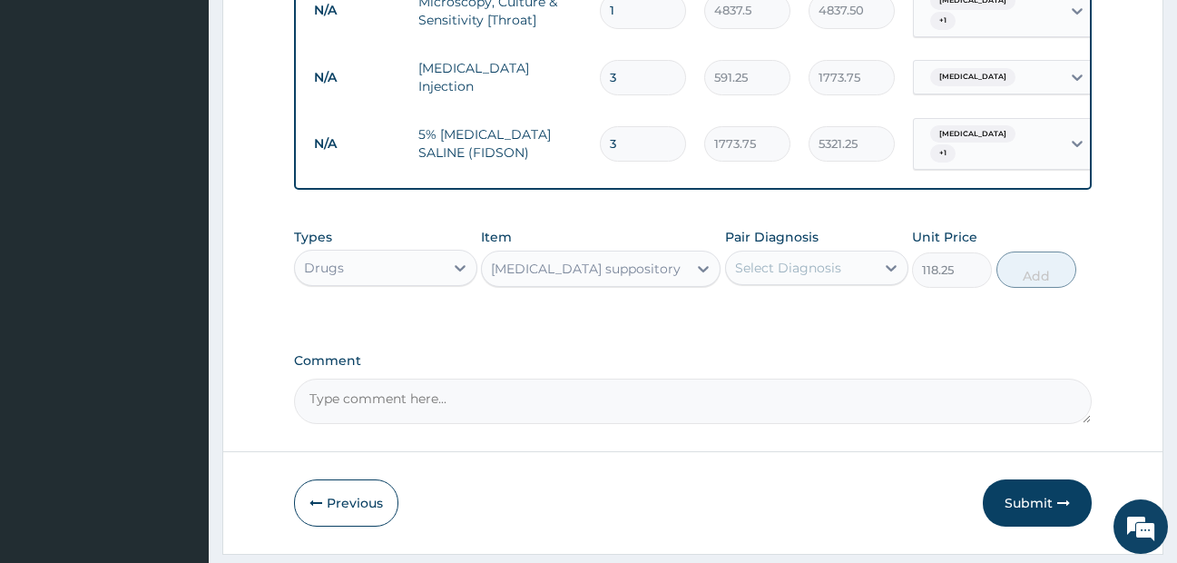
click at [673, 274] on div "Diclofenac suppository" at bounding box center [584, 268] width 205 height 29
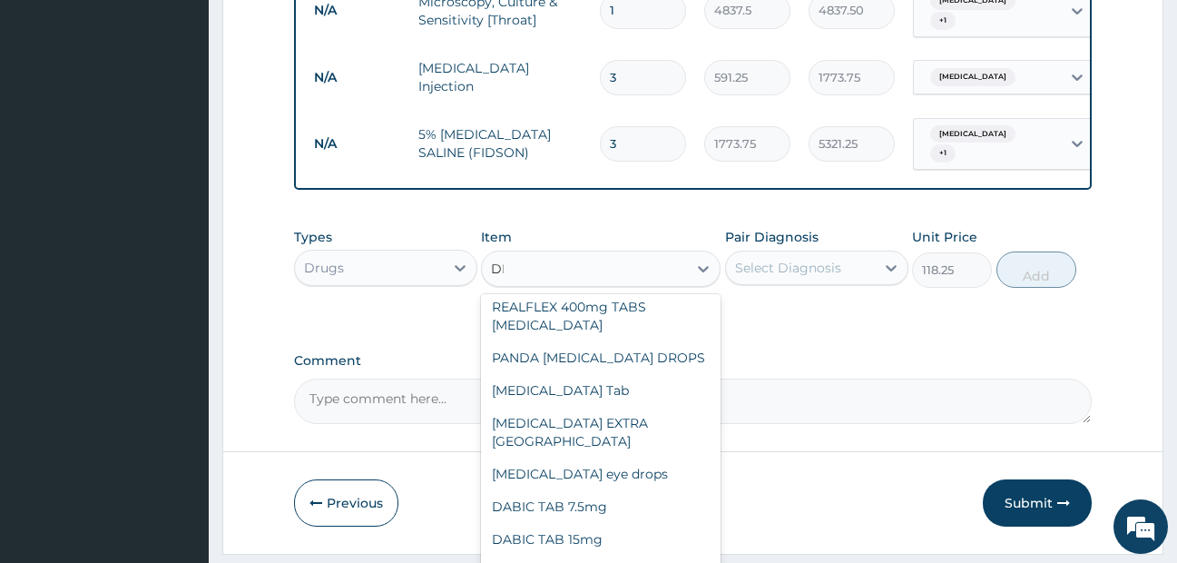
scroll to position [1656, 0]
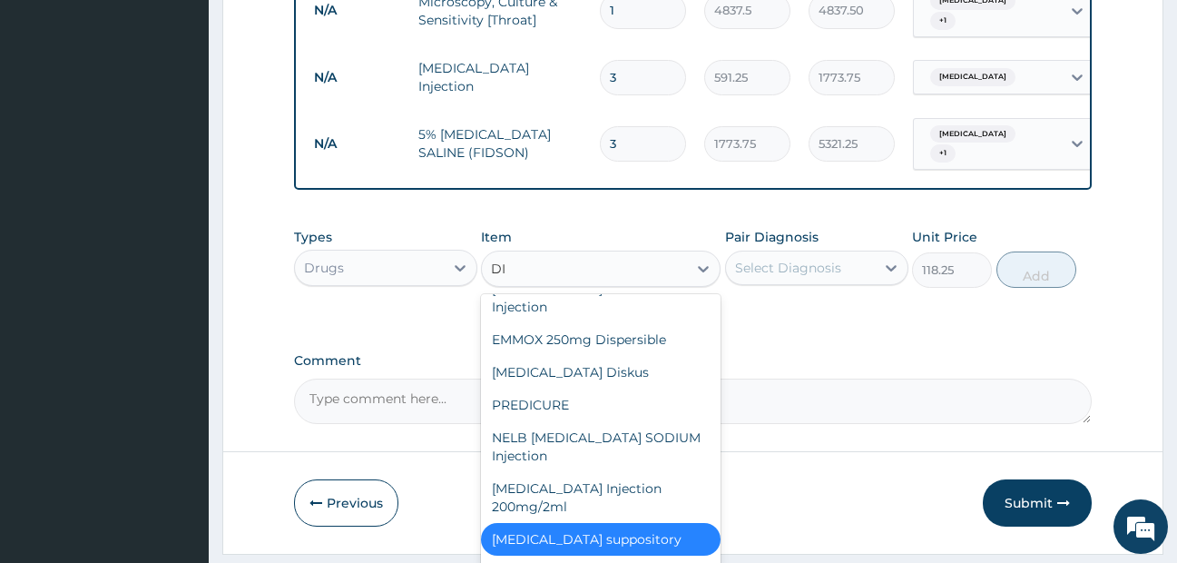
type input "DIC"
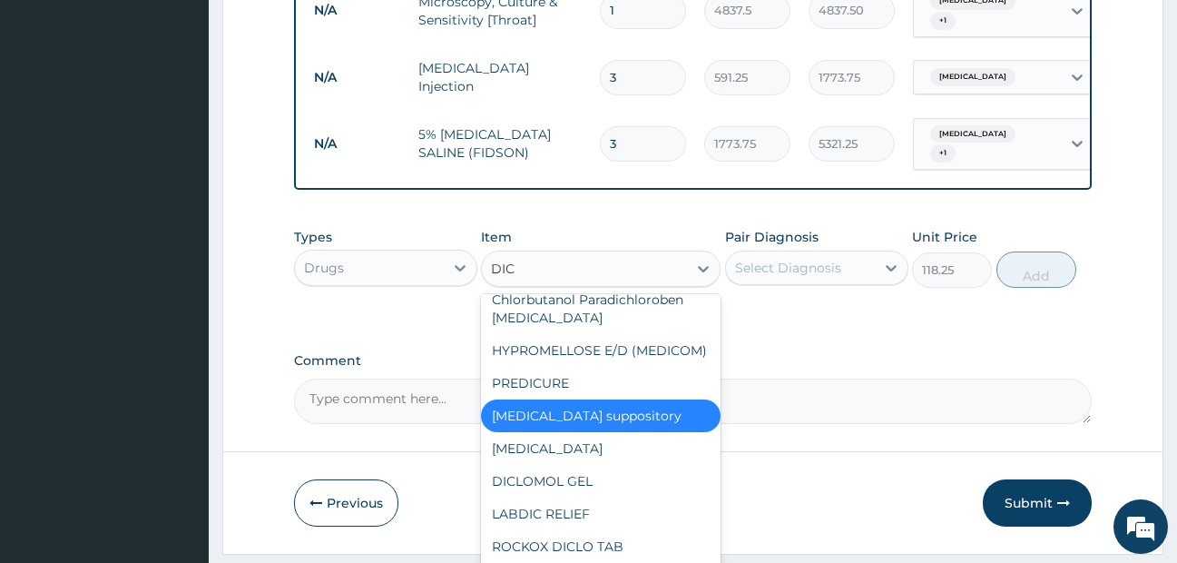
scroll to position [0, 0]
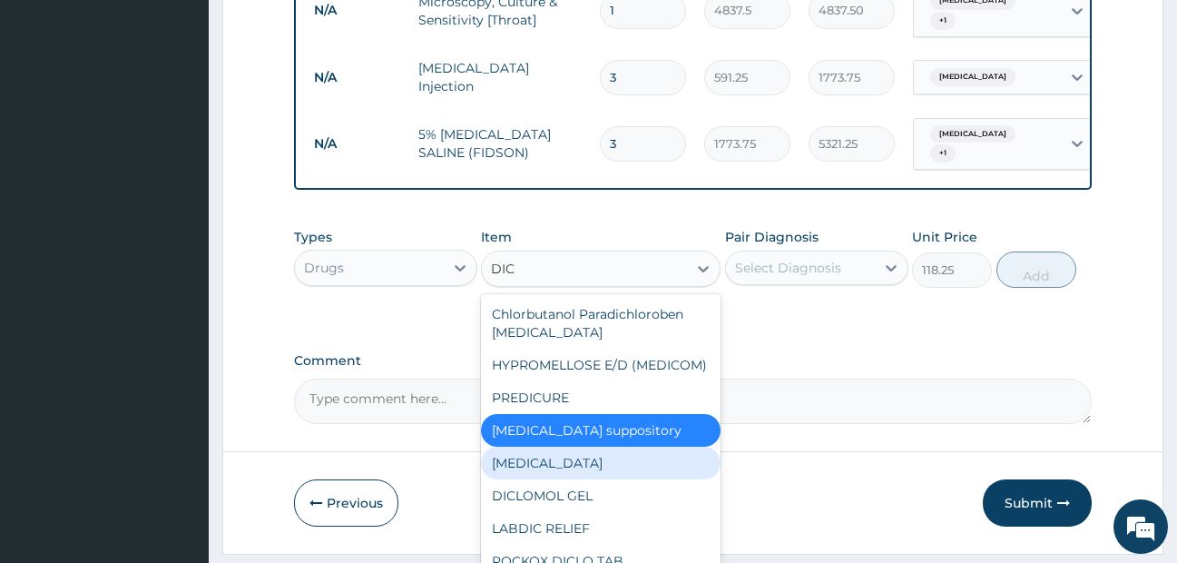
click at [571, 477] on div "Diclofenac" at bounding box center [601, 463] width 240 height 33
type input "591.25"
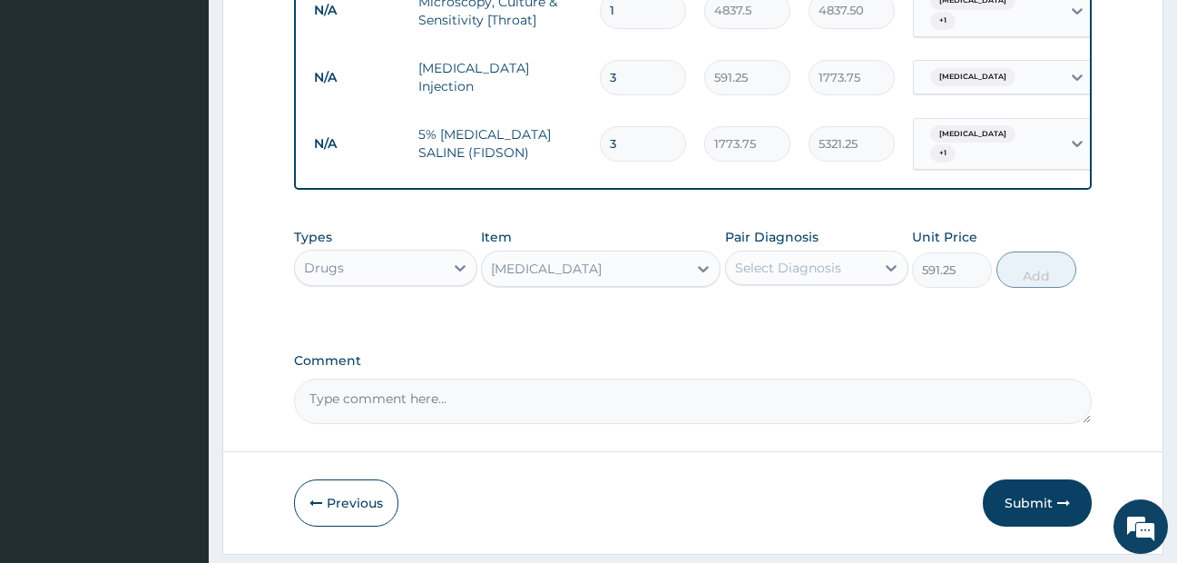
click at [840, 268] on div "Select Diagnosis" at bounding box center [788, 268] width 106 height 18
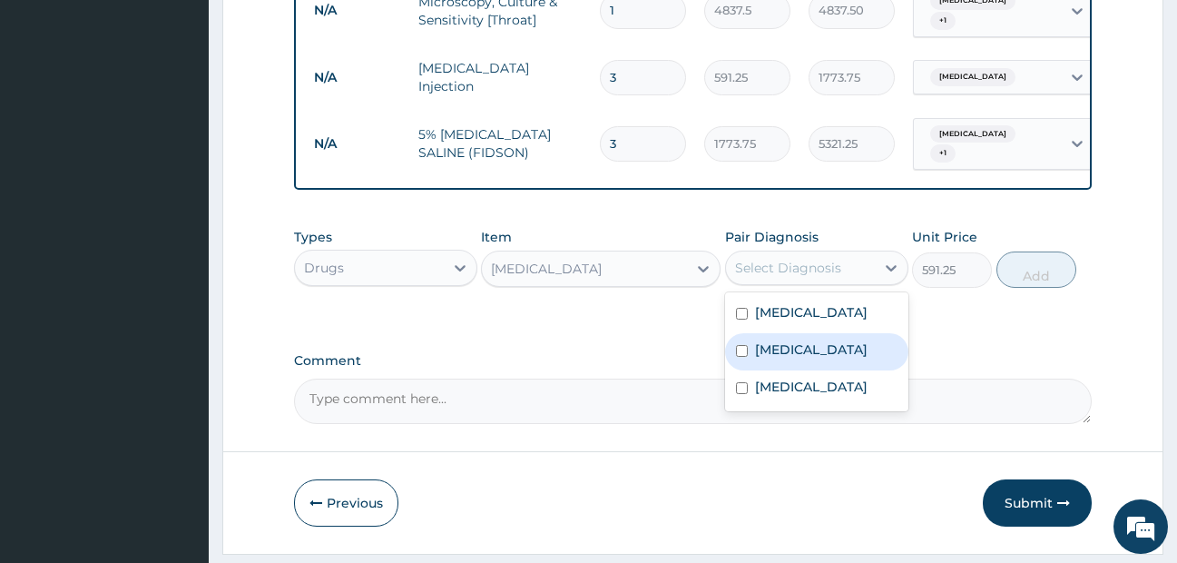
click at [818, 349] on label "Pharyngitis" at bounding box center [811, 349] width 113 height 18
checkbox input "true"
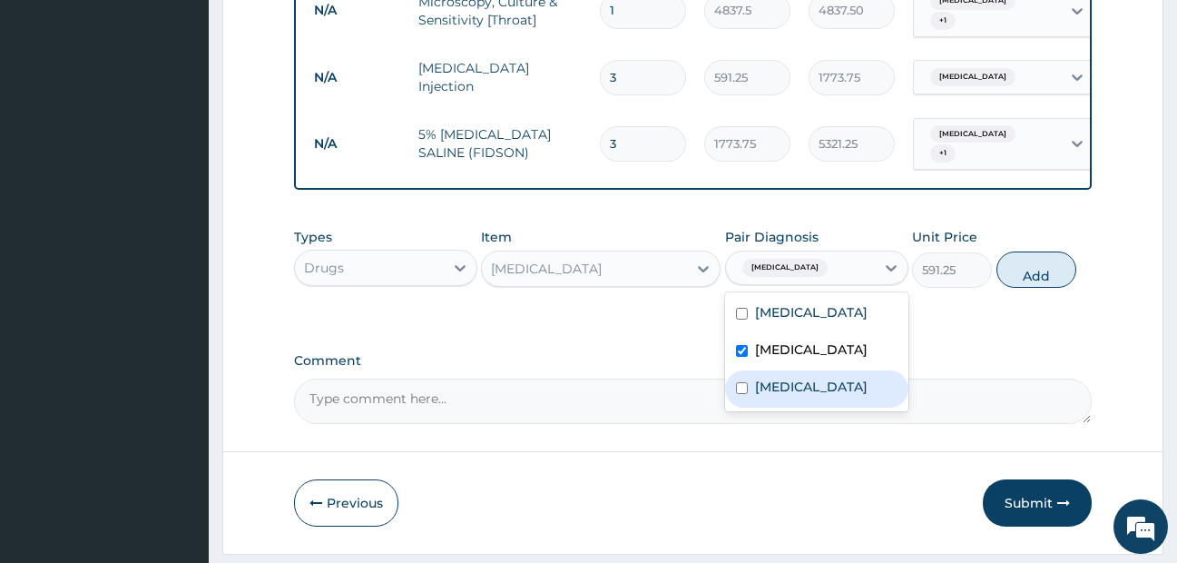
click at [818, 385] on label "Falciparum malaria" at bounding box center [811, 387] width 113 height 18
checkbox input "true"
click at [1038, 267] on button "Add" at bounding box center [1037, 269] width 80 height 36
type input "0"
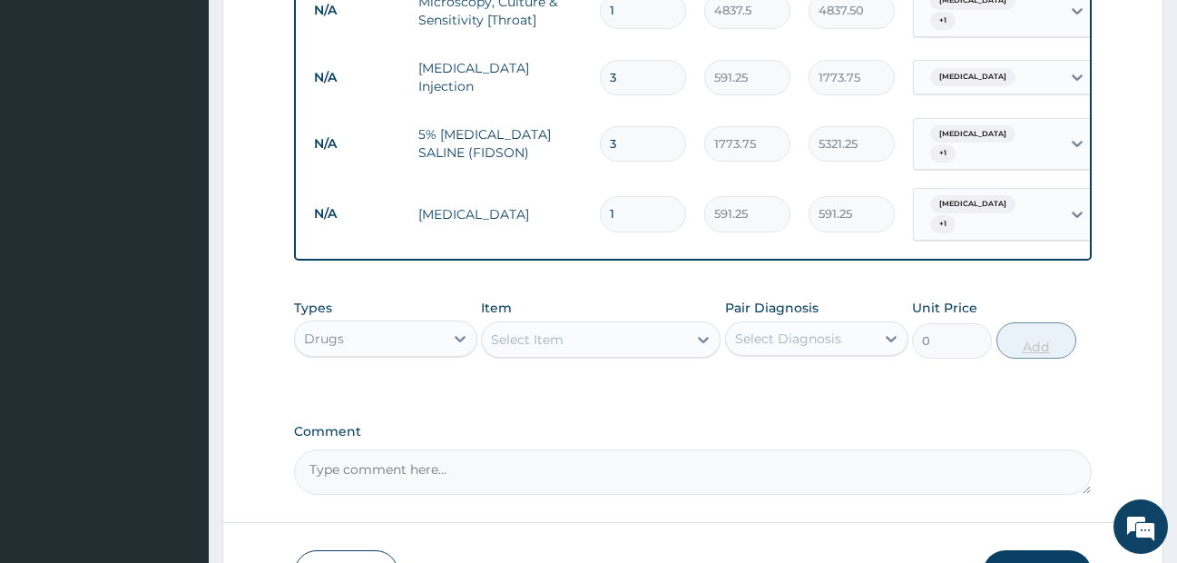
type input "0.00"
type input "3"
type input "1773.75"
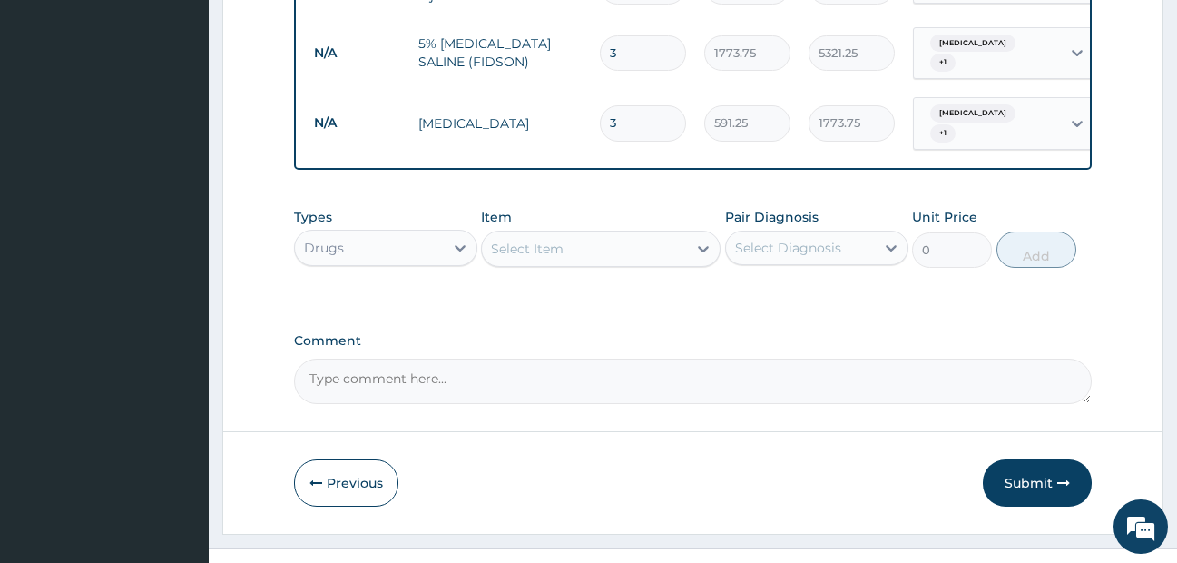
type input "3"
click at [605, 238] on div "Select Item" at bounding box center [584, 248] width 205 height 29
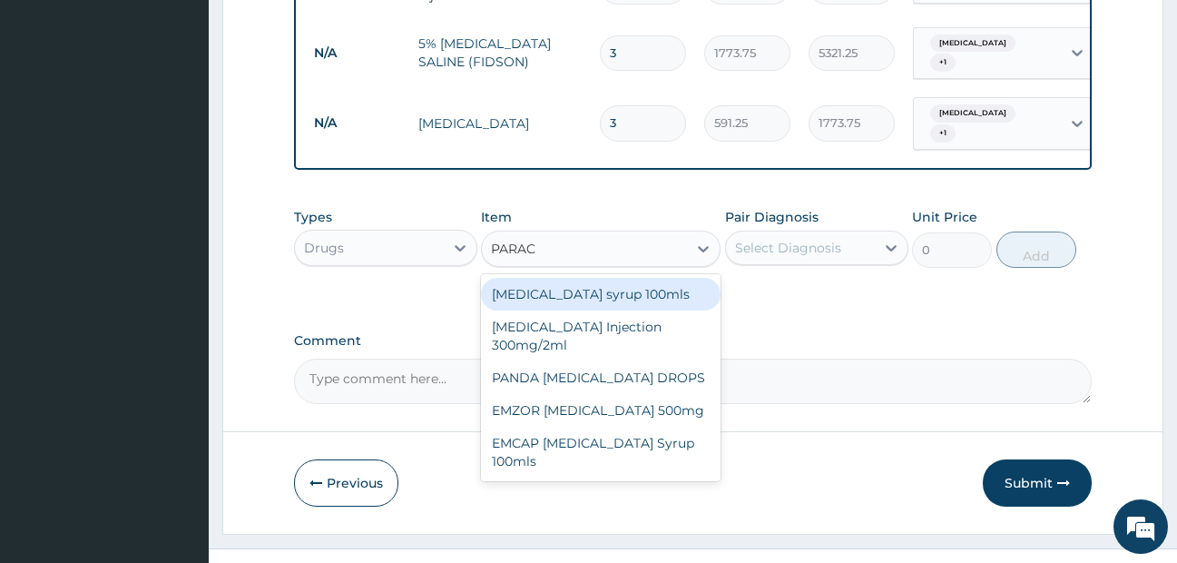
type input "PARACE"
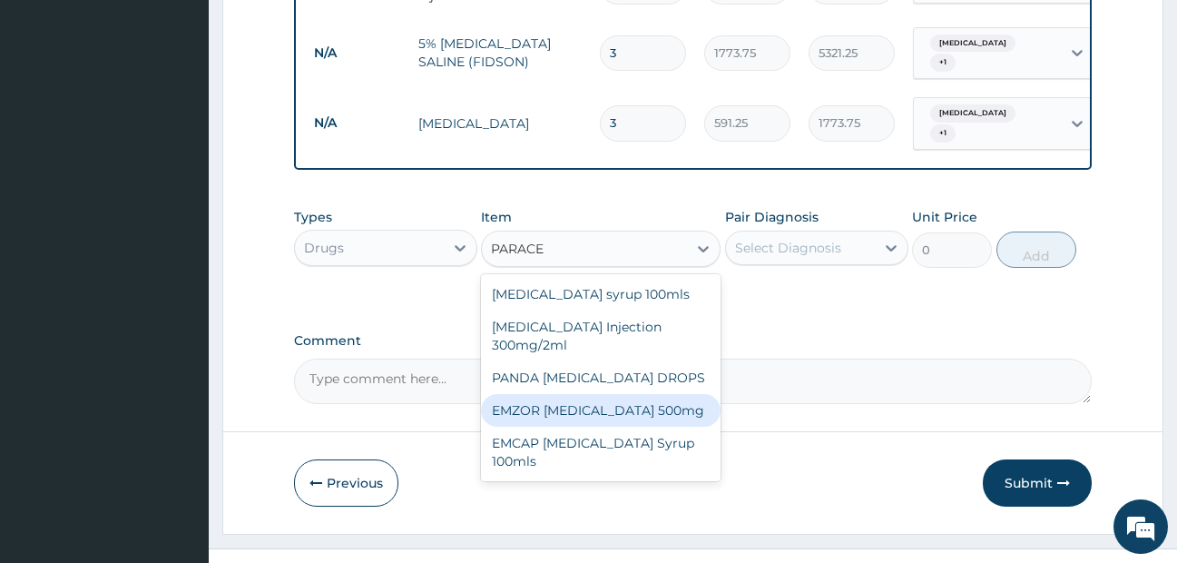
click at [647, 394] on div "EMZOR PARACETAMOL 500mg" at bounding box center [601, 410] width 240 height 33
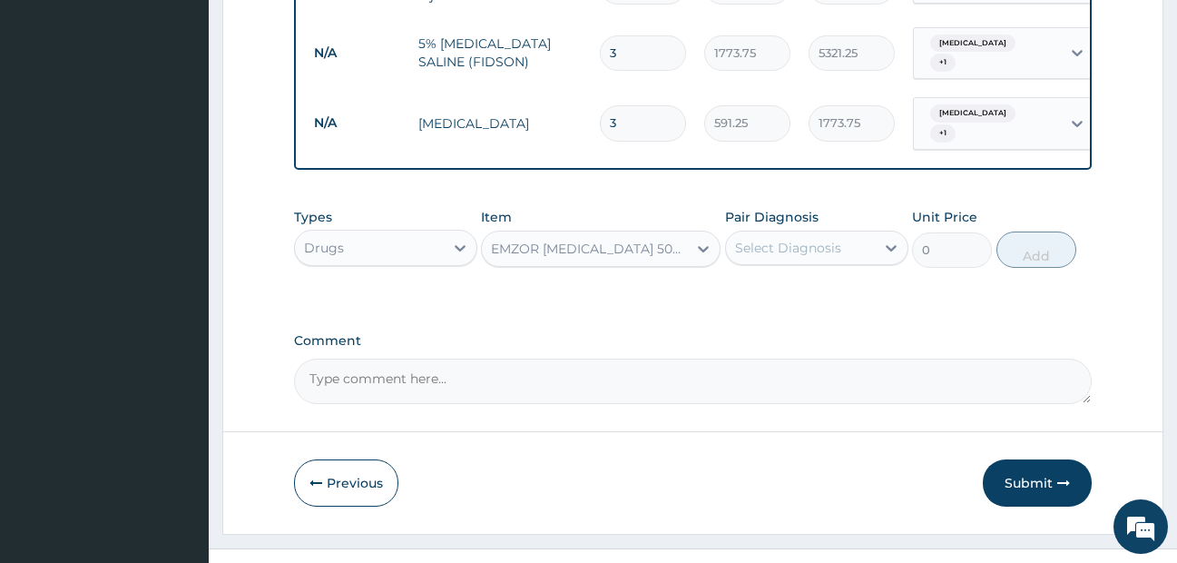
type input "23.65"
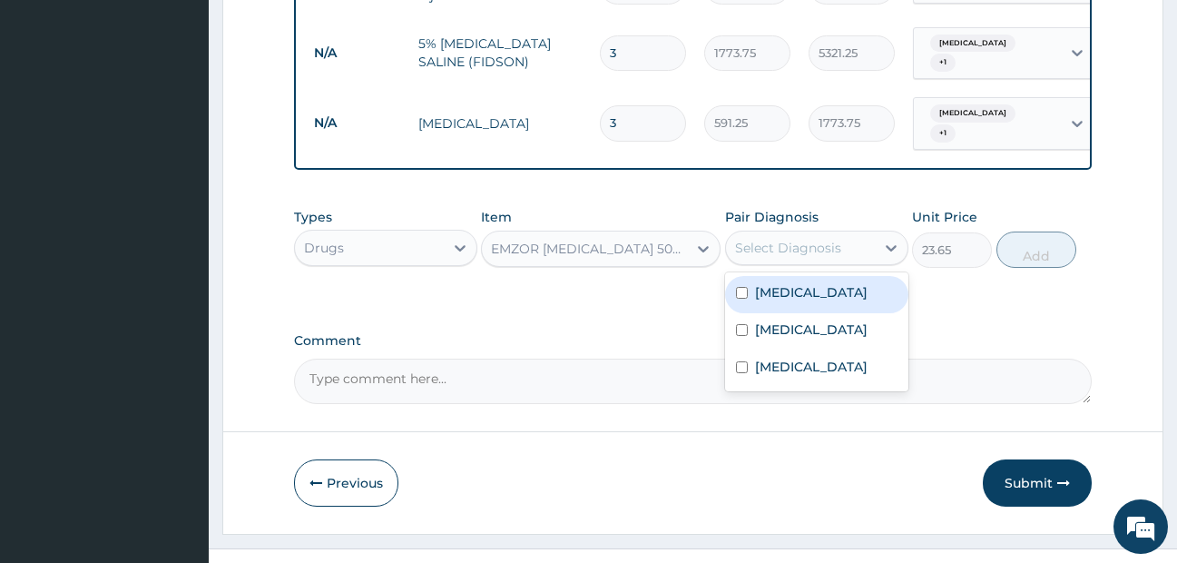
click at [843, 246] on div "Select Diagnosis" at bounding box center [800, 247] width 149 height 29
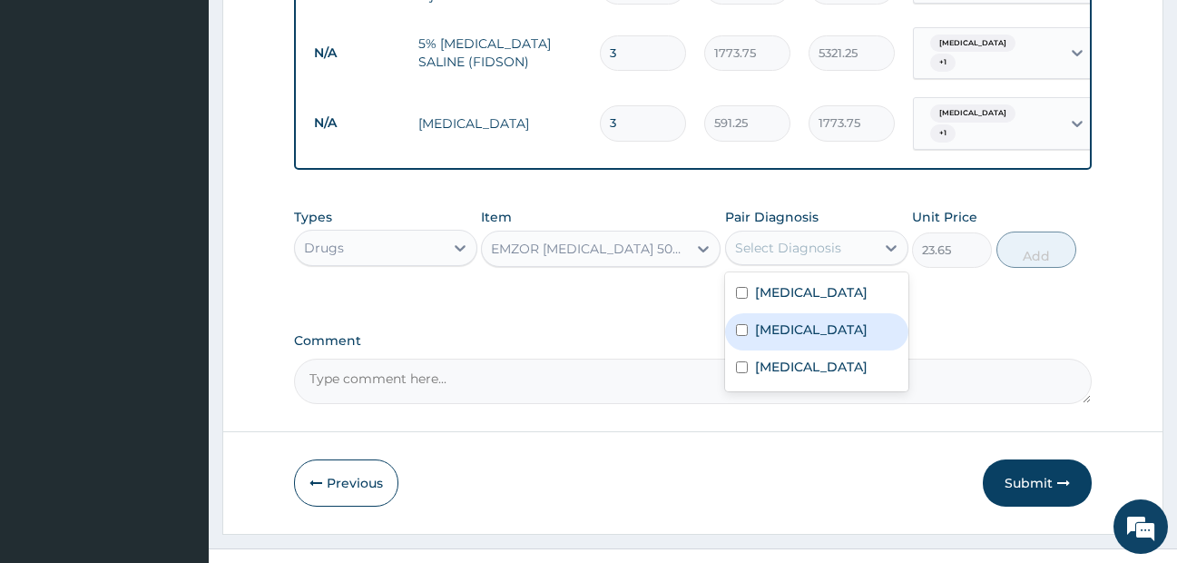
click at [829, 320] on label "Pharyngitis" at bounding box center [811, 329] width 113 height 18
checkbox input "true"
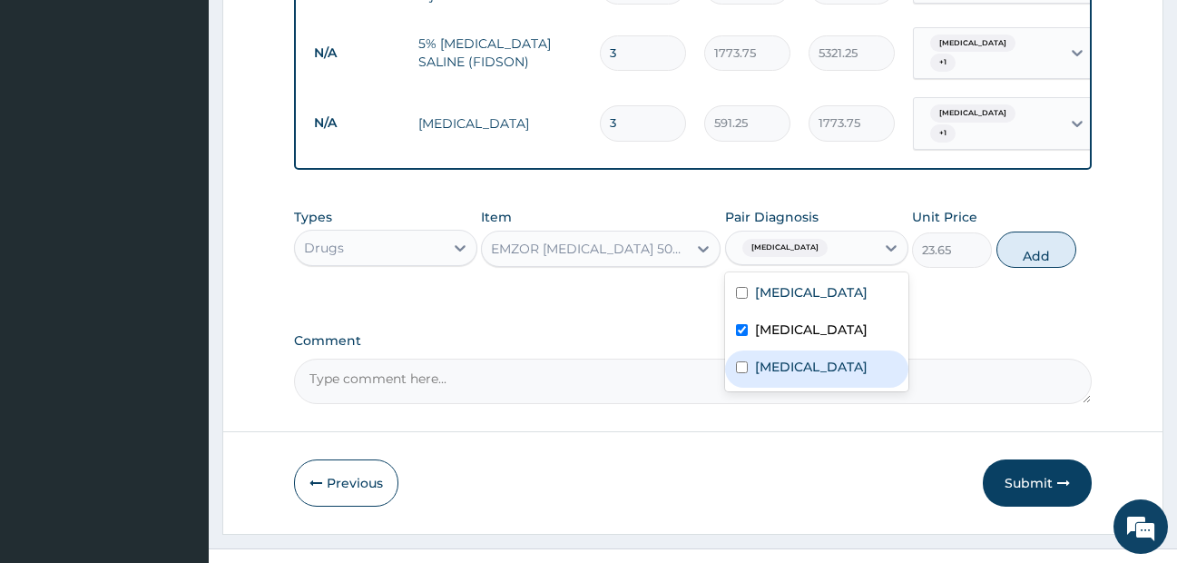
click at [828, 358] on label "Falciparum malaria" at bounding box center [811, 367] width 113 height 18
checkbox input "true"
click at [1036, 251] on button "Add" at bounding box center [1037, 249] width 80 height 36
type input "0"
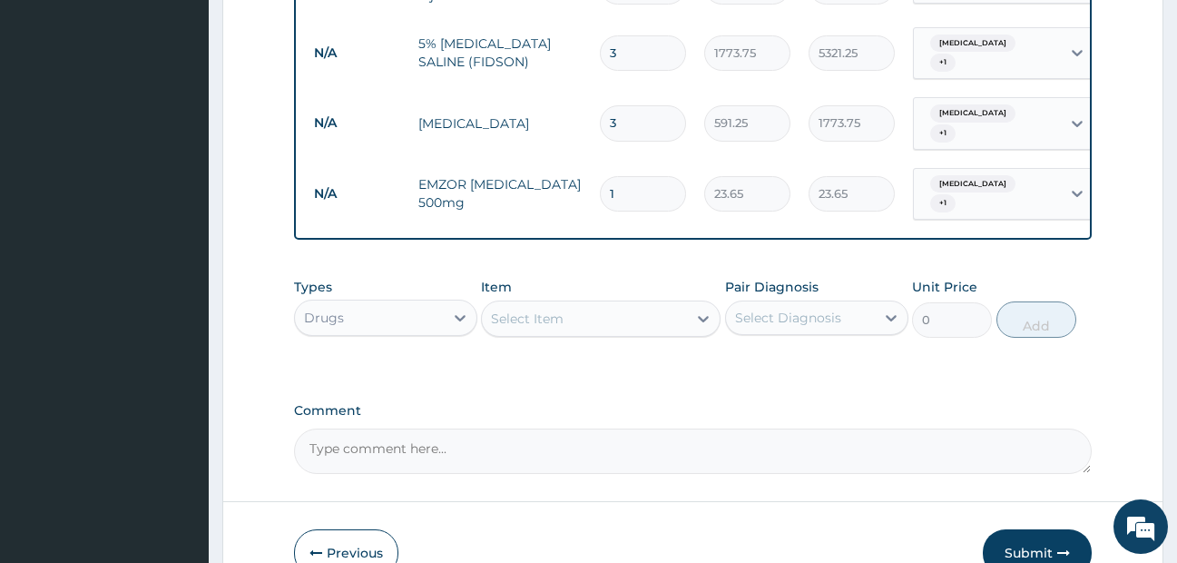
type input "18"
type input "425.70"
type input "18"
click at [586, 310] on div "Select Item" at bounding box center [584, 318] width 205 height 29
type input "CAN"
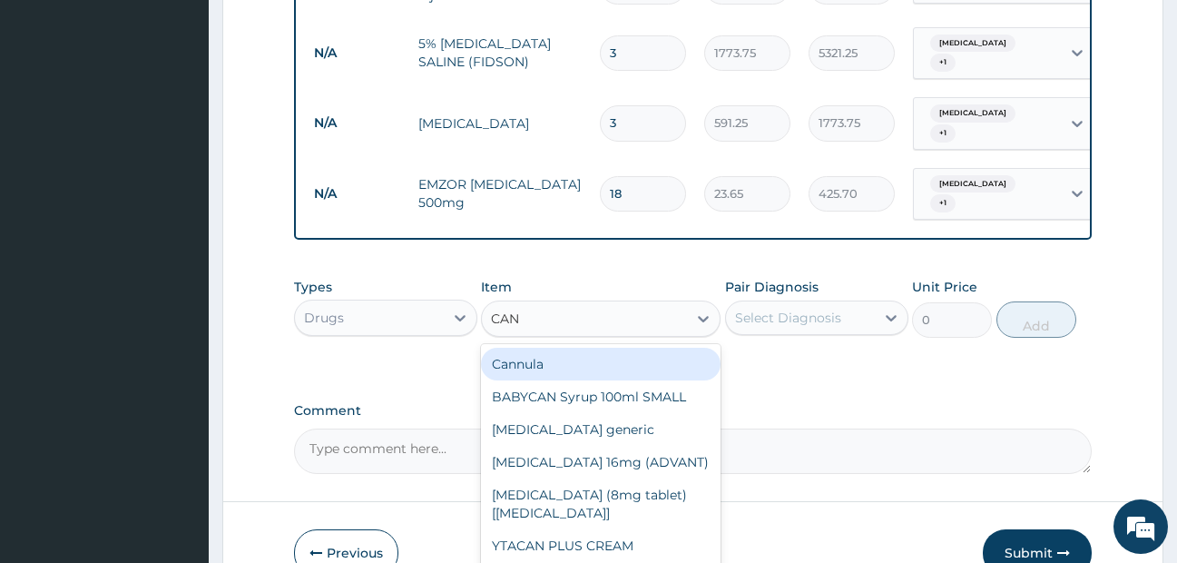
click at [595, 349] on div "Cannula" at bounding box center [601, 364] width 240 height 33
type input "236.5"
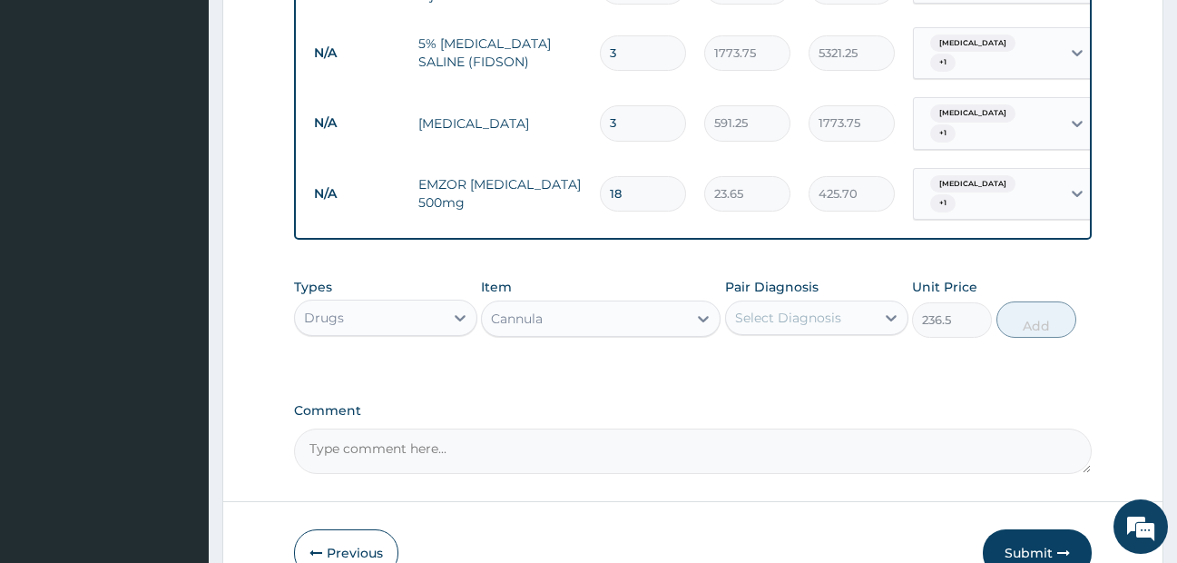
click at [831, 300] on div "Select Diagnosis" at bounding box center [816, 317] width 183 height 34
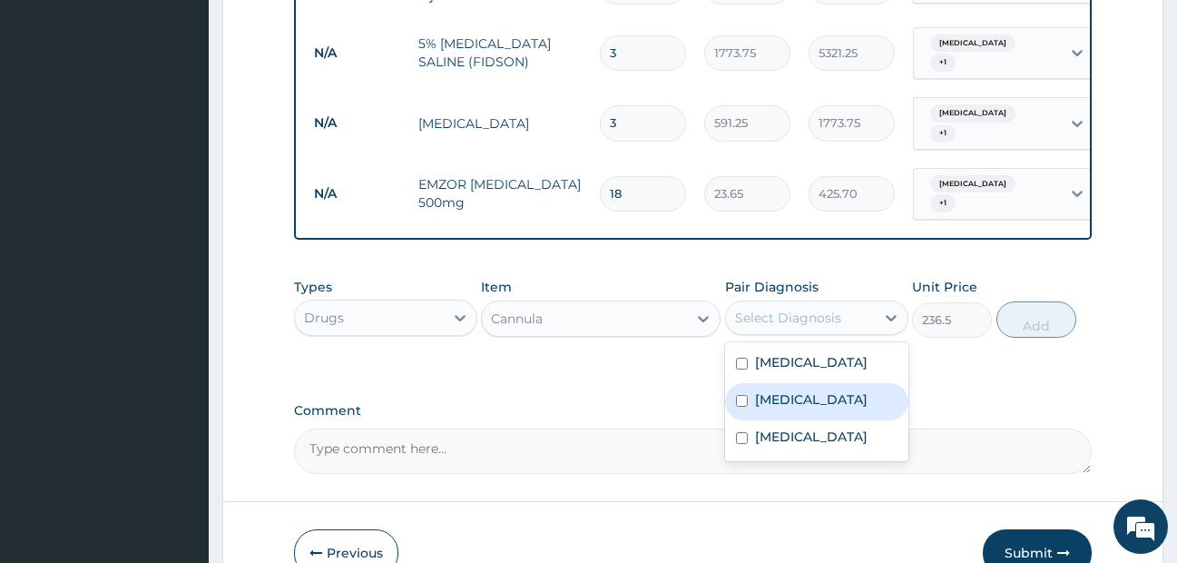
click at [836, 392] on div "Pharyngitis" at bounding box center [816, 401] width 183 height 37
checkbox input "true"
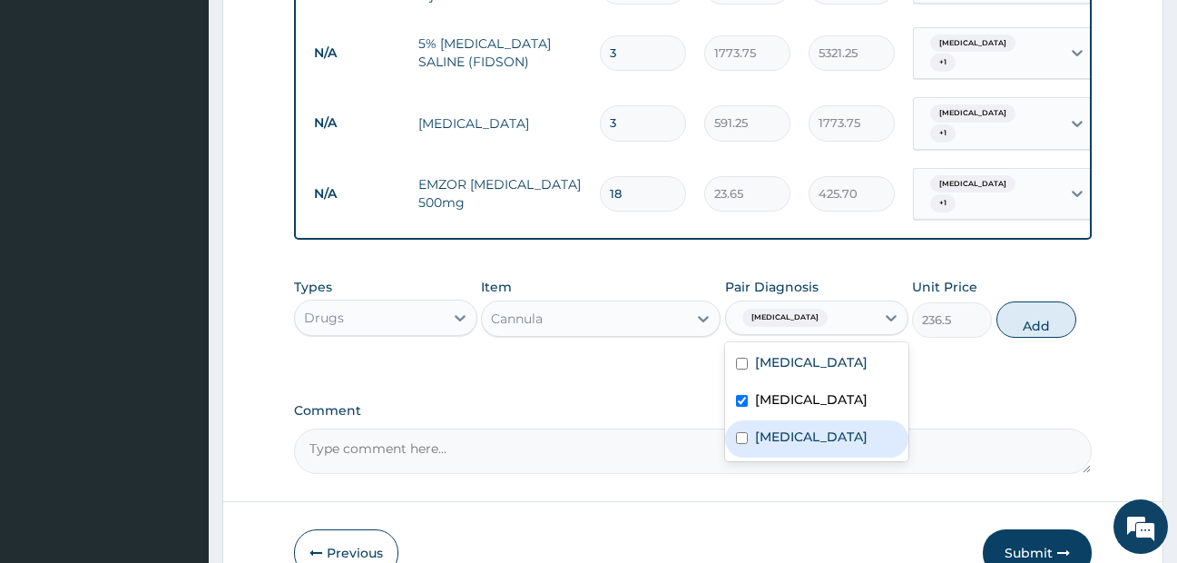
drag, startPoint x: 839, startPoint y: 418, endPoint x: 1012, endPoint y: 367, distance: 180.9
click at [854, 428] on label "Falciparum malaria" at bounding box center [811, 437] width 113 height 18
checkbox input "true"
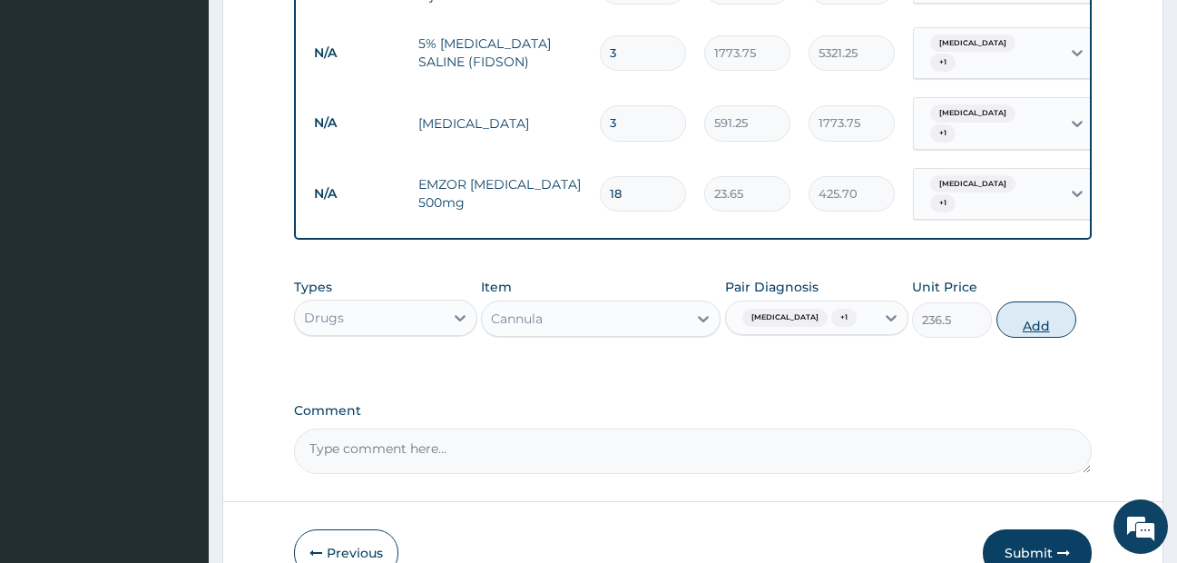
click at [1055, 309] on button "Add" at bounding box center [1037, 319] width 80 height 36
type input "0"
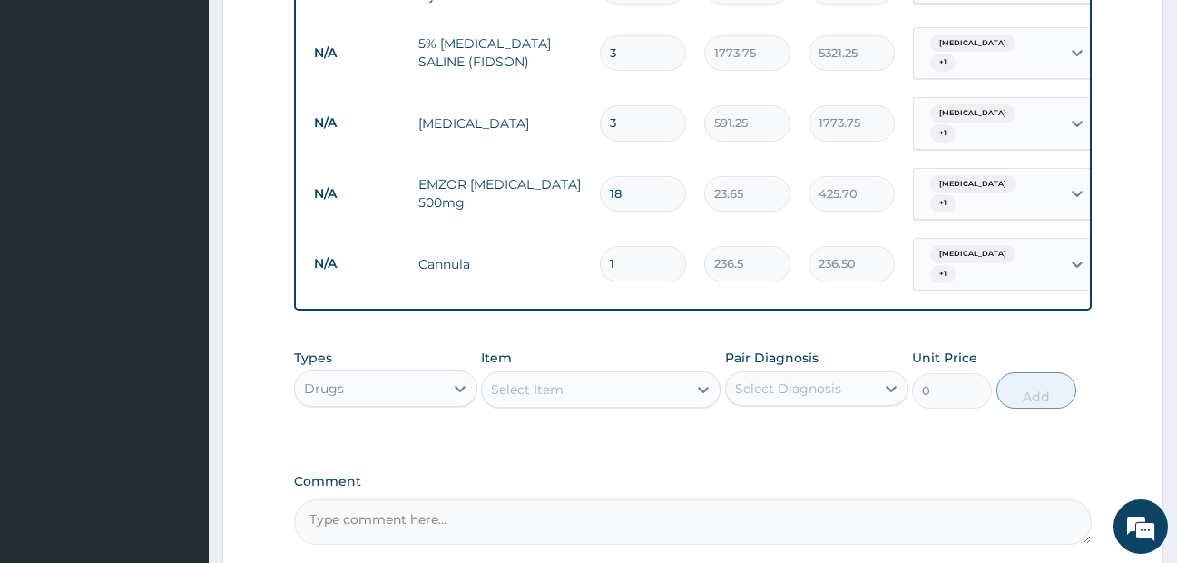
click at [544, 376] on div "Select Item" at bounding box center [584, 389] width 205 height 29
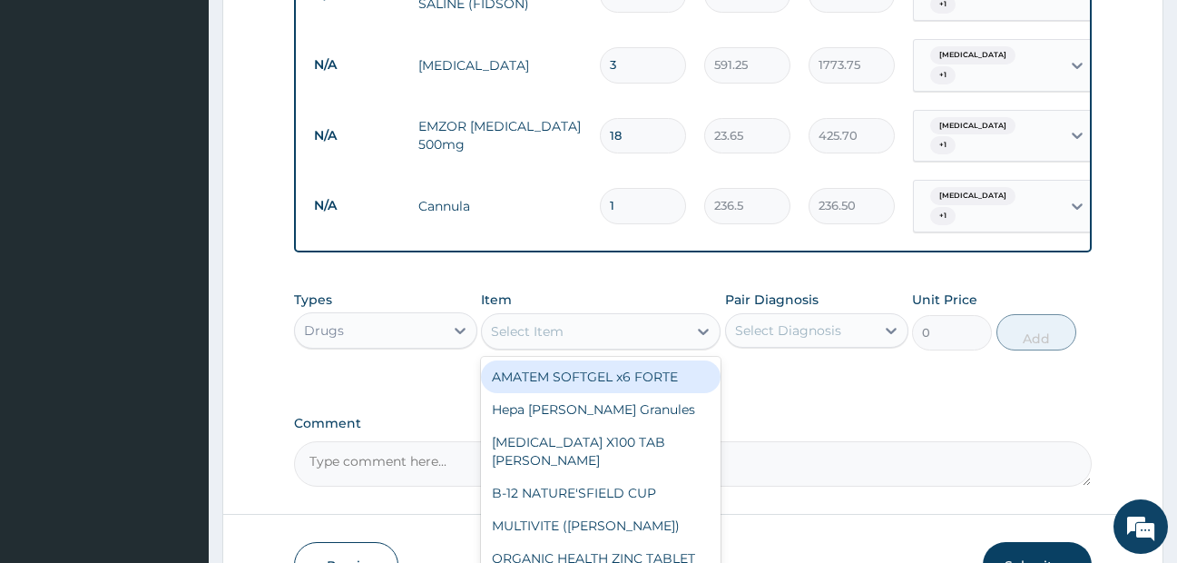
scroll to position [1204, 0]
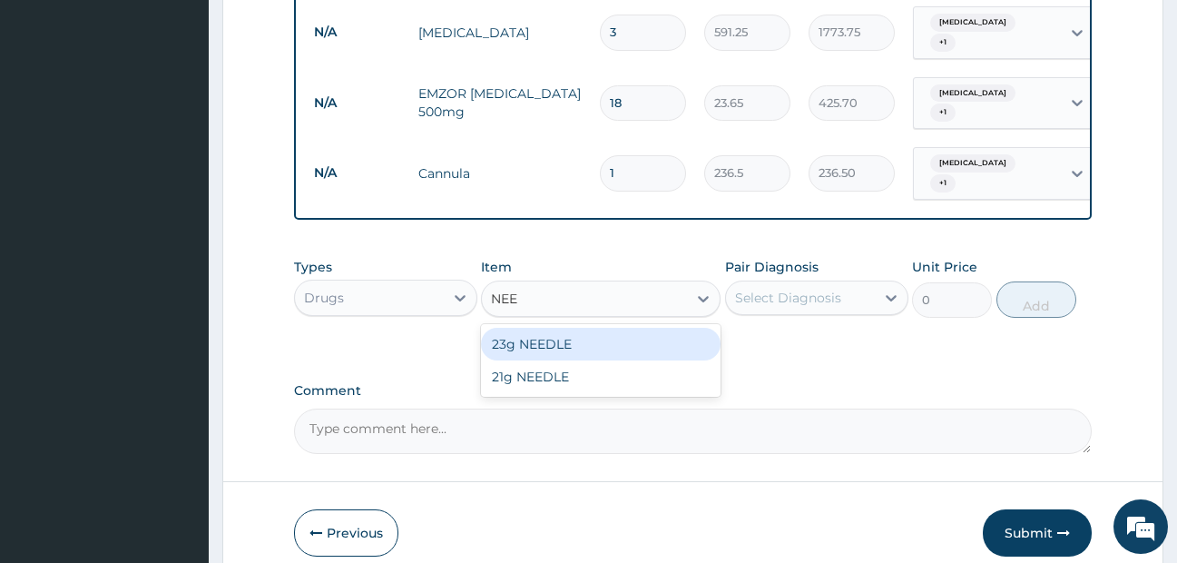
type input "NEED"
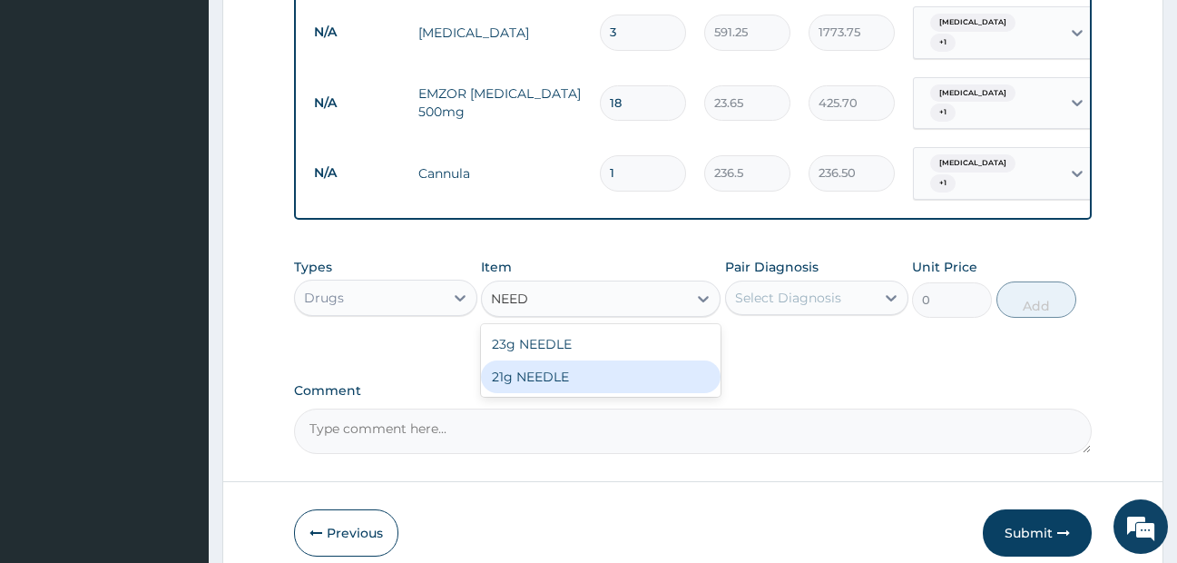
click at [546, 360] on div "21g NEEDLE" at bounding box center [601, 376] width 240 height 33
type input "59.125"
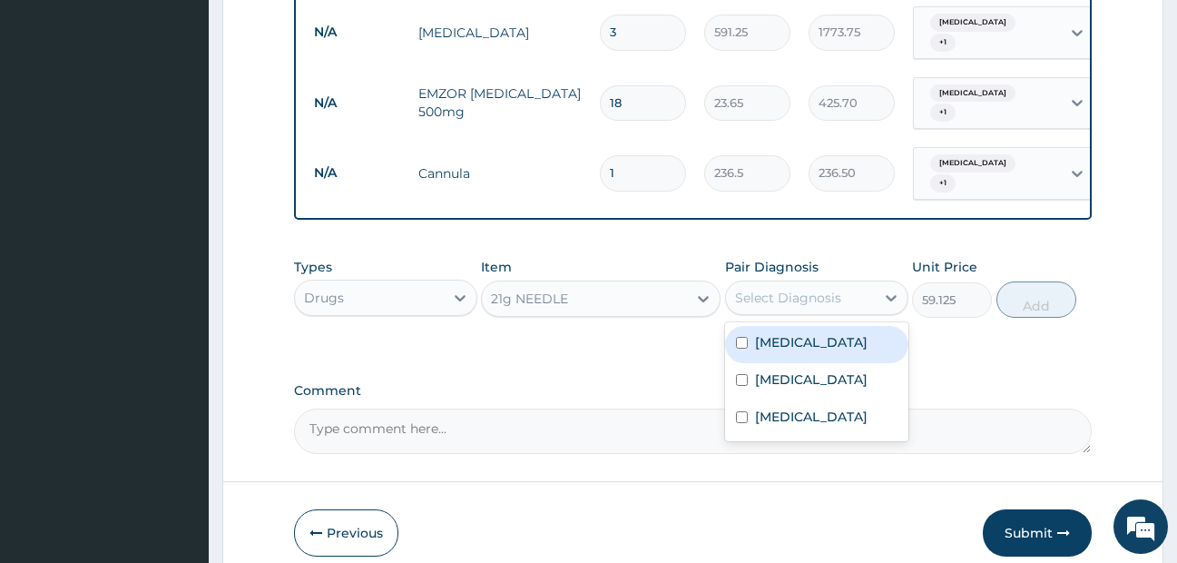
click at [838, 289] on div "Select Diagnosis" at bounding box center [788, 298] width 106 height 18
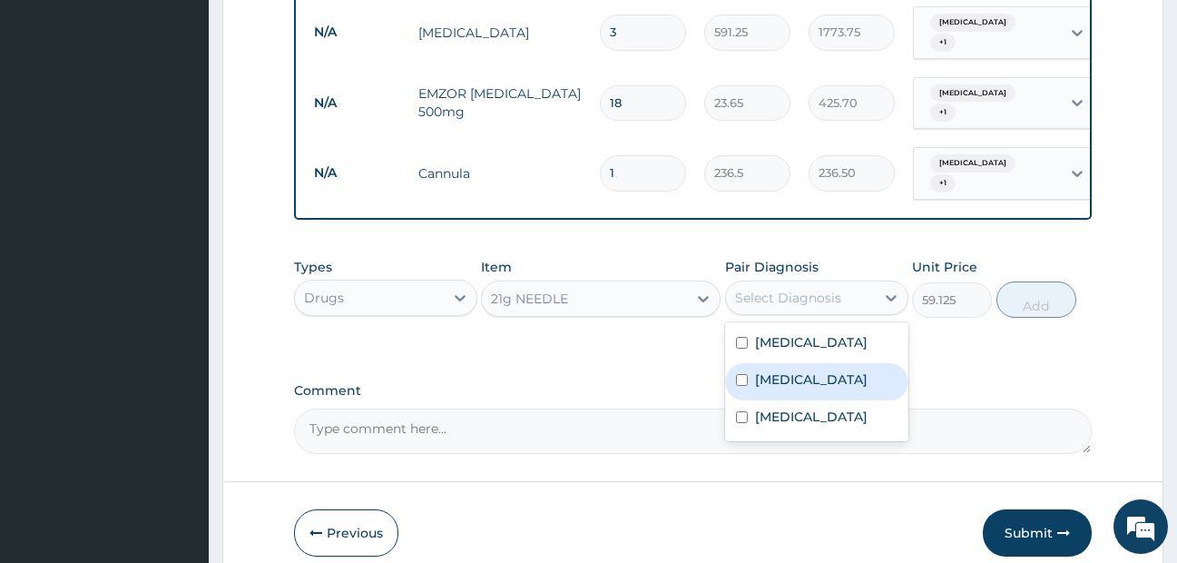
click at [820, 370] on label "Pharyngitis" at bounding box center [811, 379] width 113 height 18
checkbox input "true"
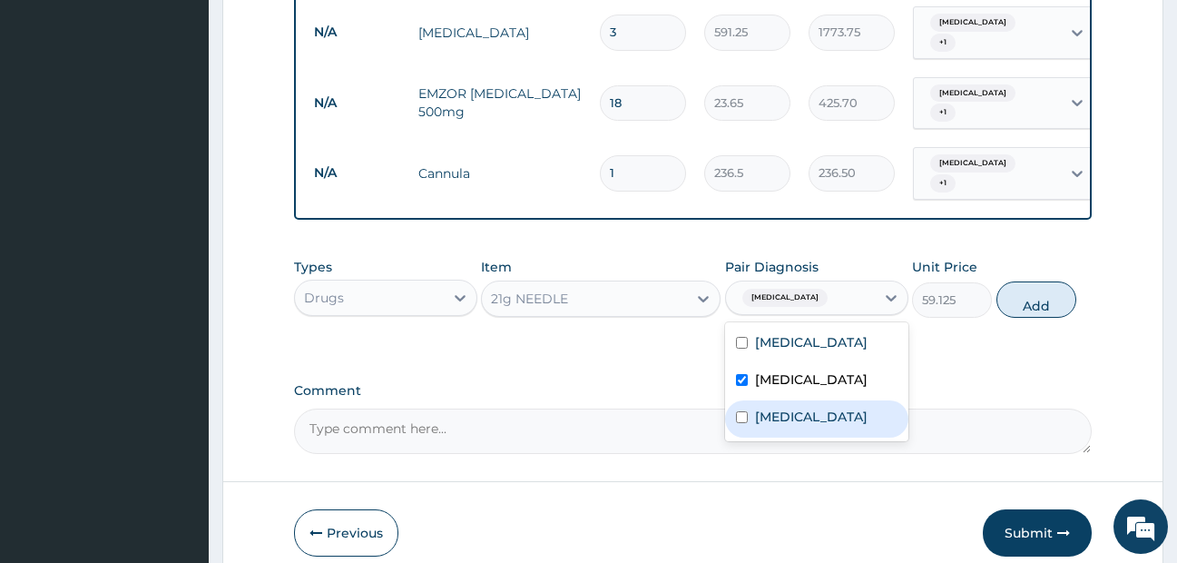
click at [810, 408] on label "Falciparum malaria" at bounding box center [811, 417] width 113 height 18
checkbox input "true"
click at [1038, 281] on button "Add" at bounding box center [1037, 299] width 80 height 36
type input "0"
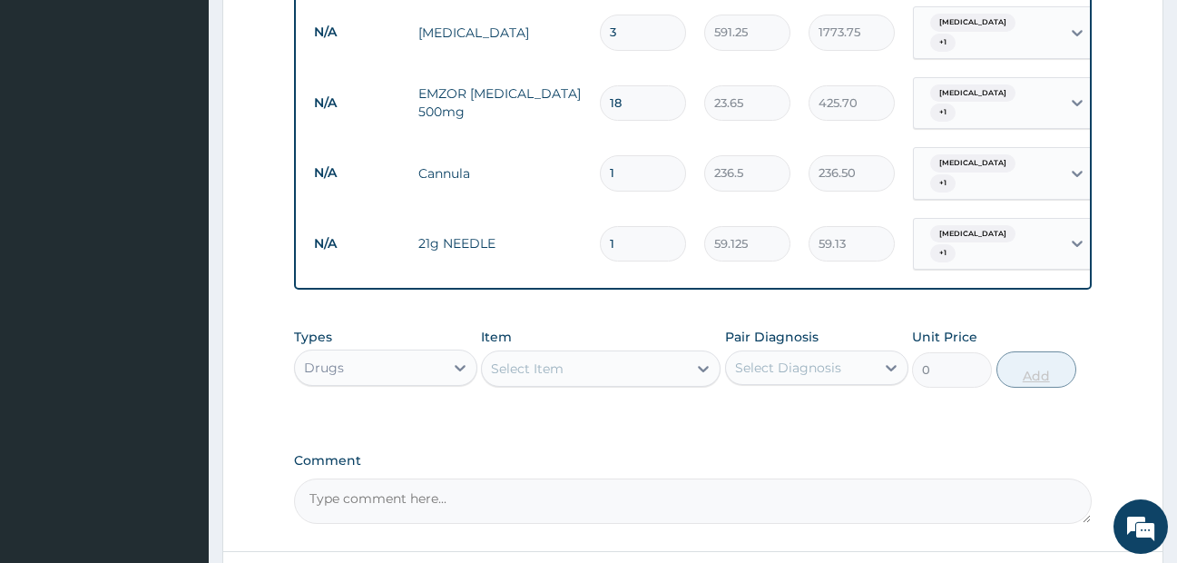
type input "0.00"
type input "2"
type input "118.25"
type input "0.00"
type input "2"
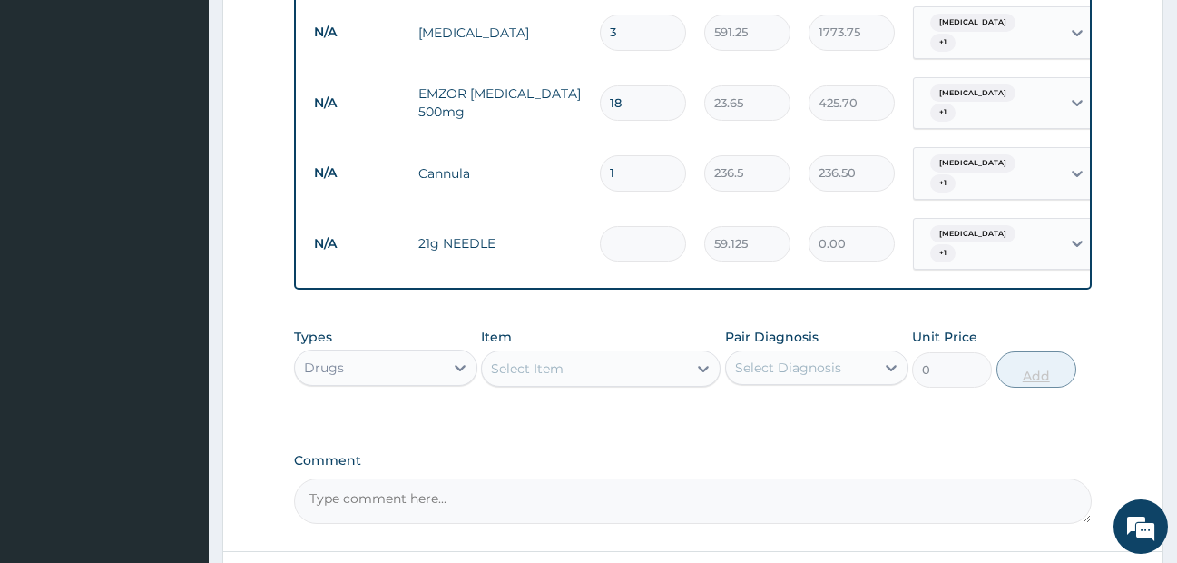
type input "118.25"
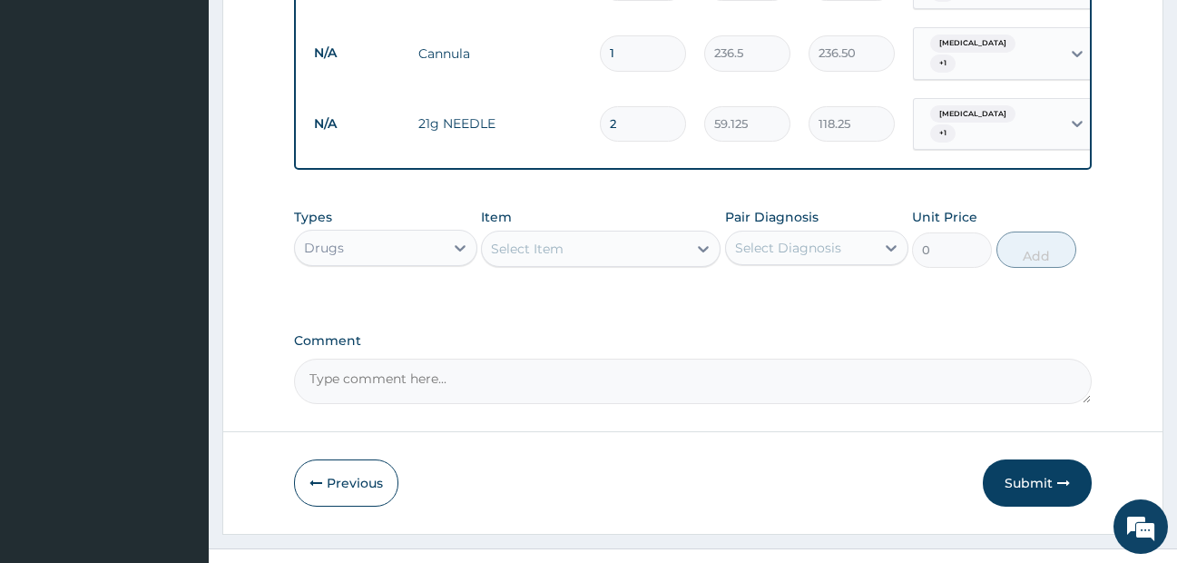
scroll to position [1324, 0]
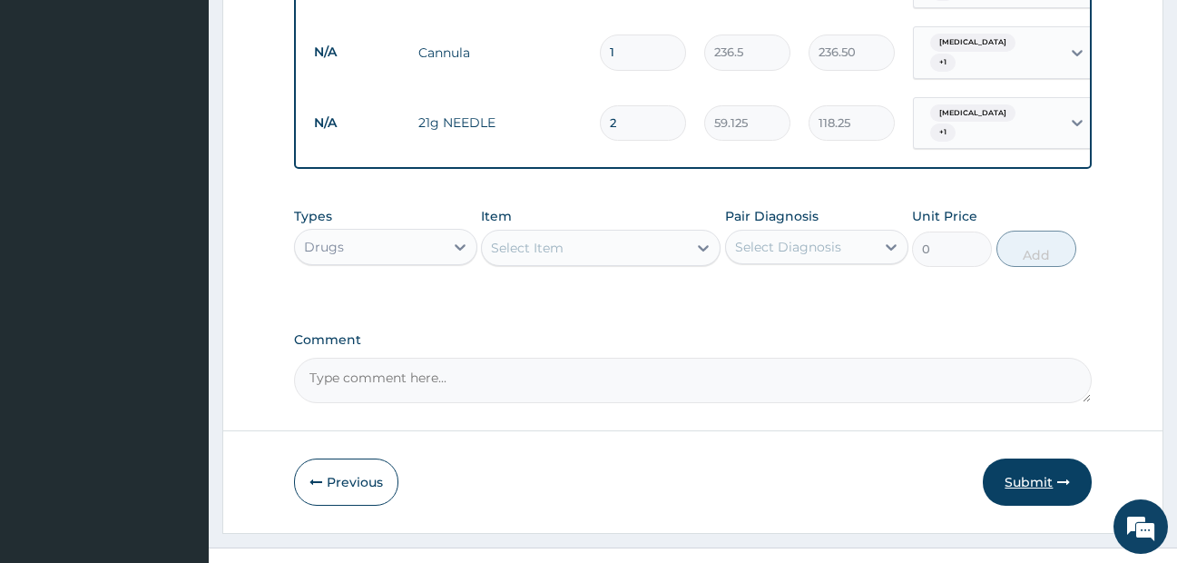
type input "2"
click at [1030, 458] on button "Submit" at bounding box center [1037, 481] width 109 height 47
